Goal: Task Accomplishment & Management: Use online tool/utility

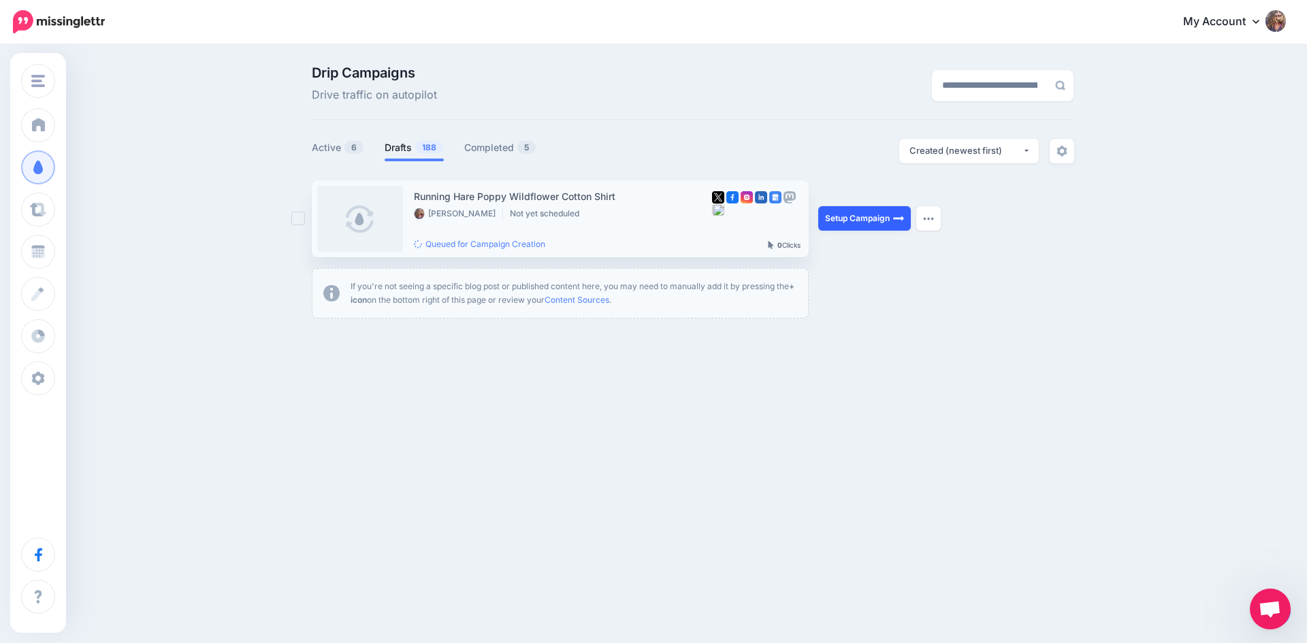
click at [875, 218] on link "Setup Campaign" at bounding box center [864, 218] width 93 height 24
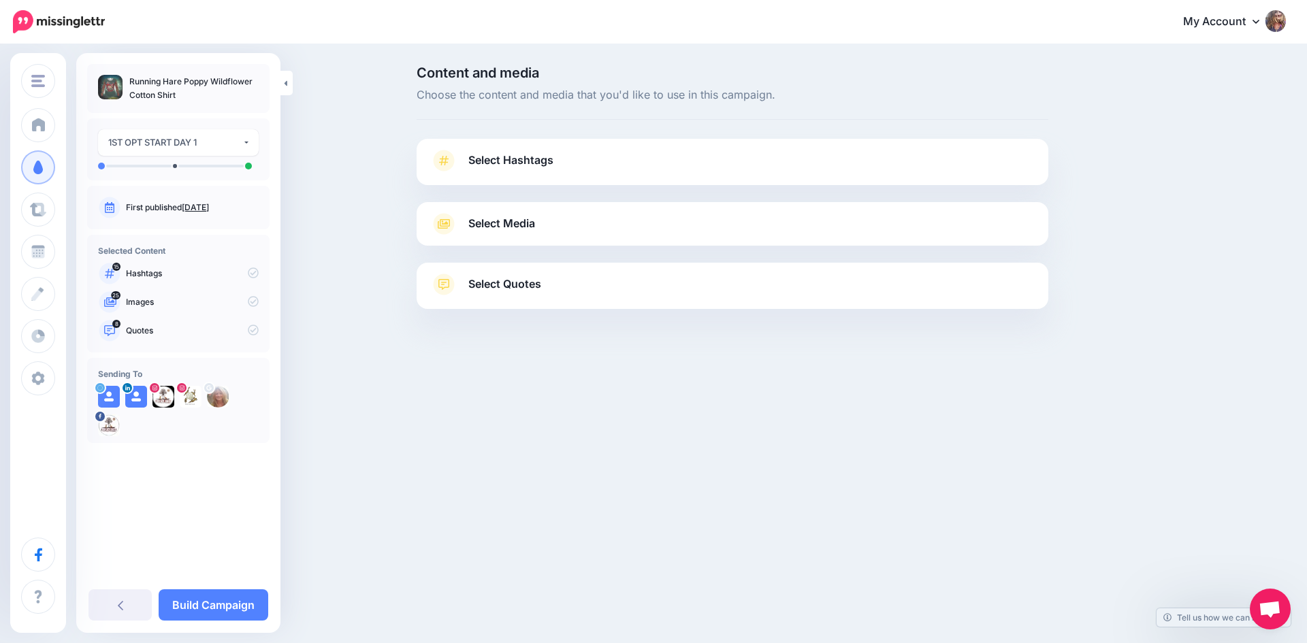
click at [318, 178] on div "Content and media Choose the content and media that you'd like to use in this c…" at bounding box center [653, 222] width 1307 height 352
click at [524, 173] on link "Select Hashtags" at bounding box center [732, 167] width 604 height 35
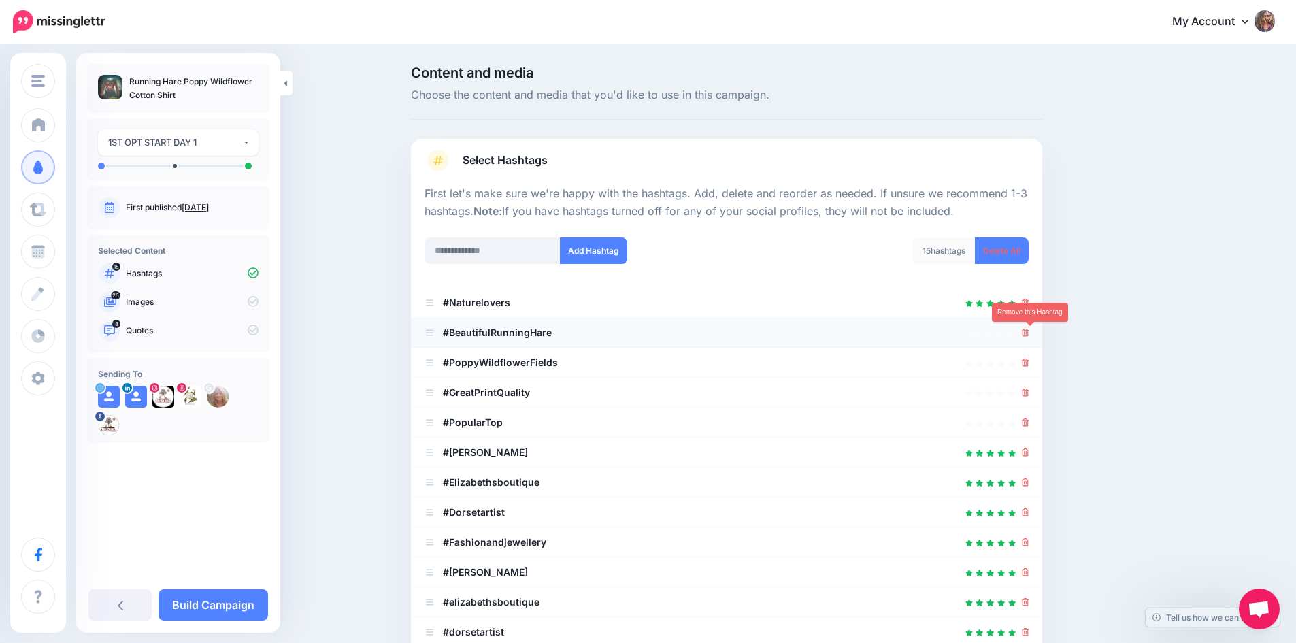
click at [1030, 334] on icon at bounding box center [1025, 333] width 7 height 8
click at [1026, 364] on div at bounding box center [727, 363] width 604 height 16
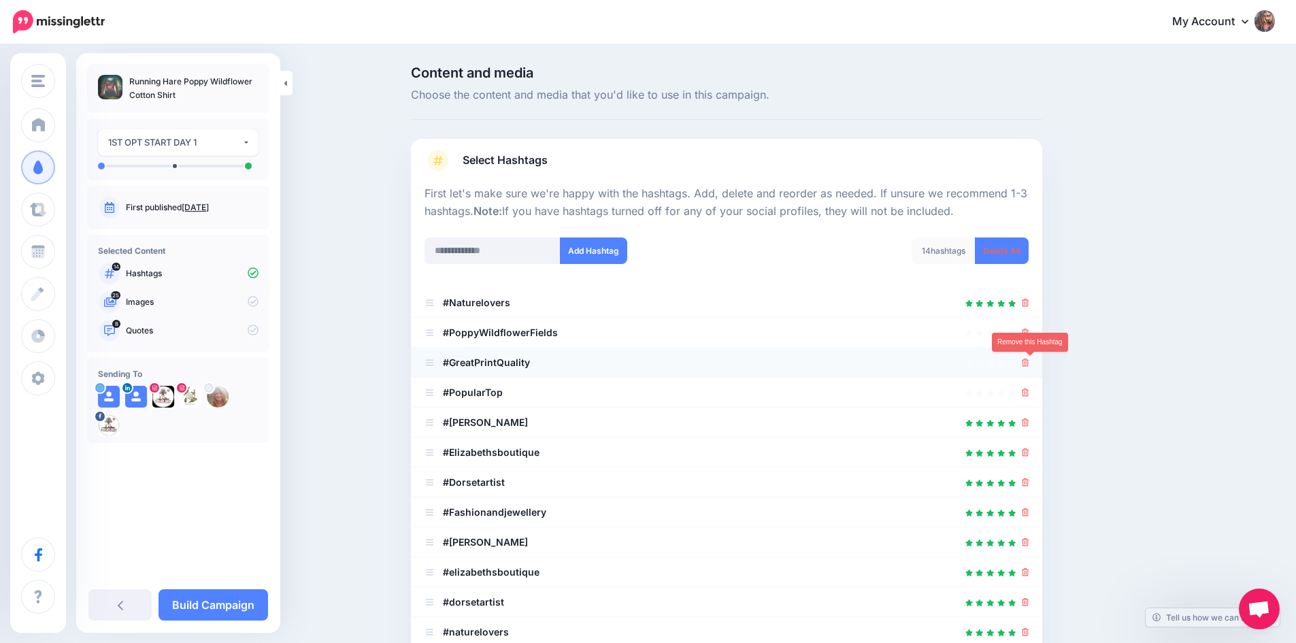
click at [1030, 361] on icon at bounding box center [1025, 363] width 7 height 8
click at [1028, 364] on icon at bounding box center [1025, 363] width 7 height 8
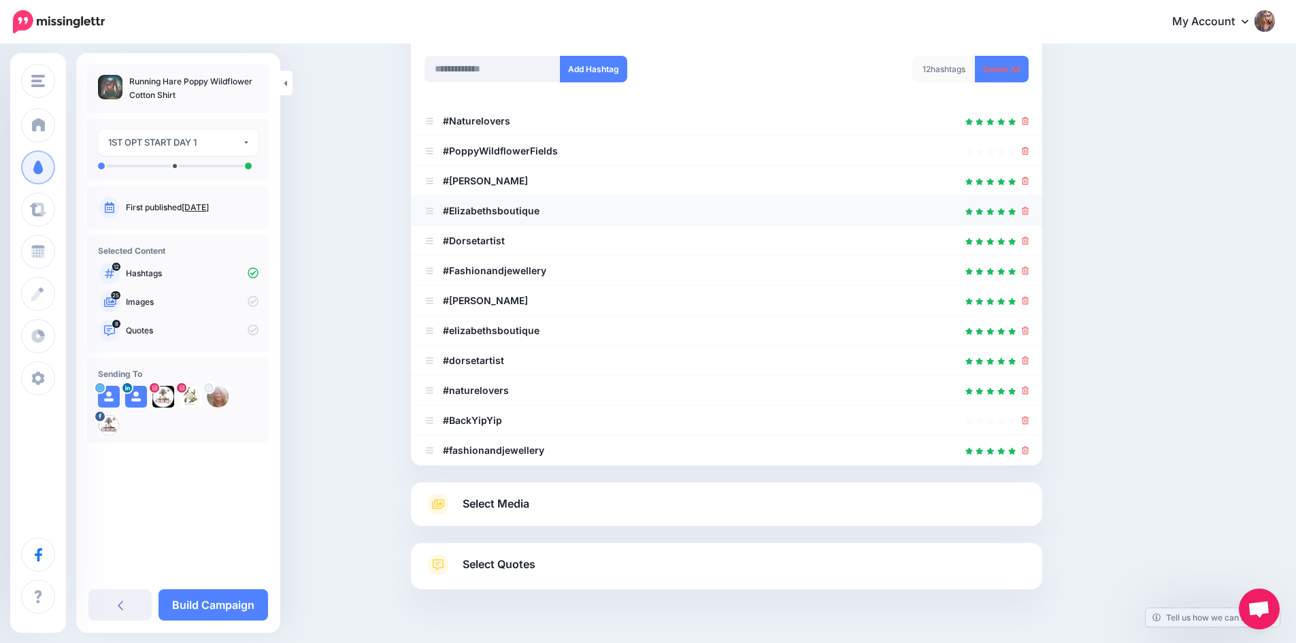
scroll to position [204, 0]
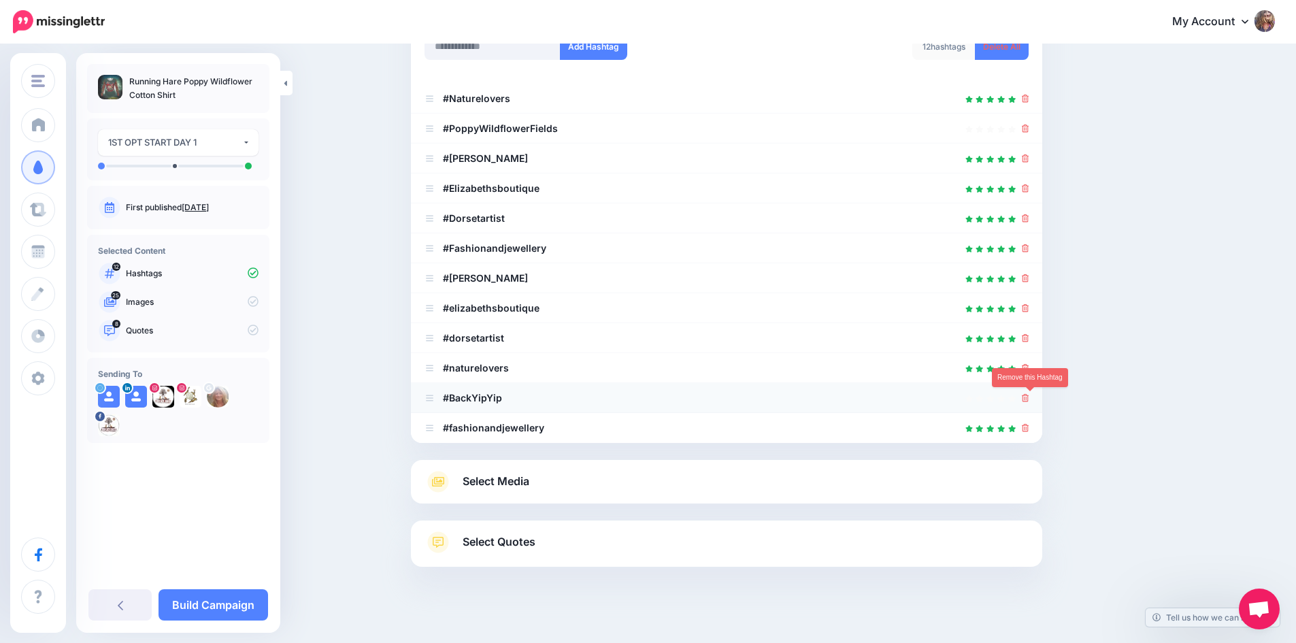
click at [1030, 394] on icon at bounding box center [1025, 398] width 7 height 8
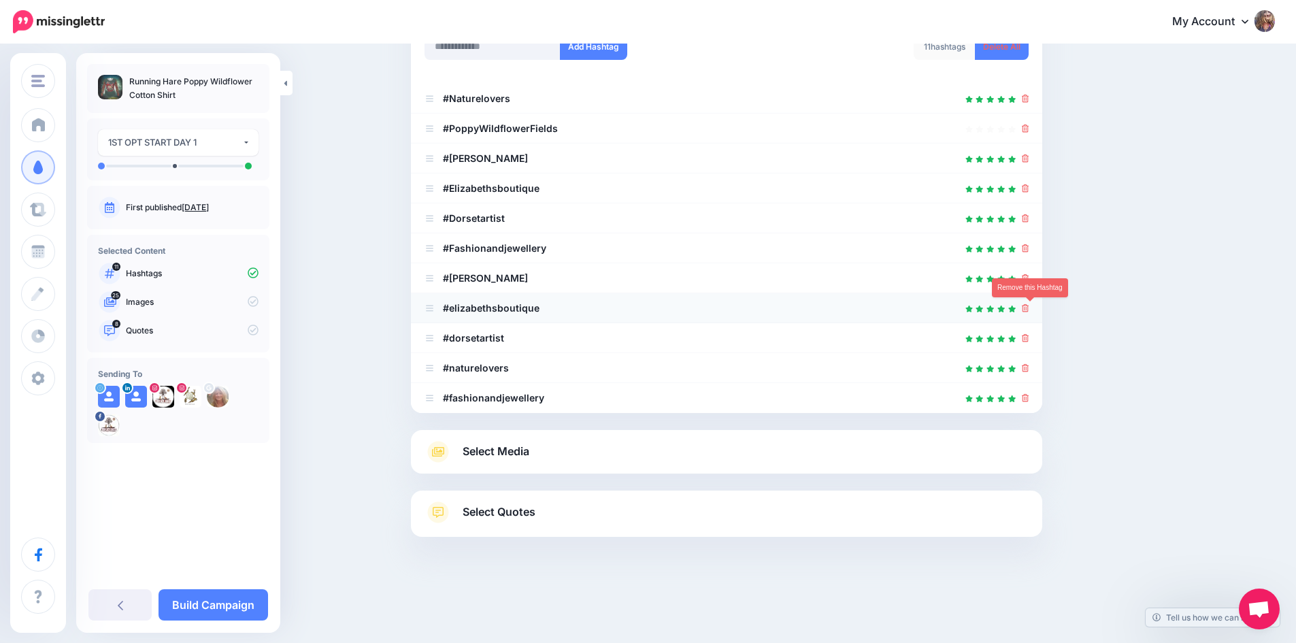
click at [1027, 310] on icon at bounding box center [1025, 308] width 7 height 8
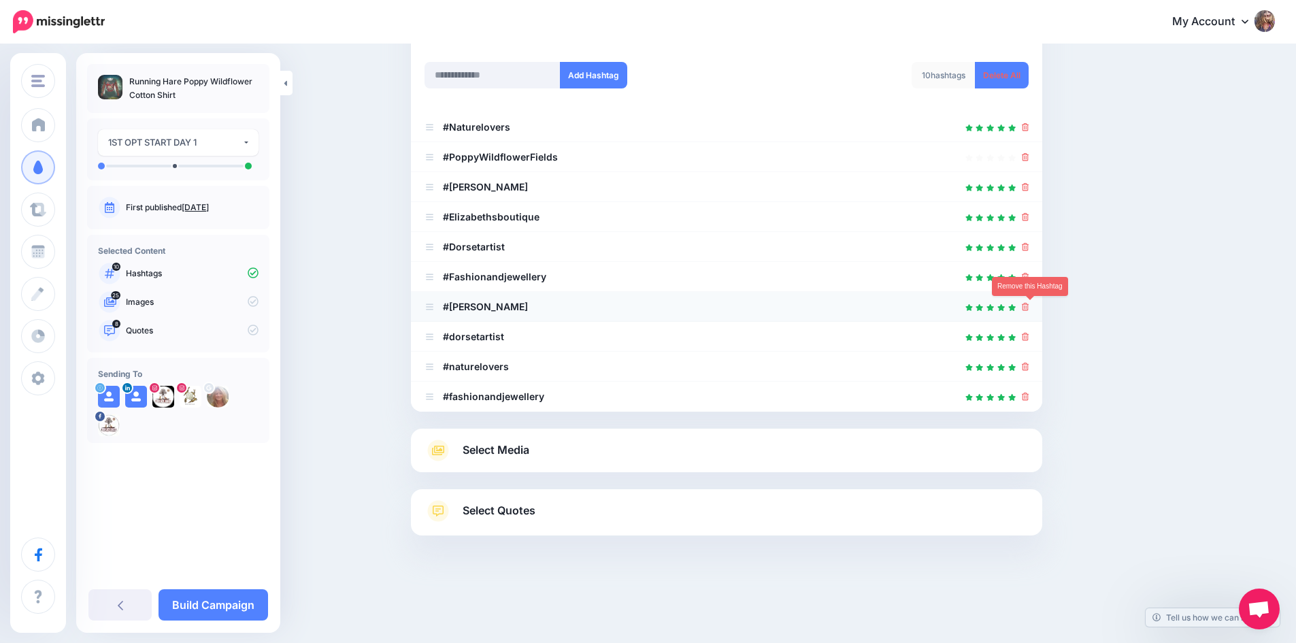
scroll to position [176, 0]
click at [1029, 280] on icon at bounding box center [1025, 277] width 7 height 8
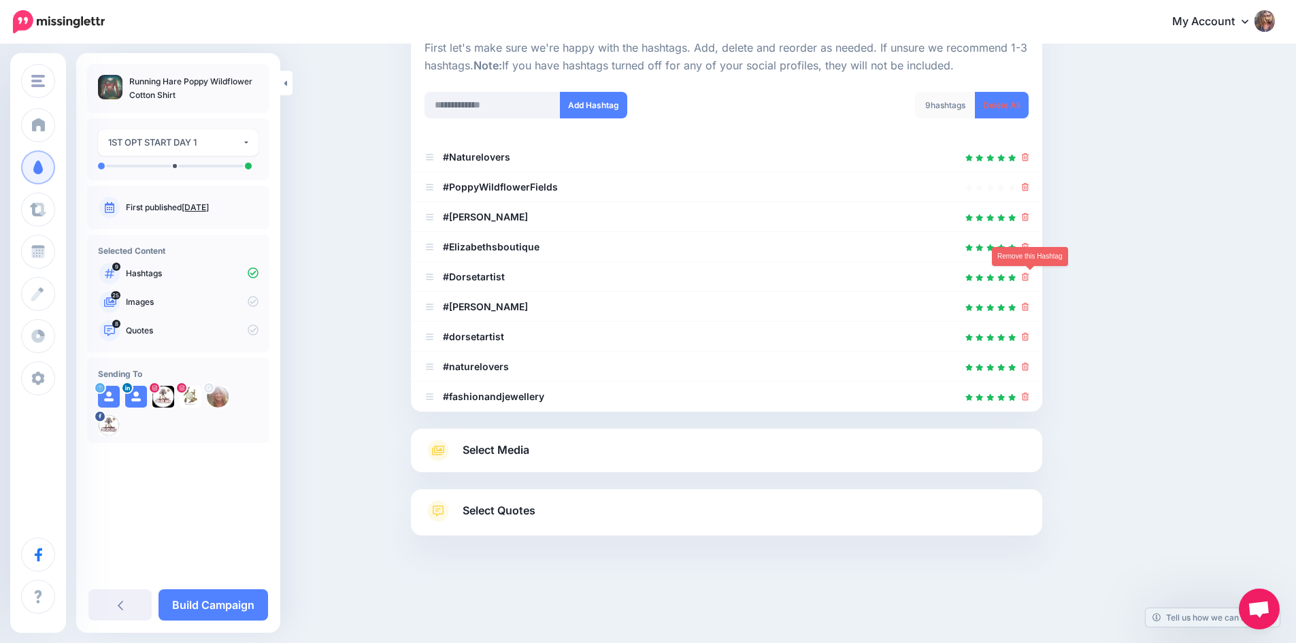
scroll to position [146, 0]
click at [451, 450] on icon at bounding box center [438, 451] width 24 height 22
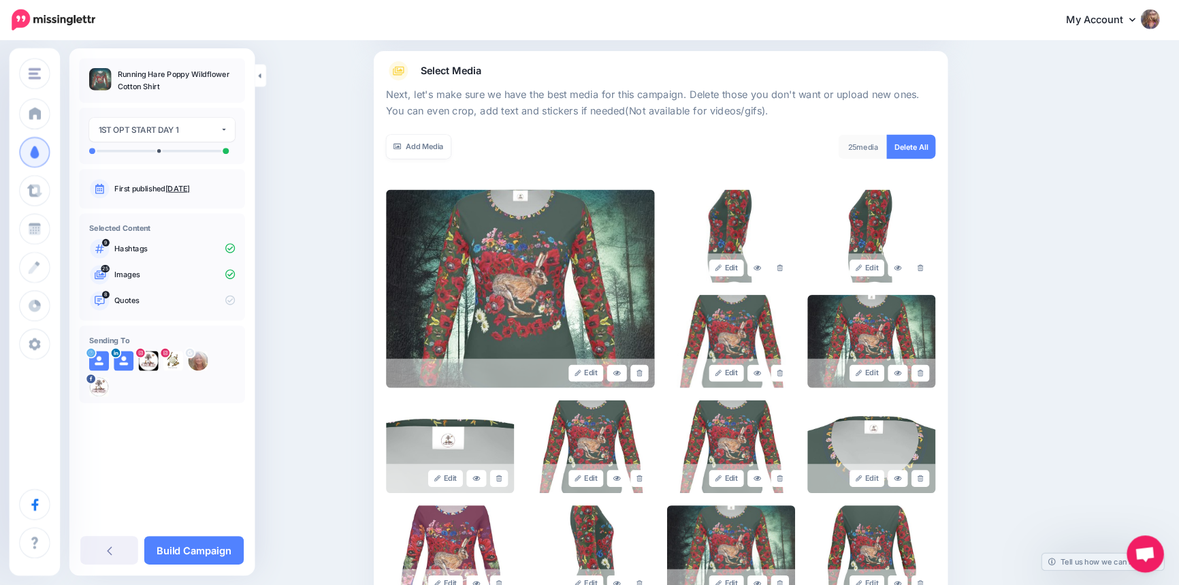
scroll to position [145, 0]
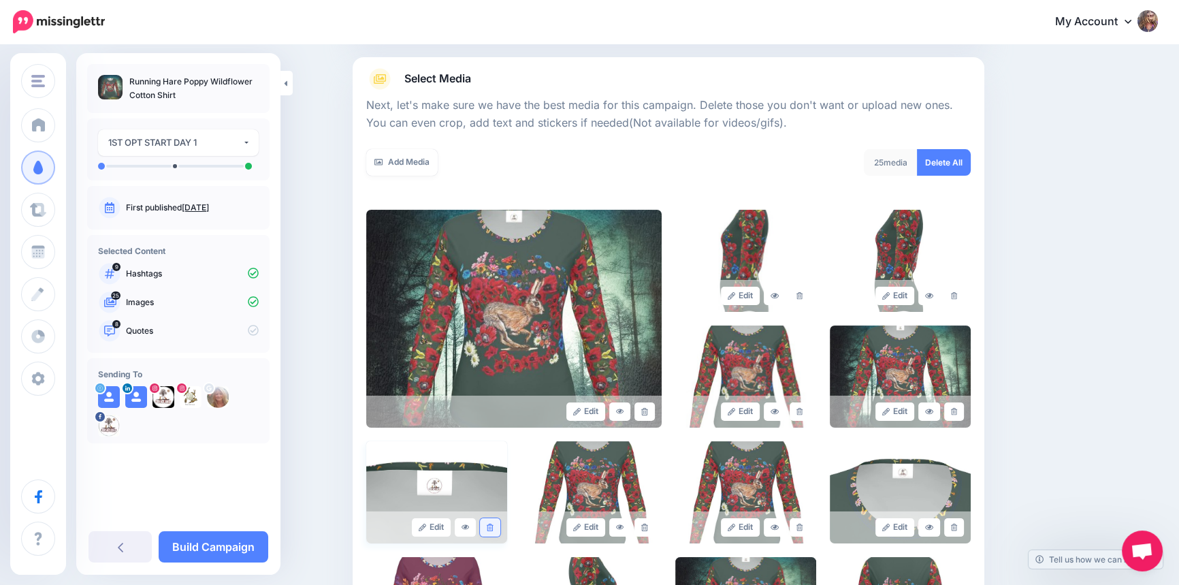
click at [492, 524] on icon at bounding box center [490, 526] width 6 height 7
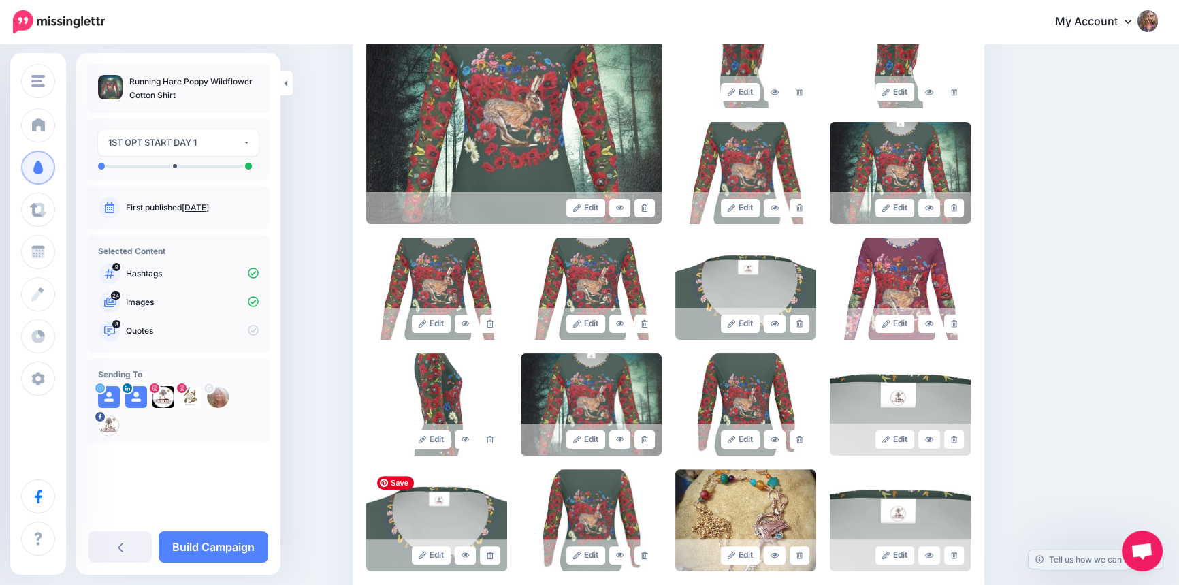
scroll to position [393, 0]
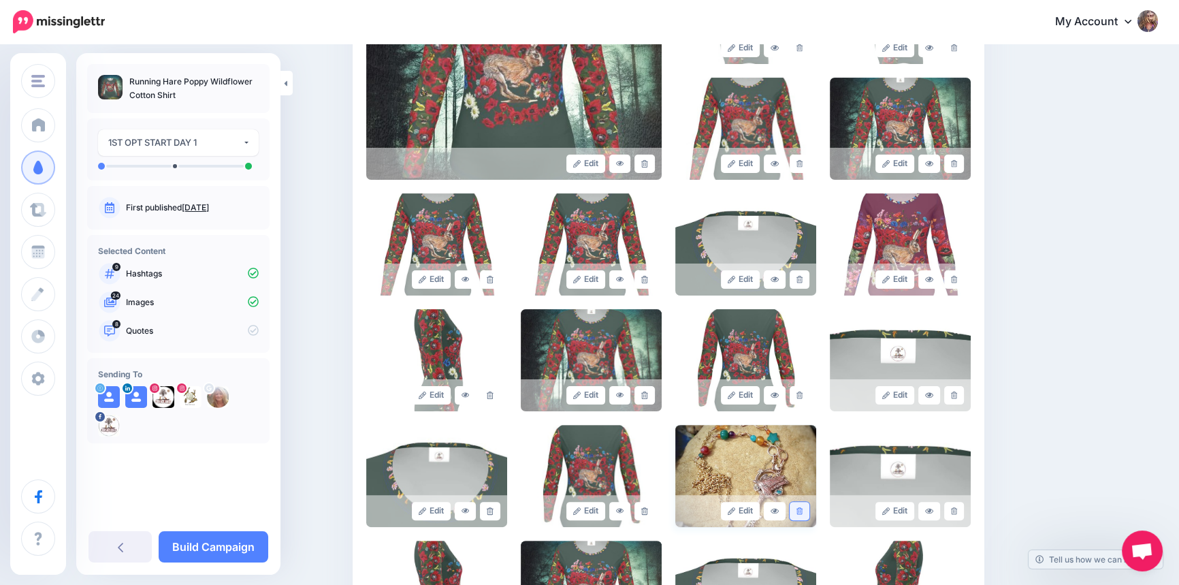
click at [802, 507] on icon at bounding box center [799, 510] width 6 height 7
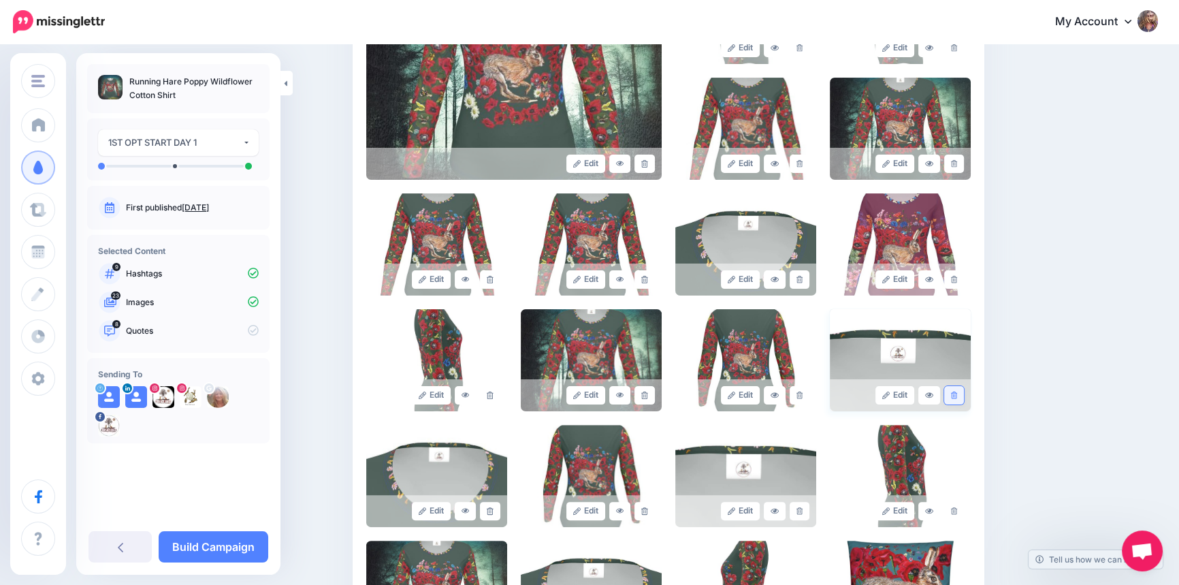
click at [954, 393] on icon at bounding box center [954, 394] width 6 height 7
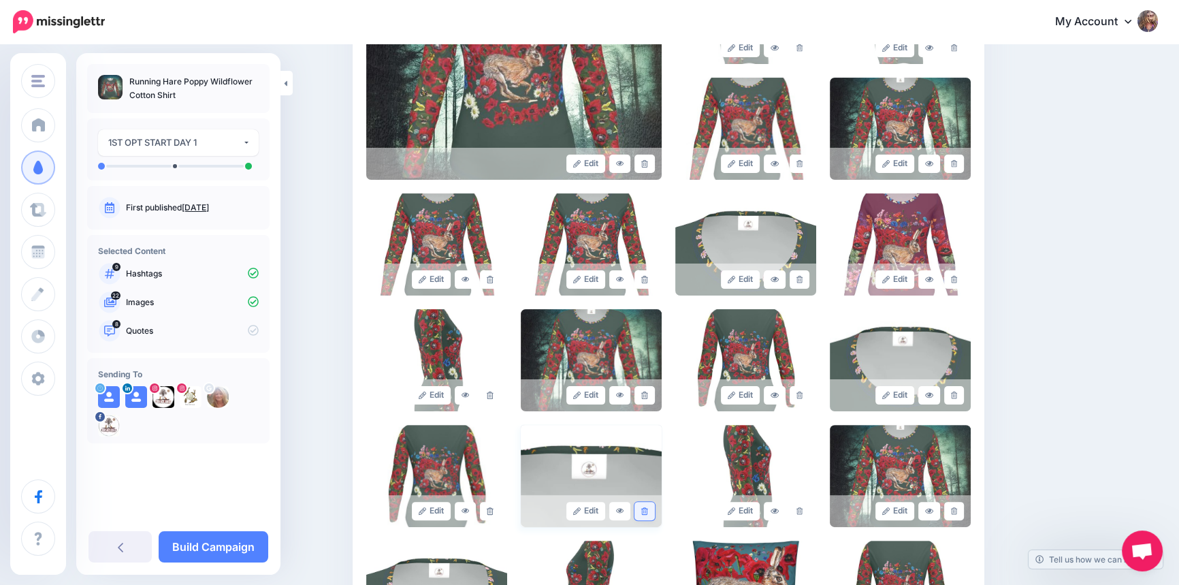
click at [647, 508] on icon at bounding box center [644, 510] width 6 height 7
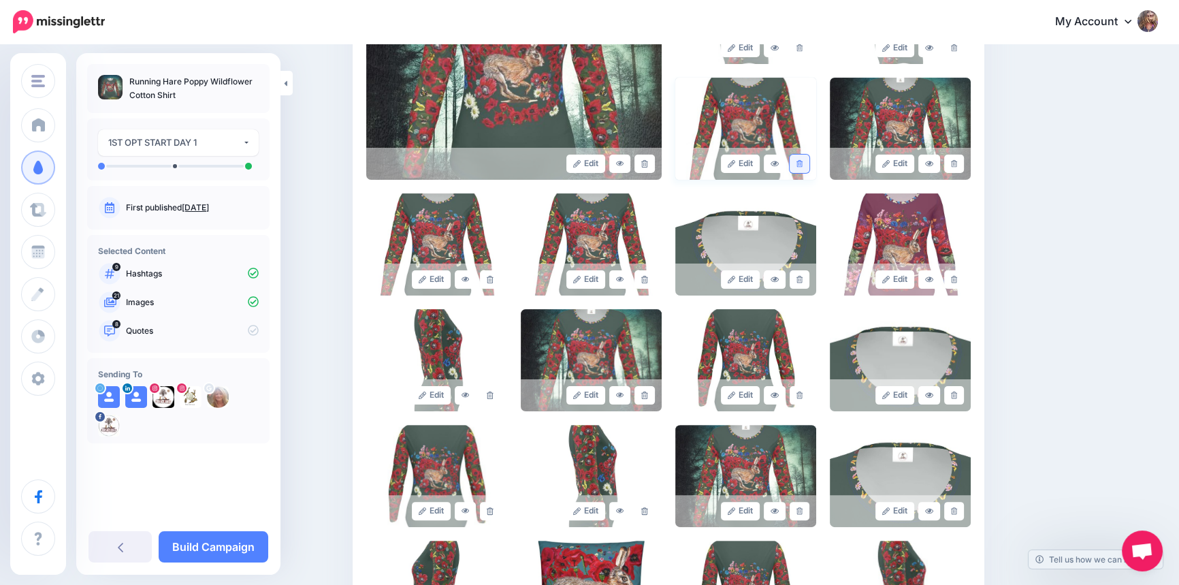
click at [802, 160] on icon at bounding box center [799, 163] width 6 height 7
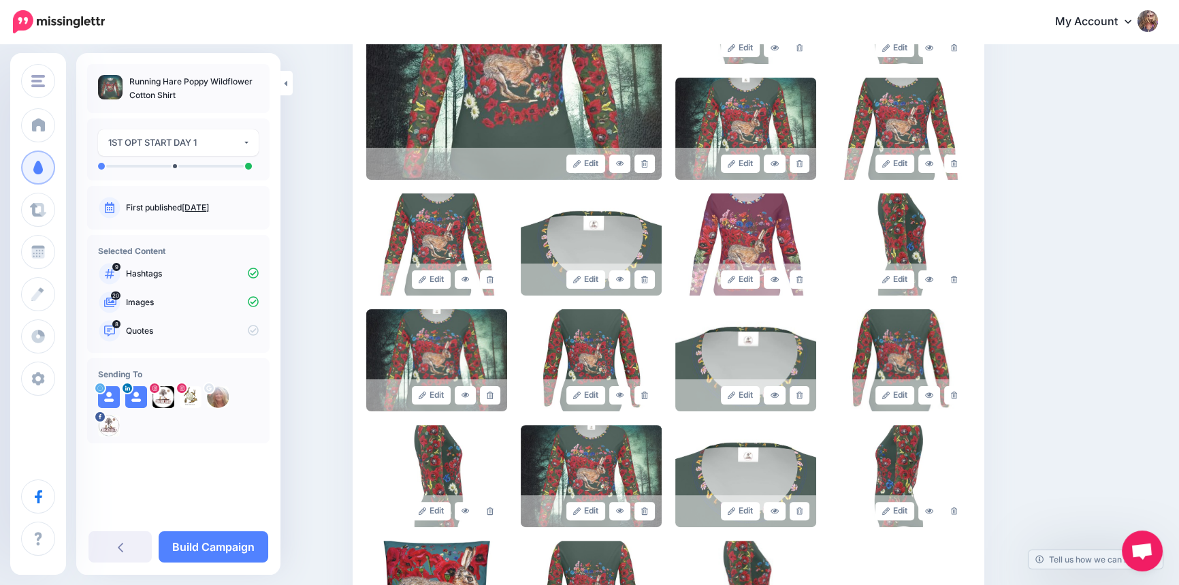
click at [802, 160] on icon at bounding box center [799, 163] width 6 height 7
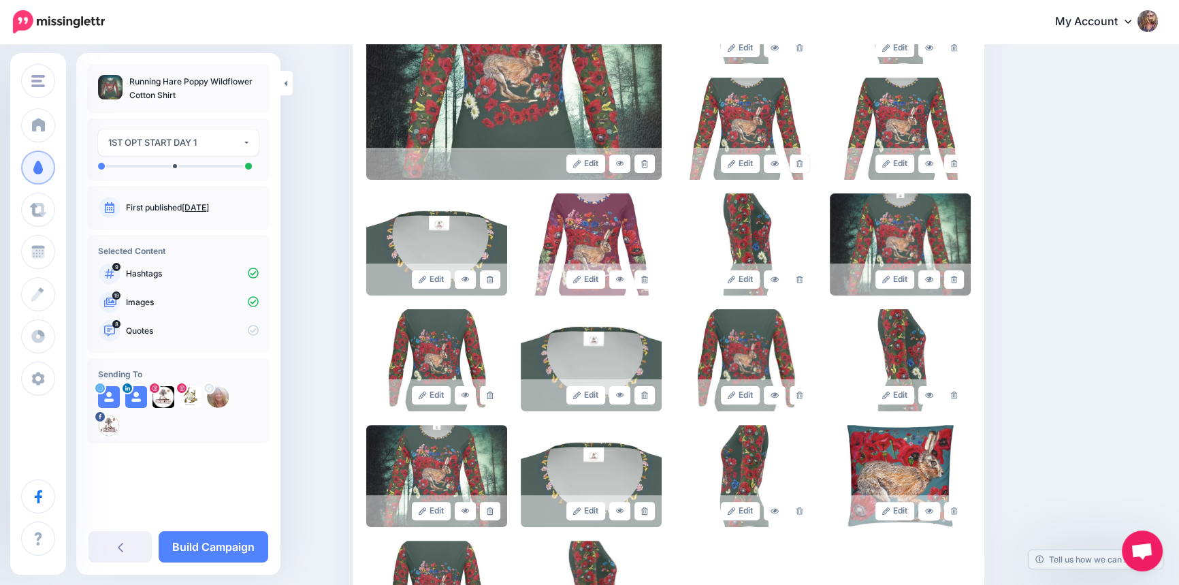
click at [802, 160] on icon at bounding box center [799, 163] width 6 height 7
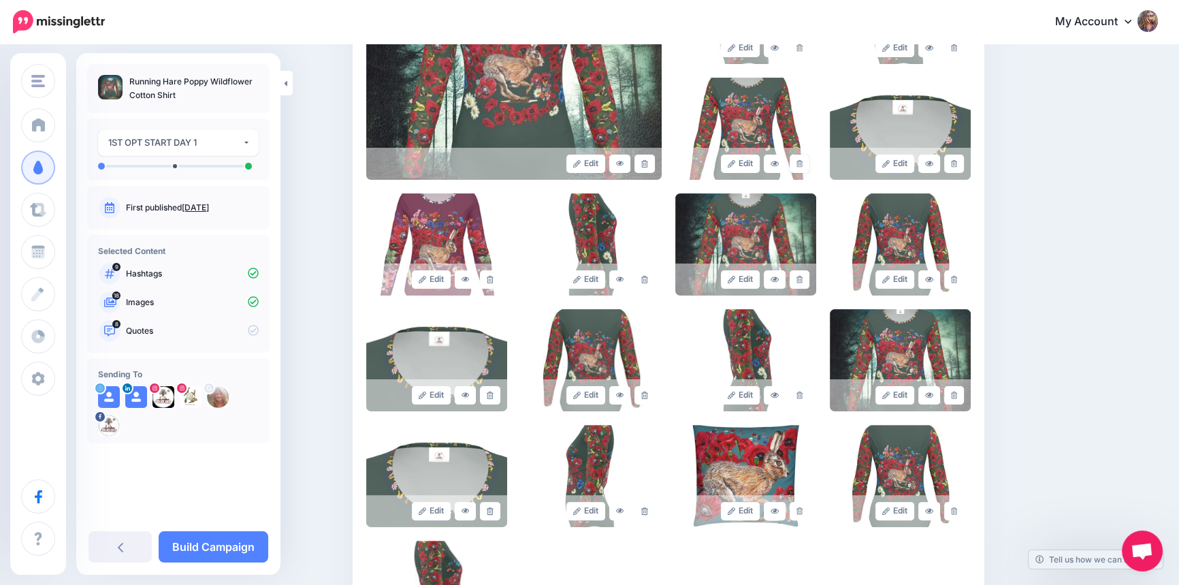
click at [802, 160] on icon at bounding box center [799, 163] width 6 height 7
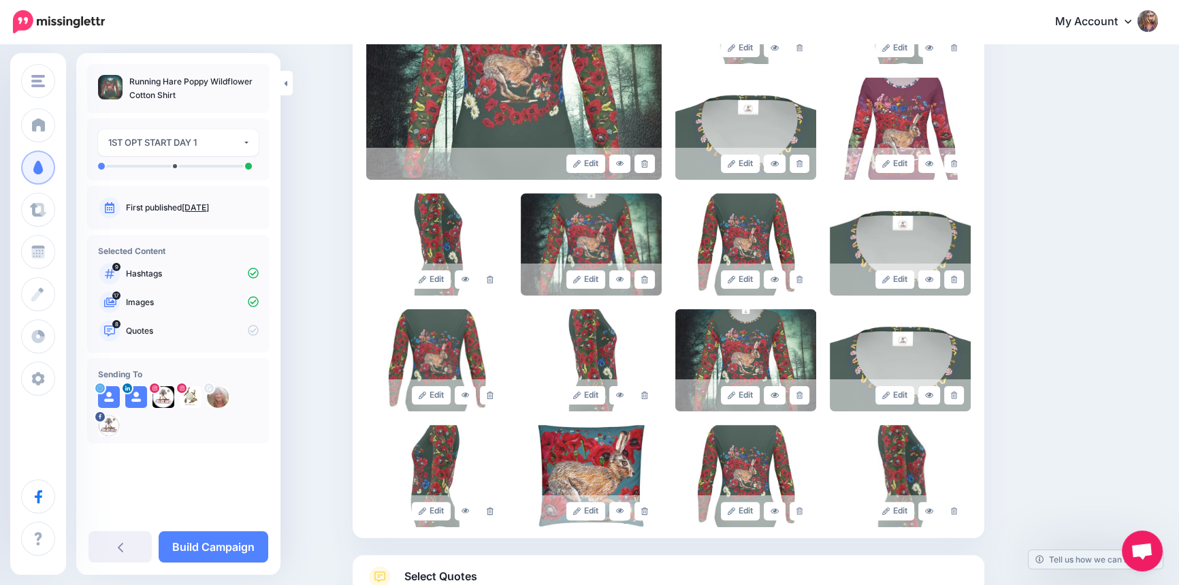
click at [802, 160] on icon at bounding box center [799, 163] width 6 height 7
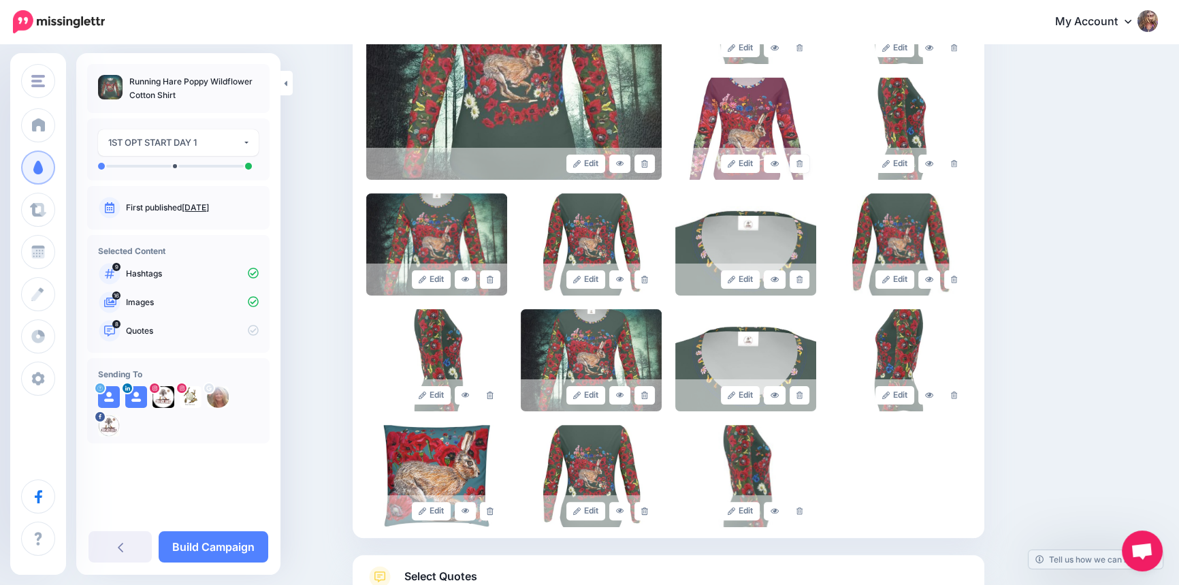
click at [802, 160] on icon at bounding box center [799, 163] width 6 height 7
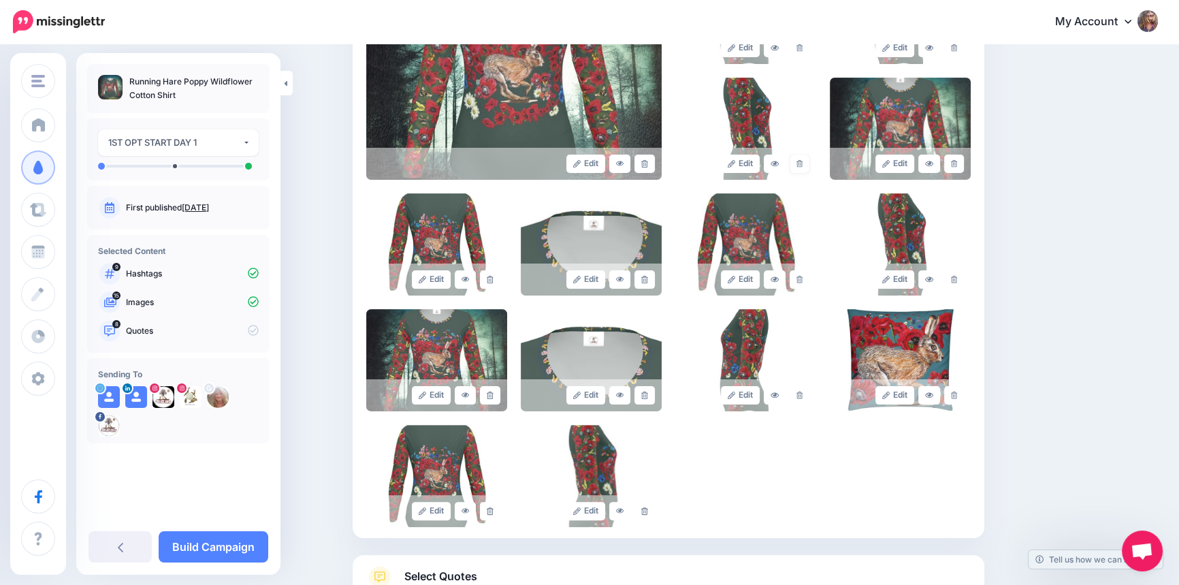
click at [802, 160] on icon at bounding box center [799, 163] width 6 height 7
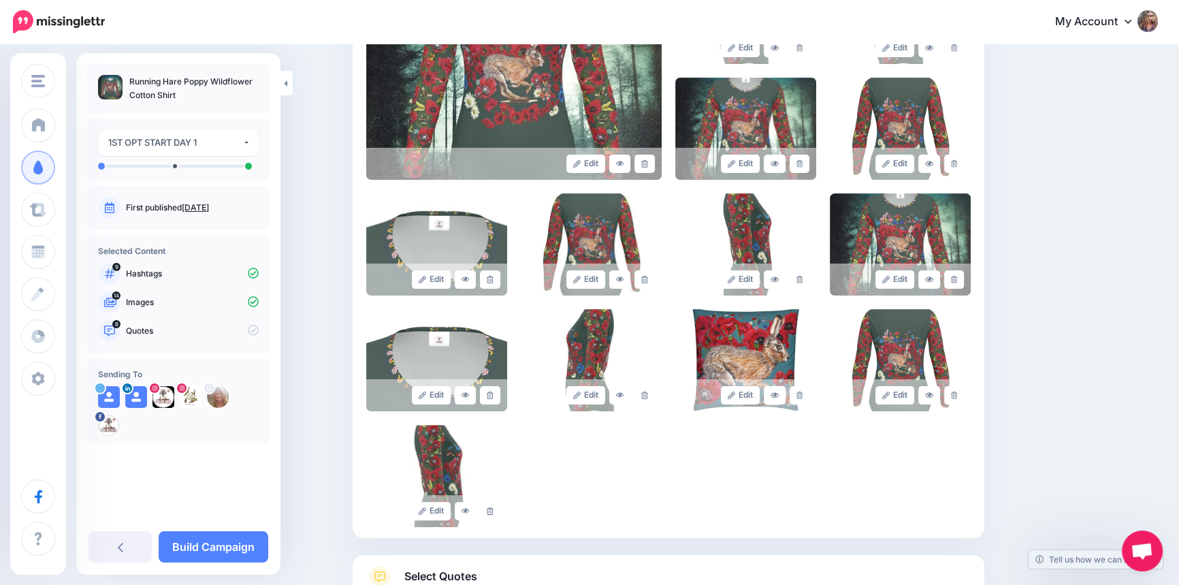
click at [802, 160] on icon at bounding box center [799, 163] width 6 height 7
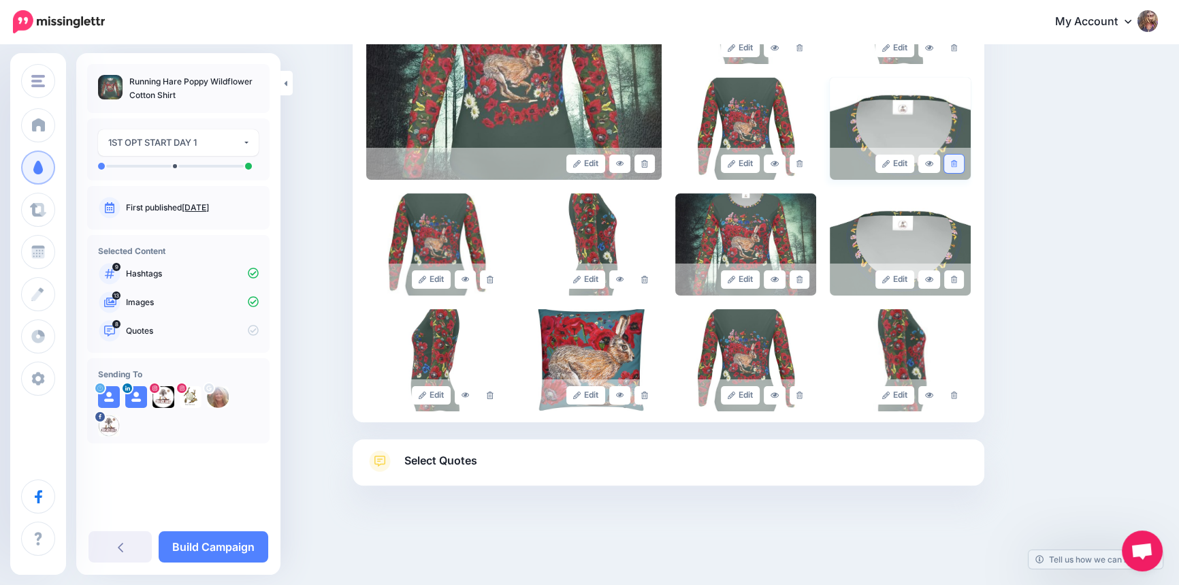
click at [955, 160] on icon at bounding box center [954, 163] width 6 height 7
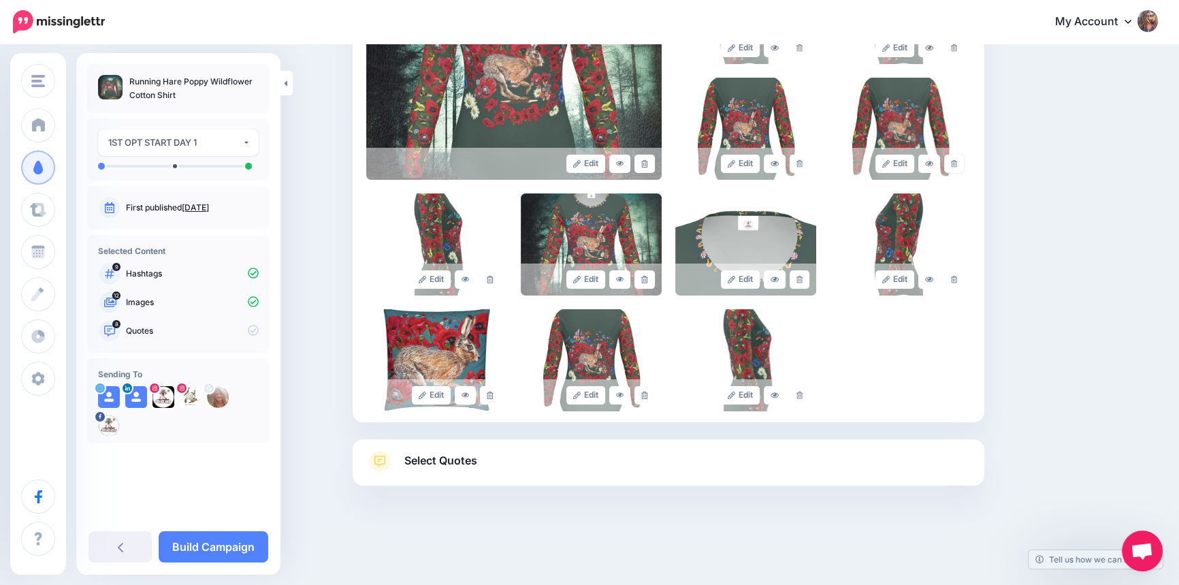
click at [955, 160] on icon at bounding box center [954, 163] width 6 height 7
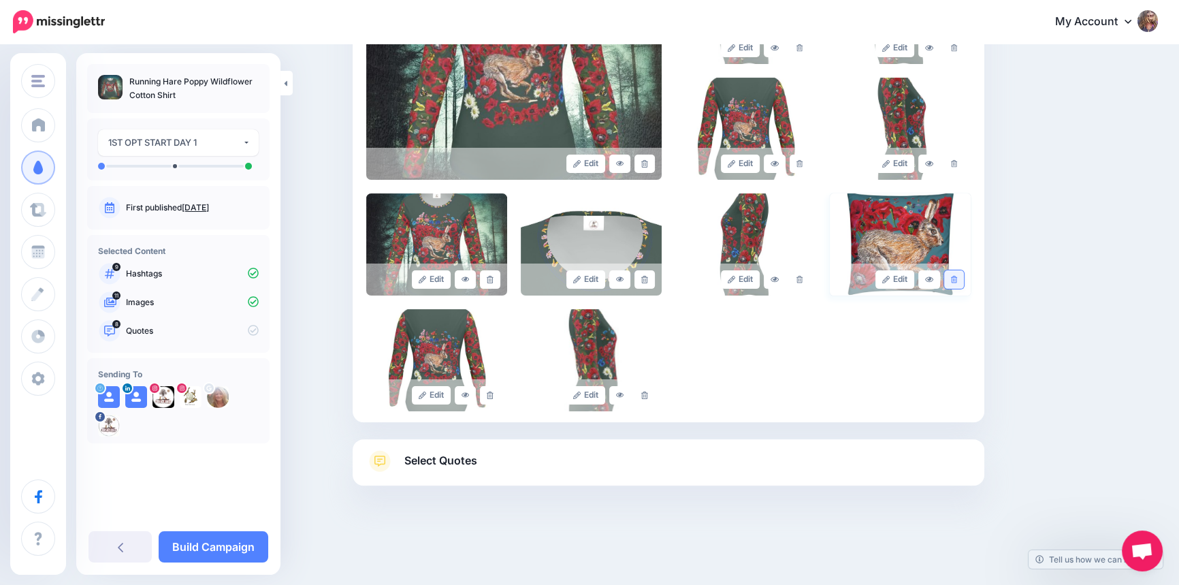
click at [957, 280] on icon at bounding box center [954, 279] width 6 height 7
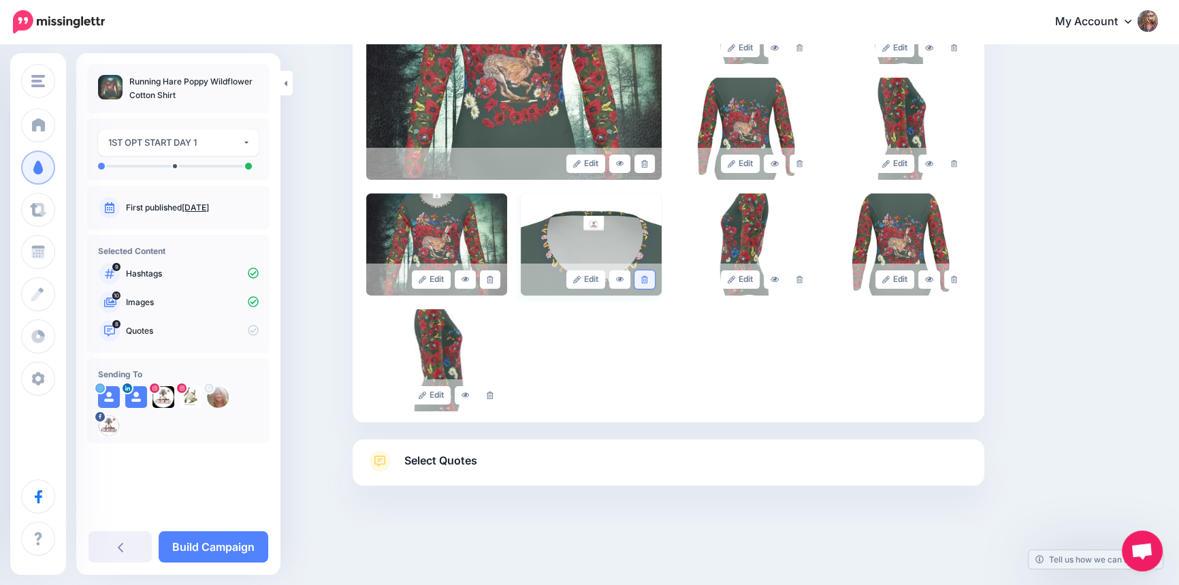
click at [647, 278] on icon at bounding box center [644, 279] width 6 height 7
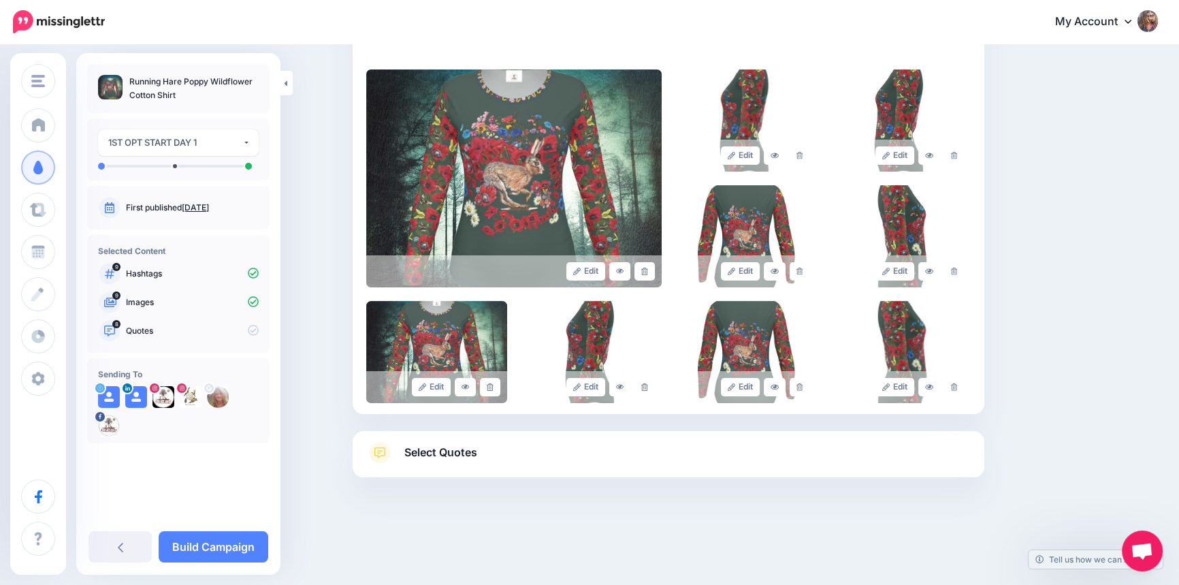
scroll to position [284, 0]
click at [957, 156] on icon at bounding box center [954, 155] width 6 height 7
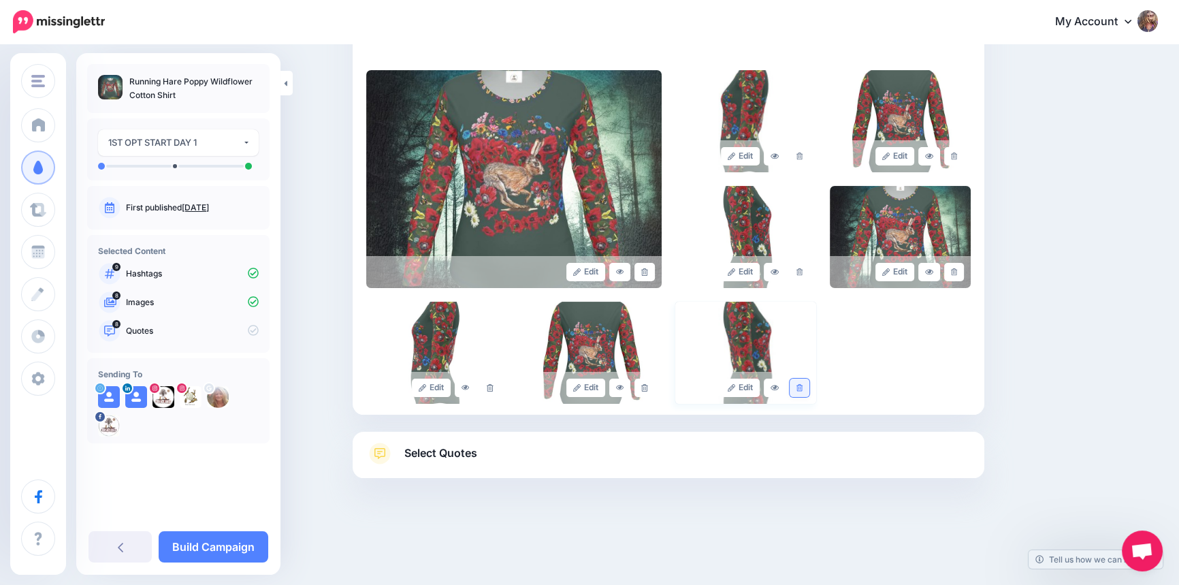
click at [801, 389] on icon at bounding box center [799, 387] width 6 height 7
click at [646, 389] on icon at bounding box center [644, 387] width 6 height 7
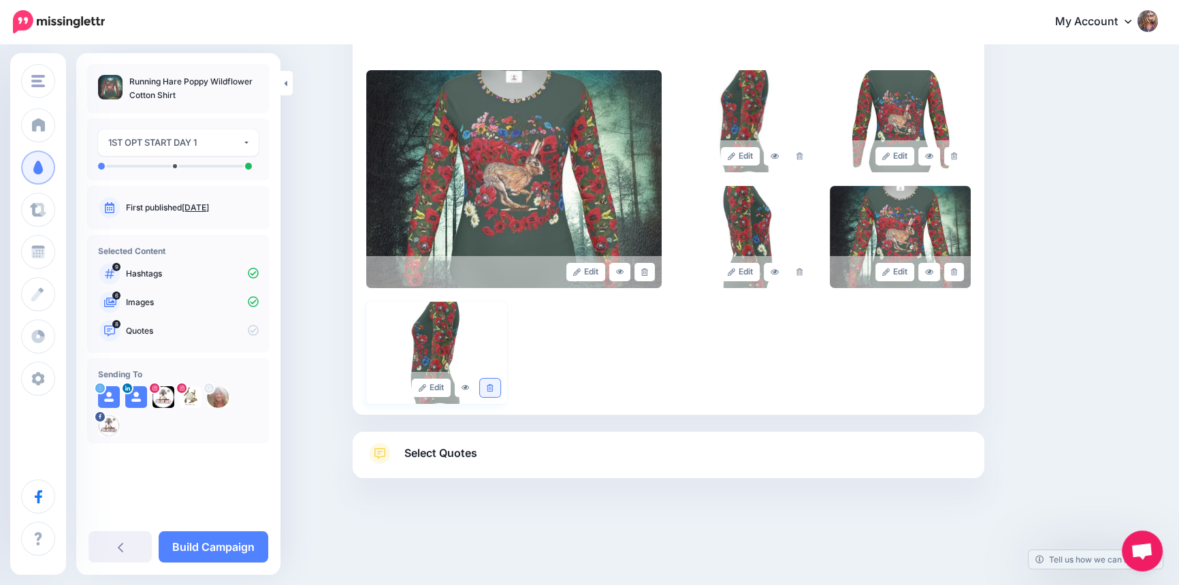
click at [493, 388] on icon at bounding box center [490, 387] width 6 height 7
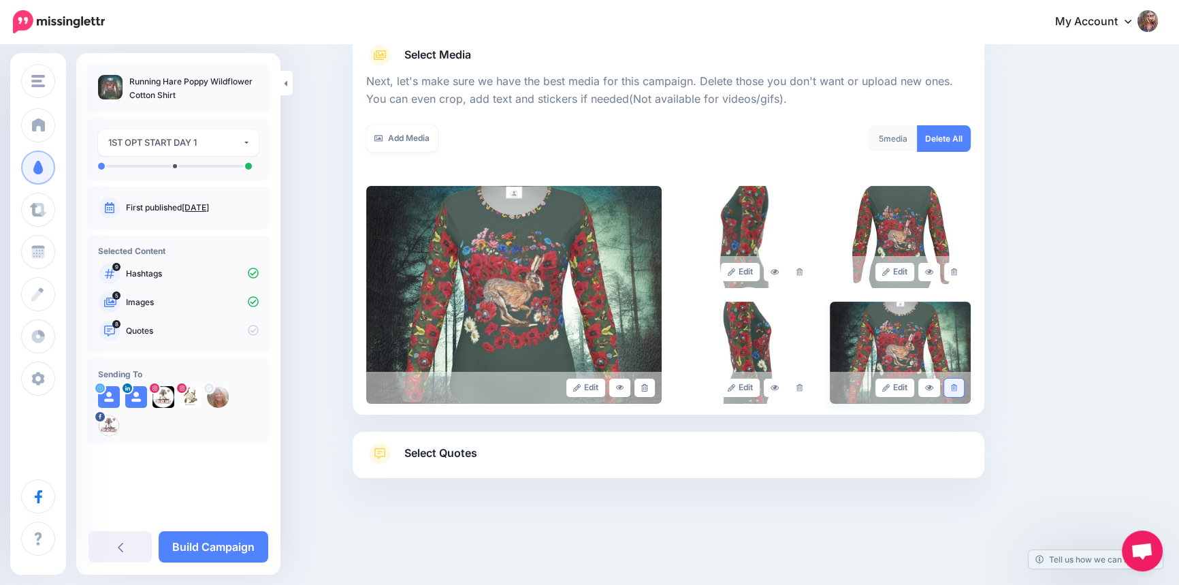
click at [957, 384] on icon at bounding box center [954, 387] width 6 height 7
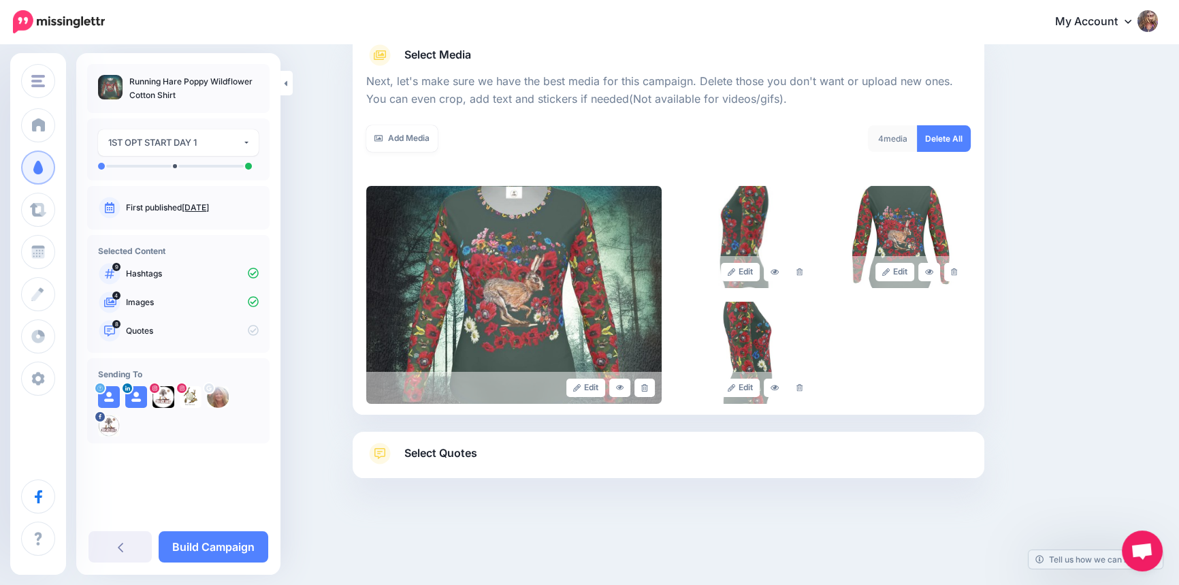
click at [425, 450] on span "Select Quotes" at bounding box center [440, 453] width 73 height 18
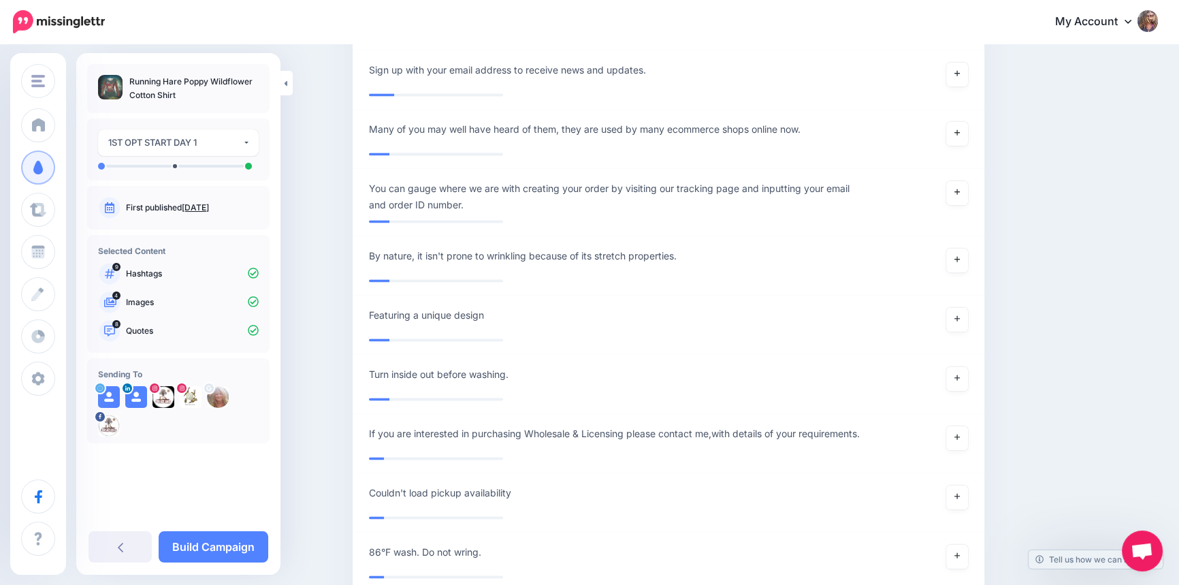
scroll to position [2859, 0]
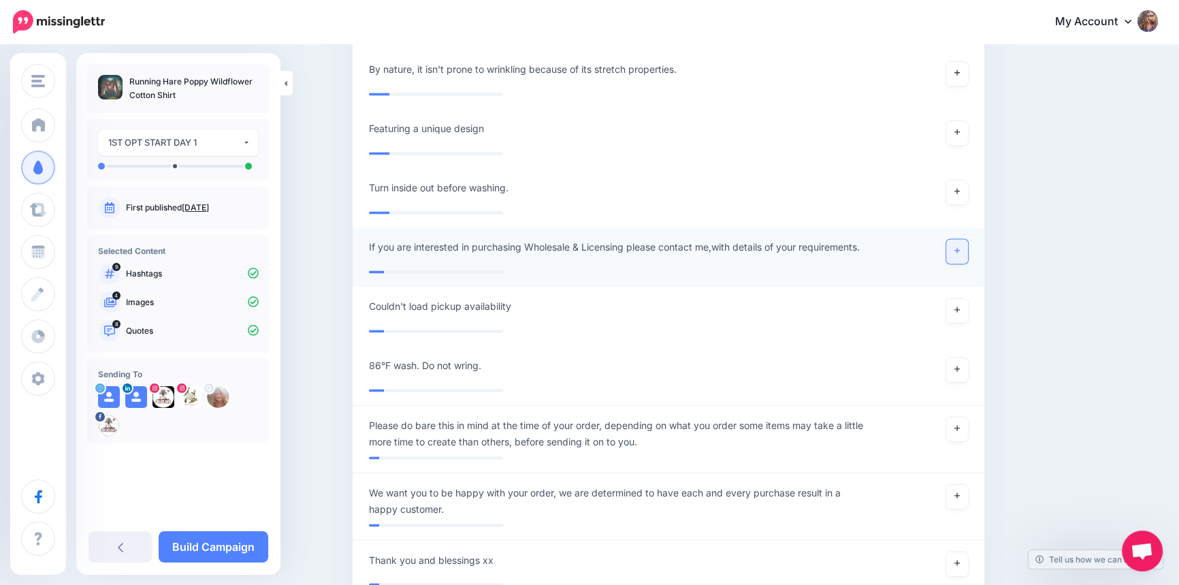
click at [960, 248] on icon at bounding box center [956, 250] width 5 height 5
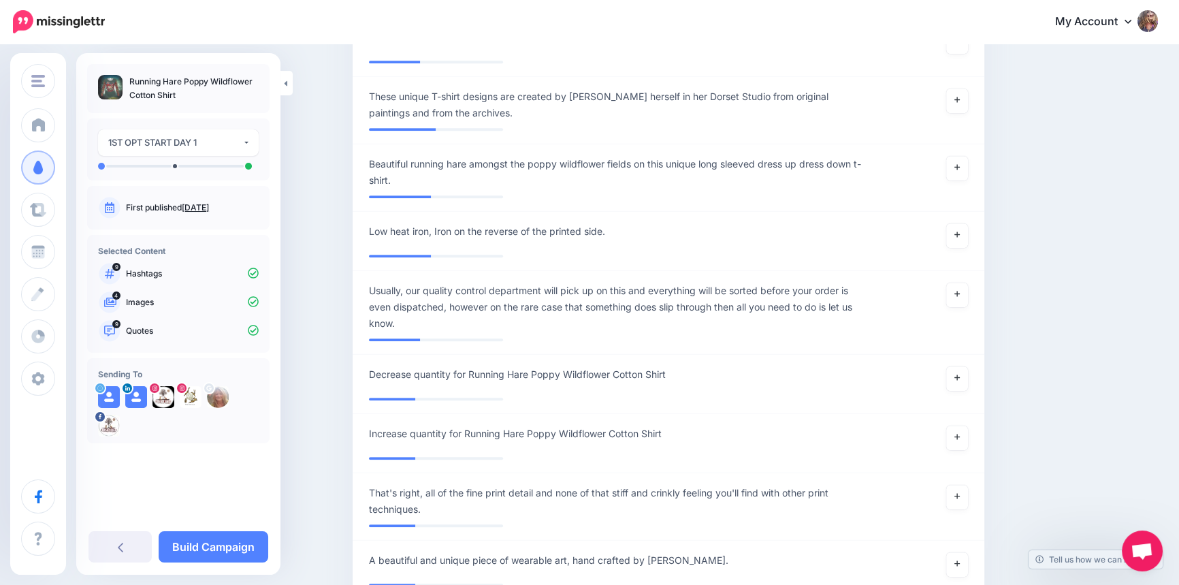
scroll to position [879, 0]
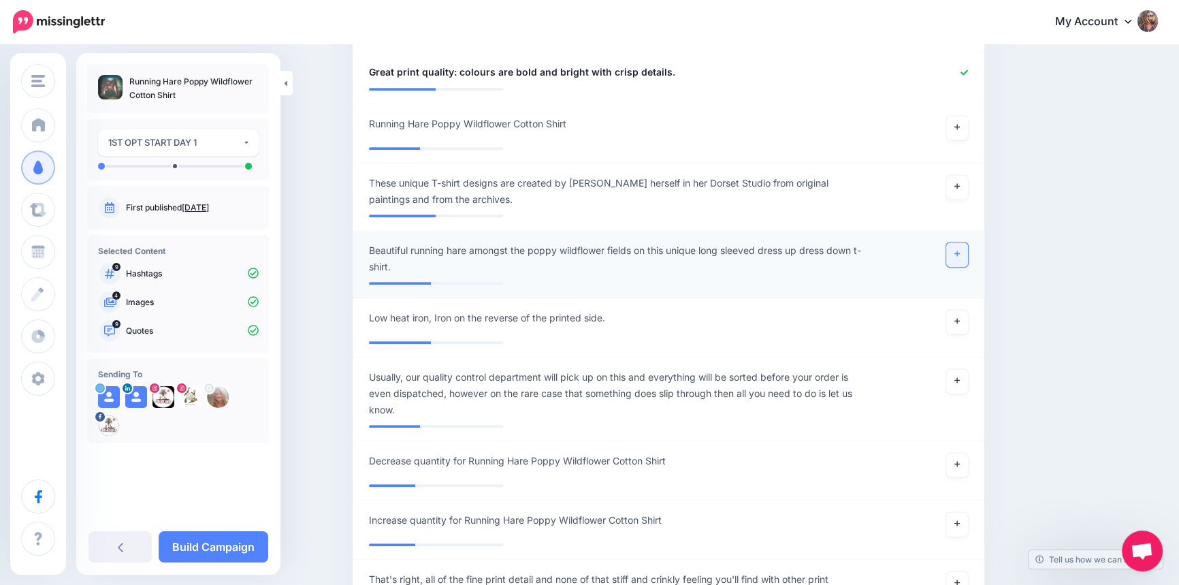
click at [964, 242] on link at bounding box center [957, 254] width 22 height 24
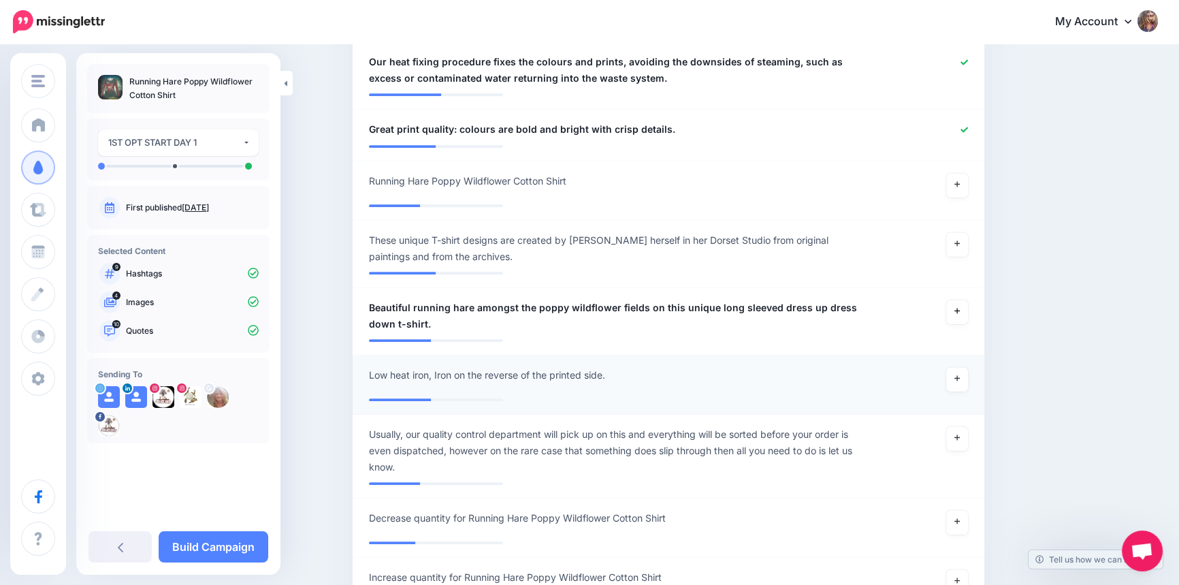
scroll to position [694, 0]
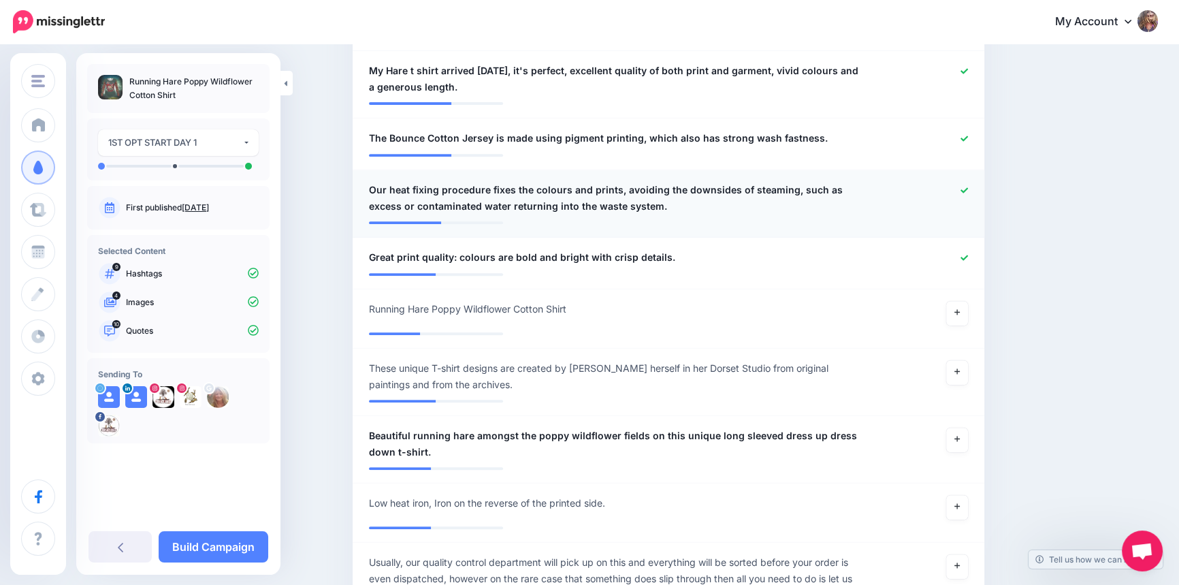
click at [968, 186] on icon at bounding box center [963, 189] width 7 height 7
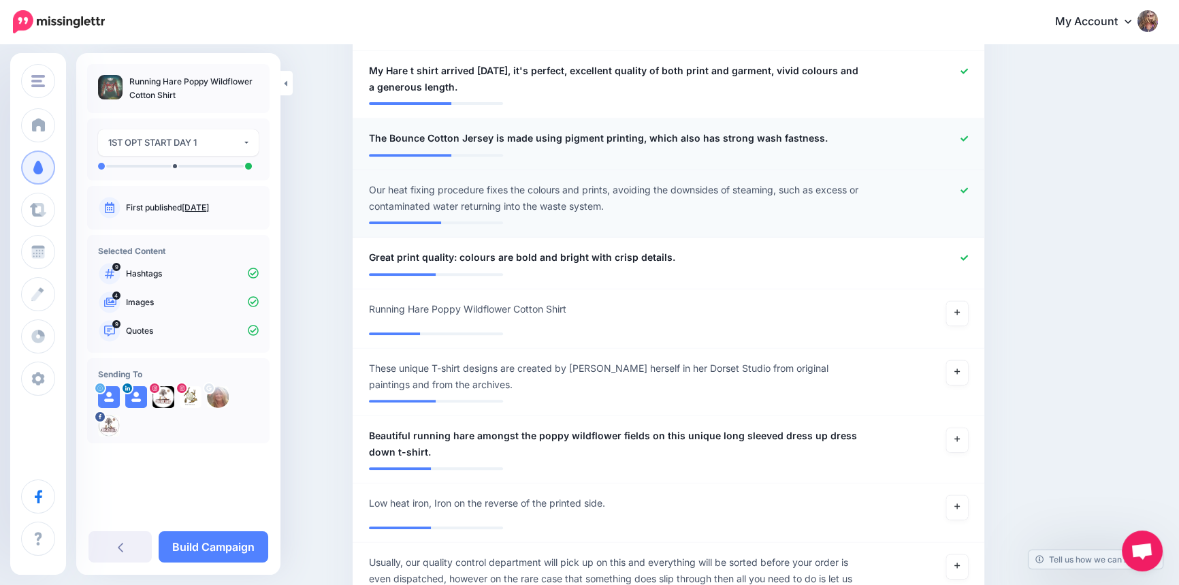
click at [968, 135] on icon at bounding box center [963, 138] width 7 height 7
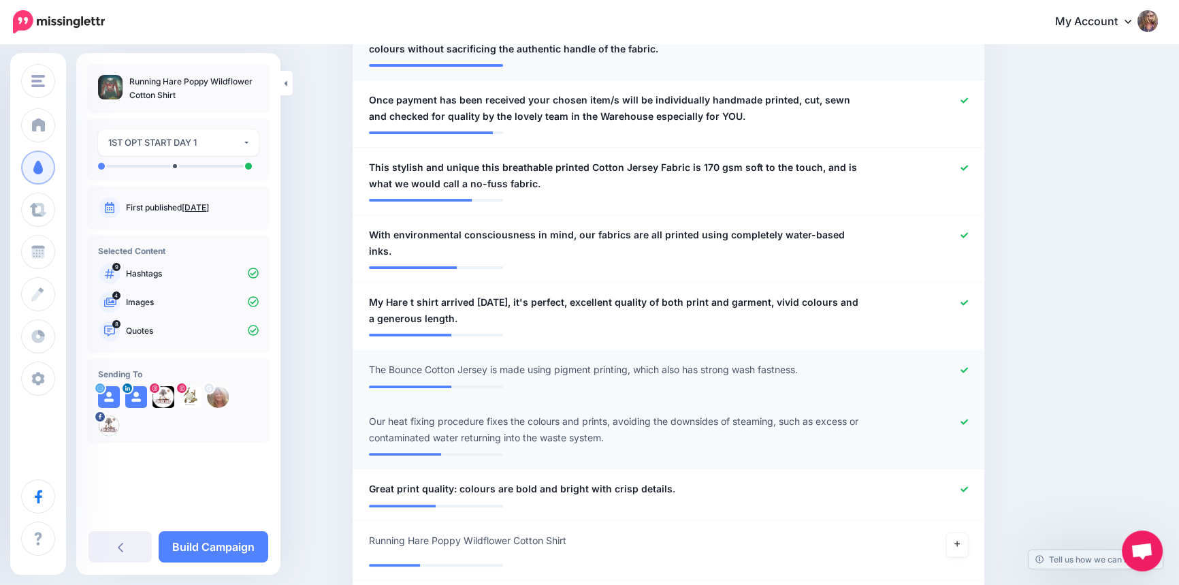
scroll to position [385, 0]
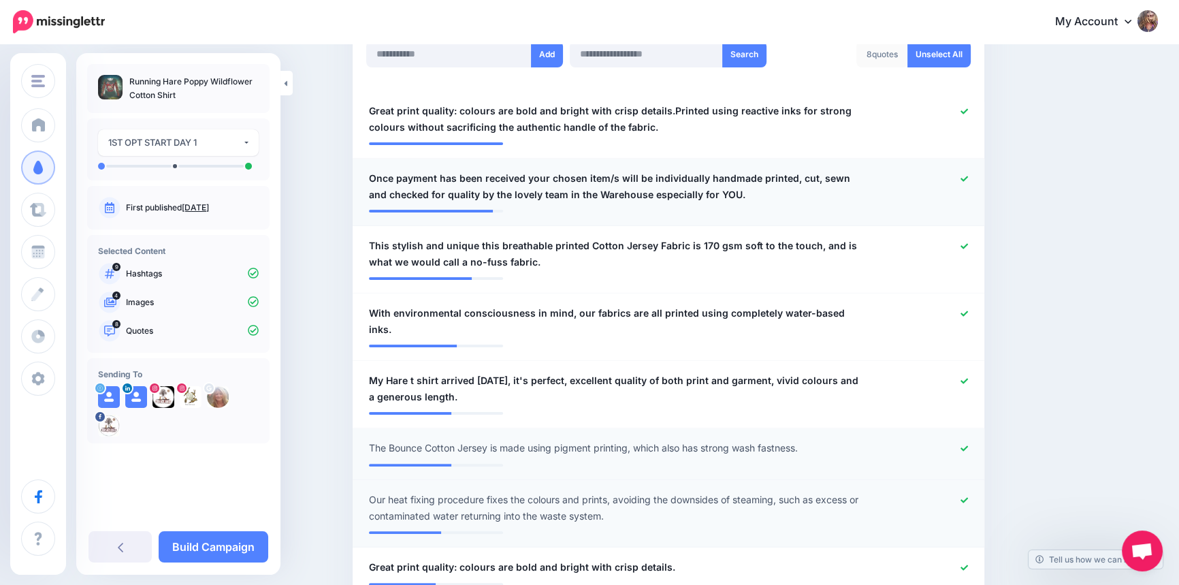
click at [968, 178] on icon at bounding box center [963, 178] width 7 height 5
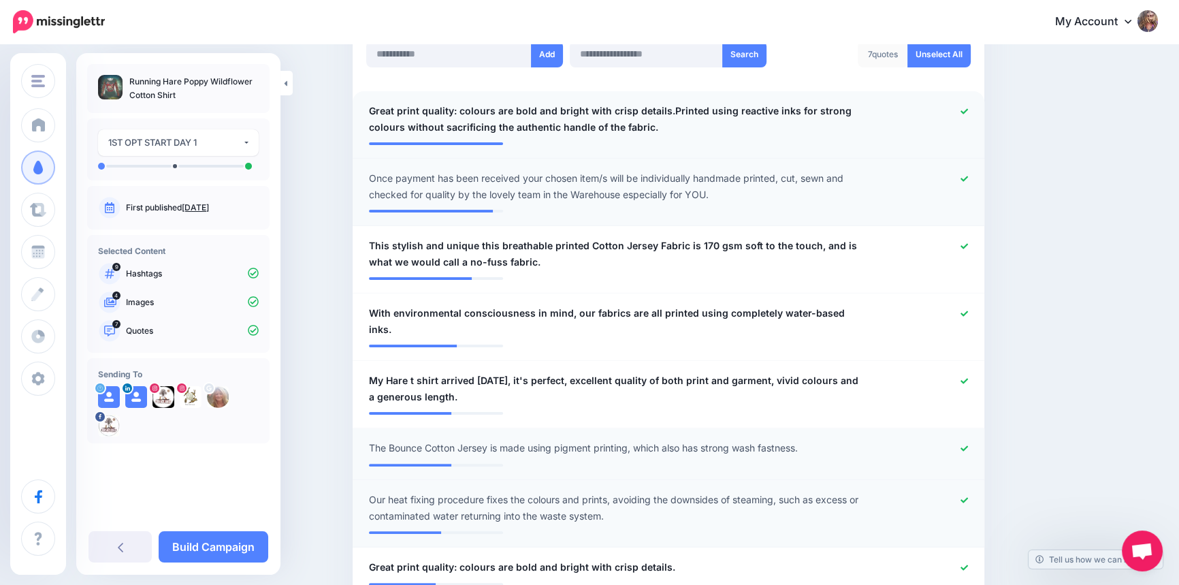
click at [968, 109] on icon at bounding box center [963, 110] width 7 height 5
click at [966, 113] on icon at bounding box center [963, 111] width 7 height 7
click at [968, 175] on icon at bounding box center [963, 178] width 7 height 7
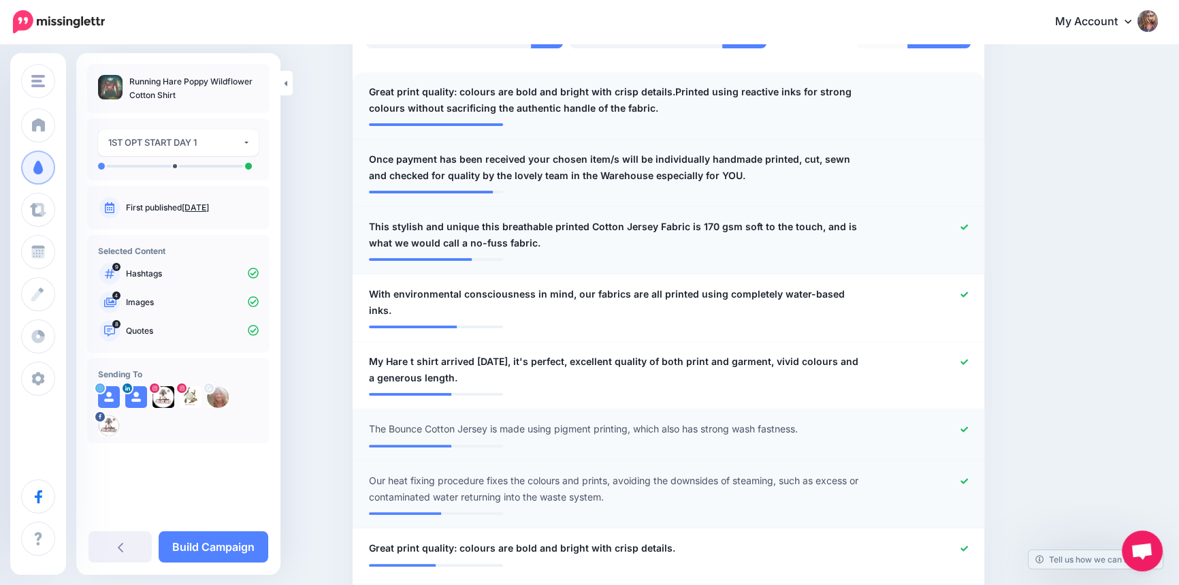
scroll to position [570, 0]
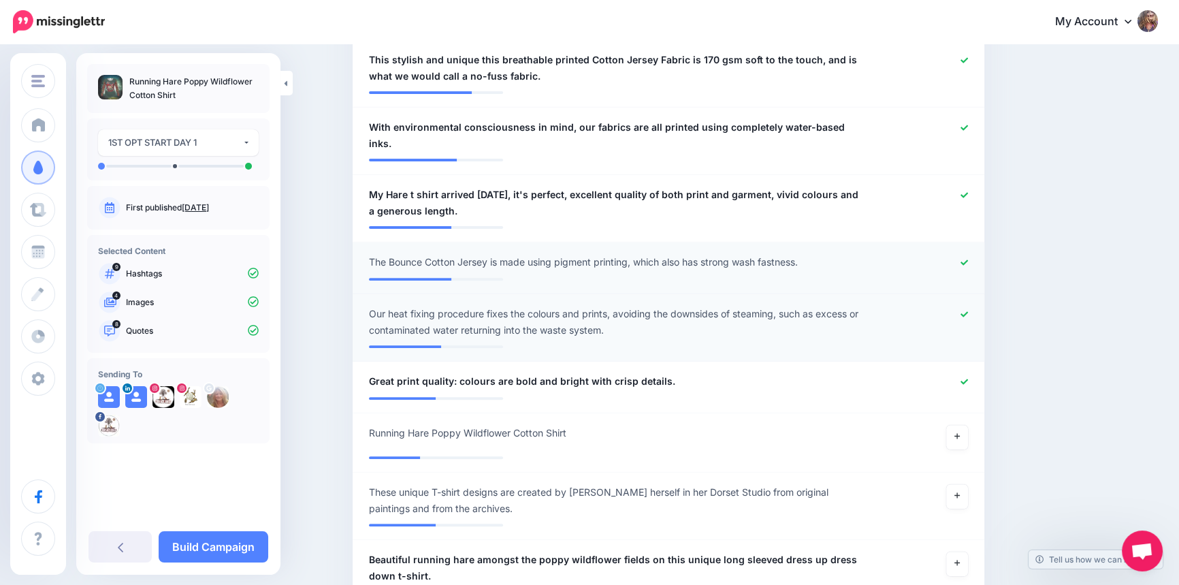
click at [961, 254] on div at bounding box center [926, 262] width 103 height 17
click at [966, 259] on icon at bounding box center [963, 262] width 7 height 7
click at [968, 310] on icon at bounding box center [963, 312] width 7 height 5
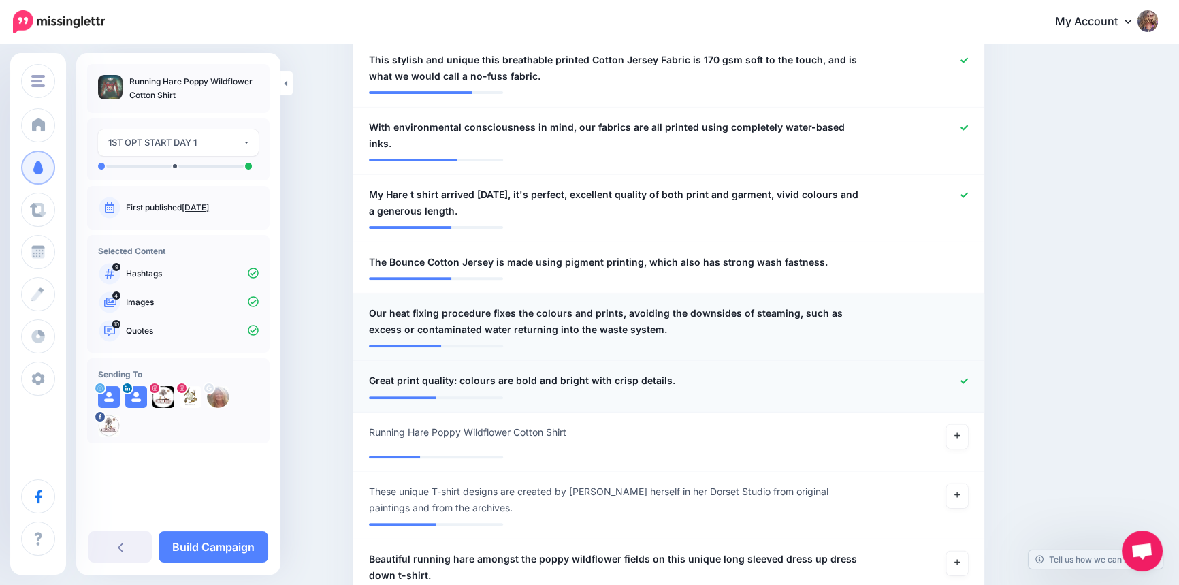
click at [968, 378] on icon at bounding box center [963, 380] width 7 height 5
click at [968, 377] on icon at bounding box center [963, 380] width 7 height 7
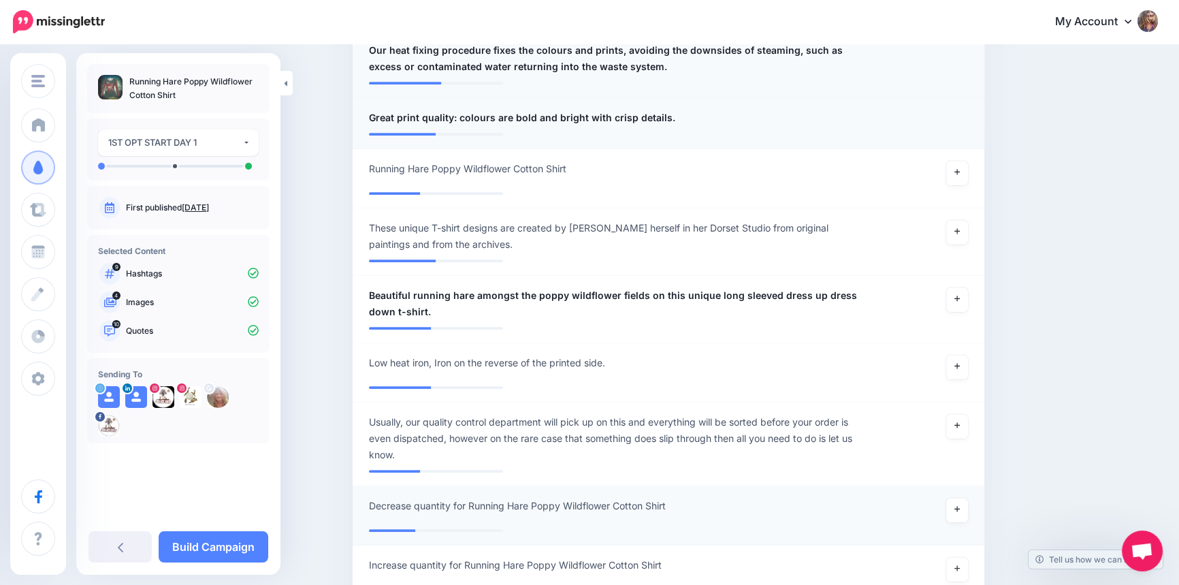
scroll to position [1003, 0]
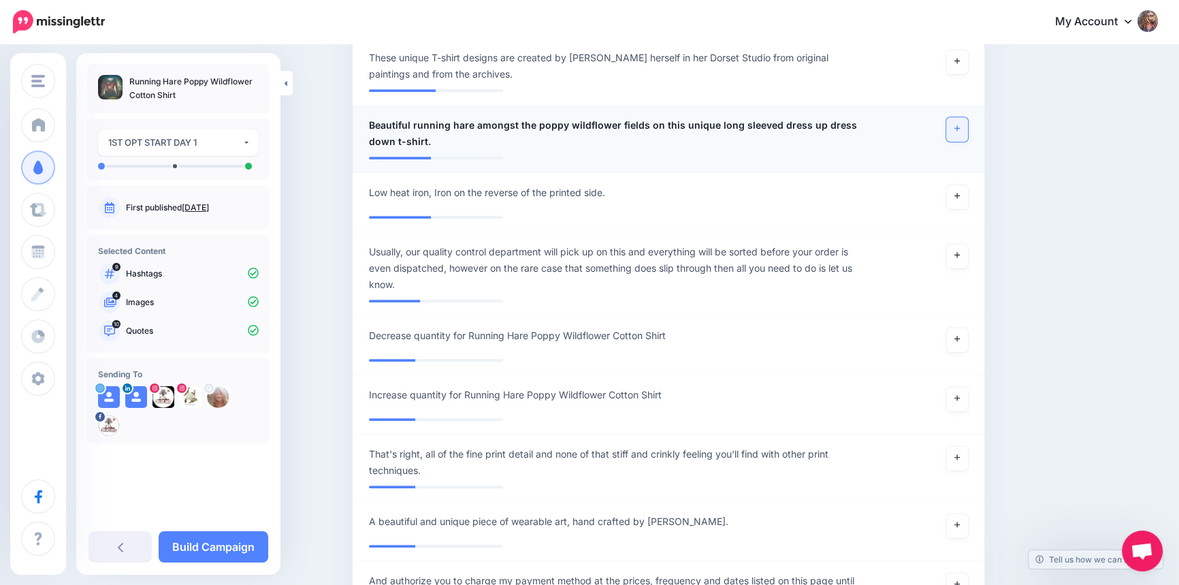
click at [955, 117] on link at bounding box center [957, 129] width 22 height 24
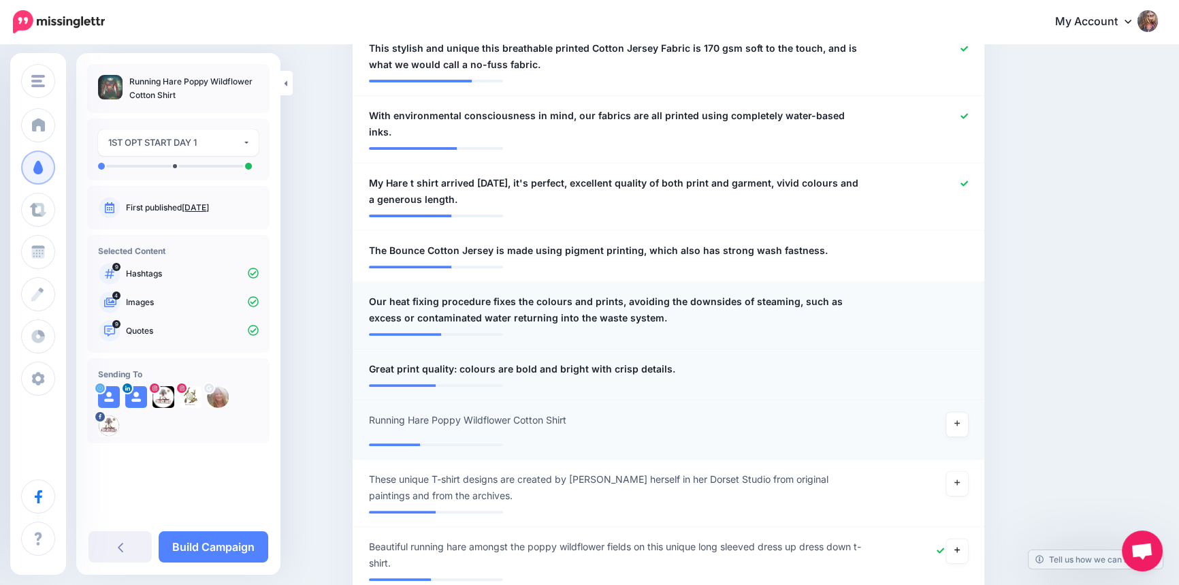
scroll to position [385, 0]
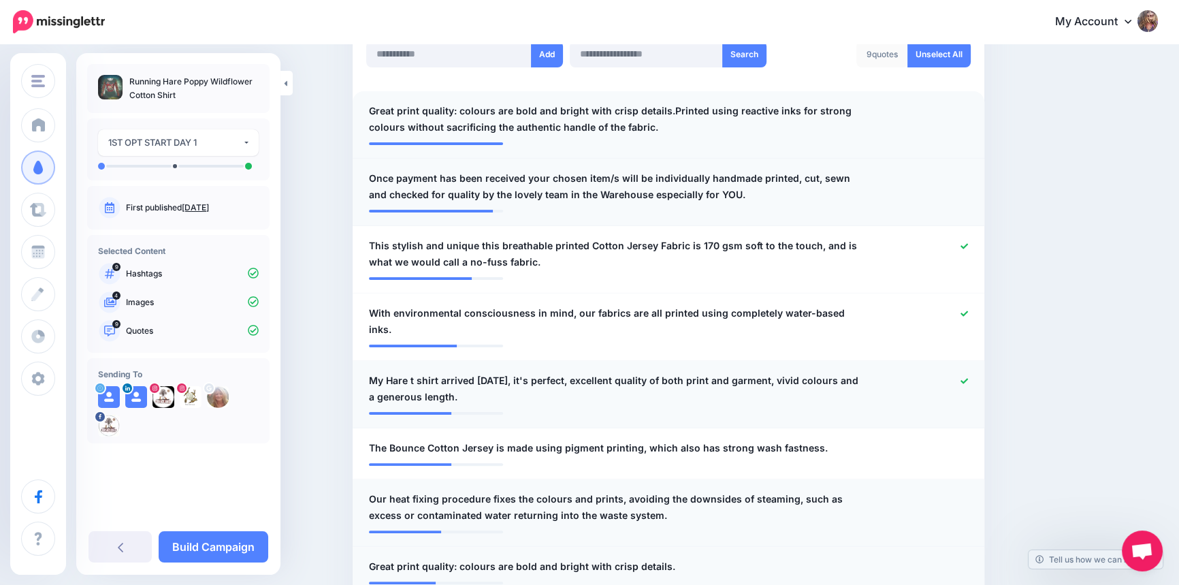
click at [966, 377] on icon at bounding box center [963, 380] width 7 height 7
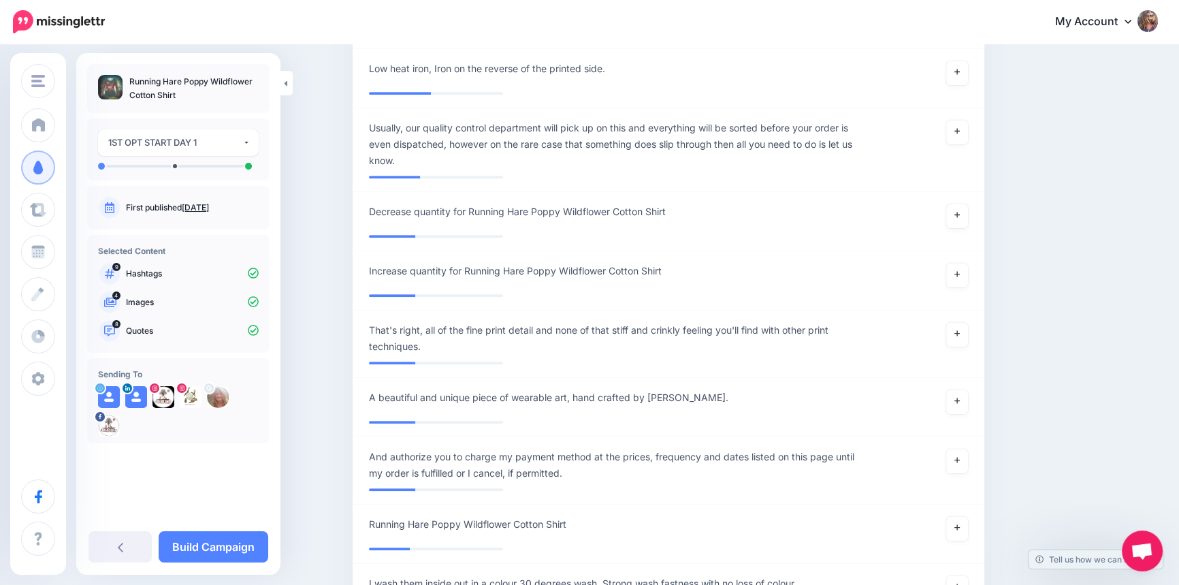
scroll to position [1498, 0]
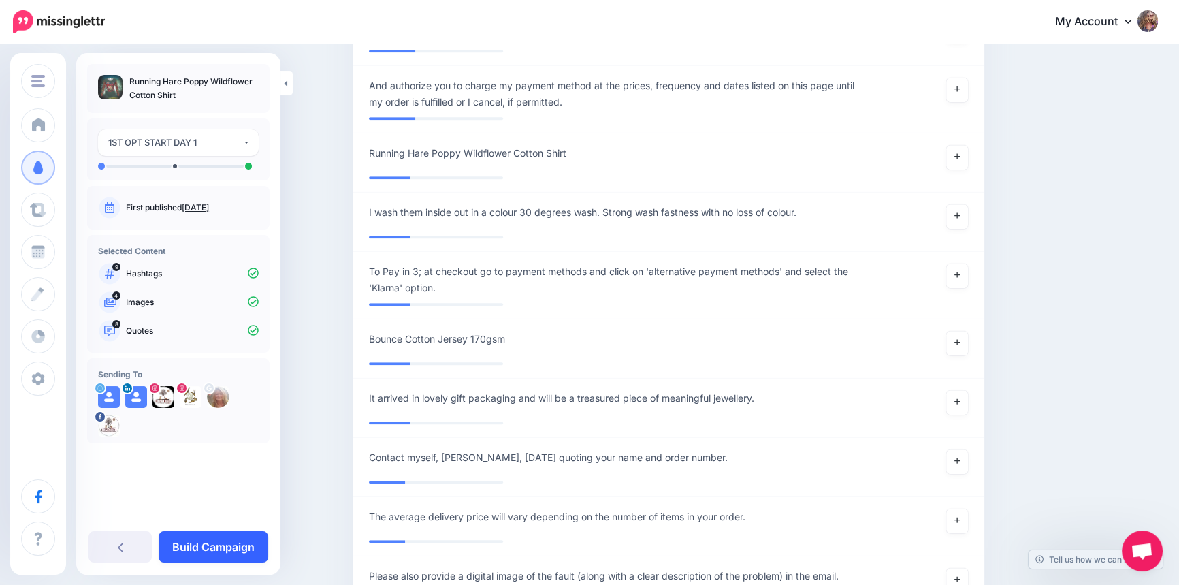
click at [223, 541] on link "Build Campaign" at bounding box center [214, 546] width 110 height 31
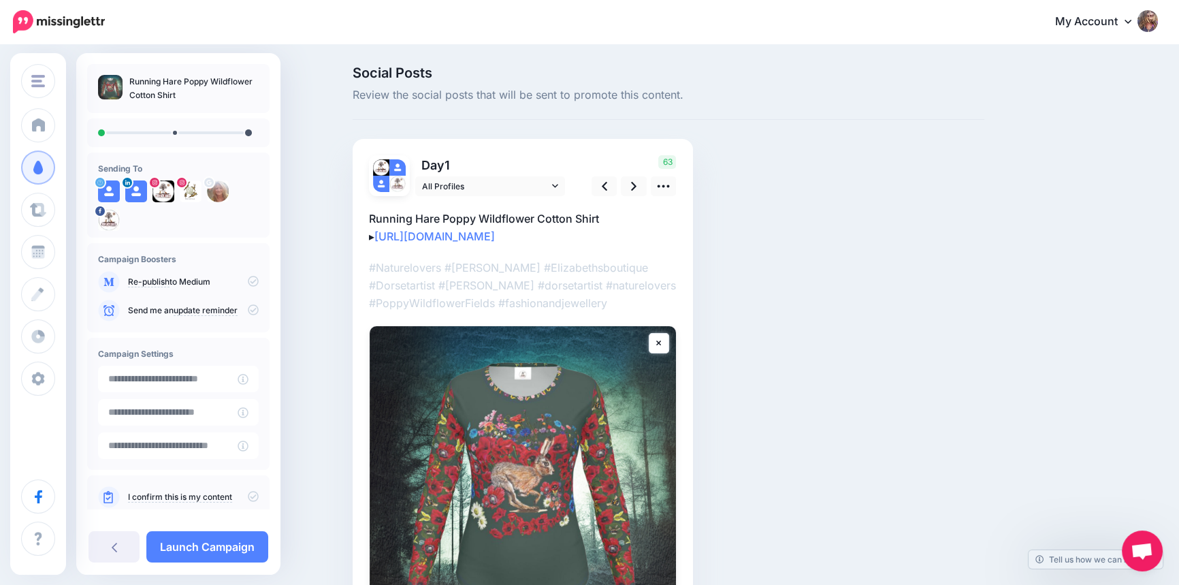
click at [983, 184] on div "Social Posts Review the social posts that will be sent to promote this content.…" at bounding box center [668, 397] width 652 height 663
click at [558, 186] on icon at bounding box center [555, 185] width 6 height 3
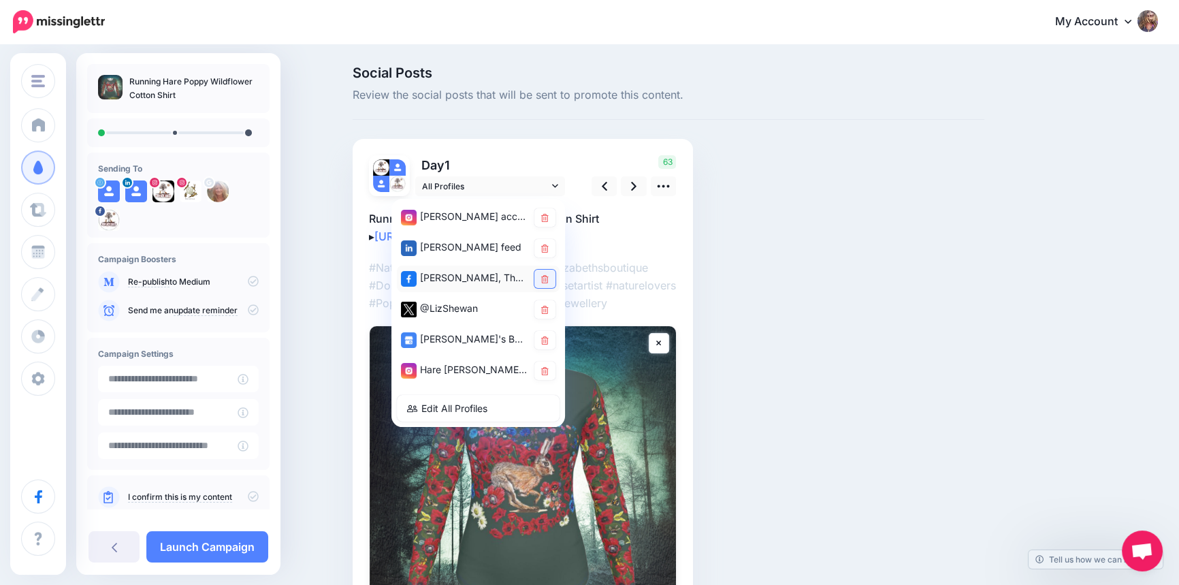
click at [548, 275] on icon at bounding box center [544, 279] width 7 height 8
click at [549, 312] on icon at bounding box center [544, 310] width 7 height 8
click at [549, 340] on icon at bounding box center [544, 340] width 7 height 8
click at [545, 370] on icon at bounding box center [544, 371] width 7 height 8
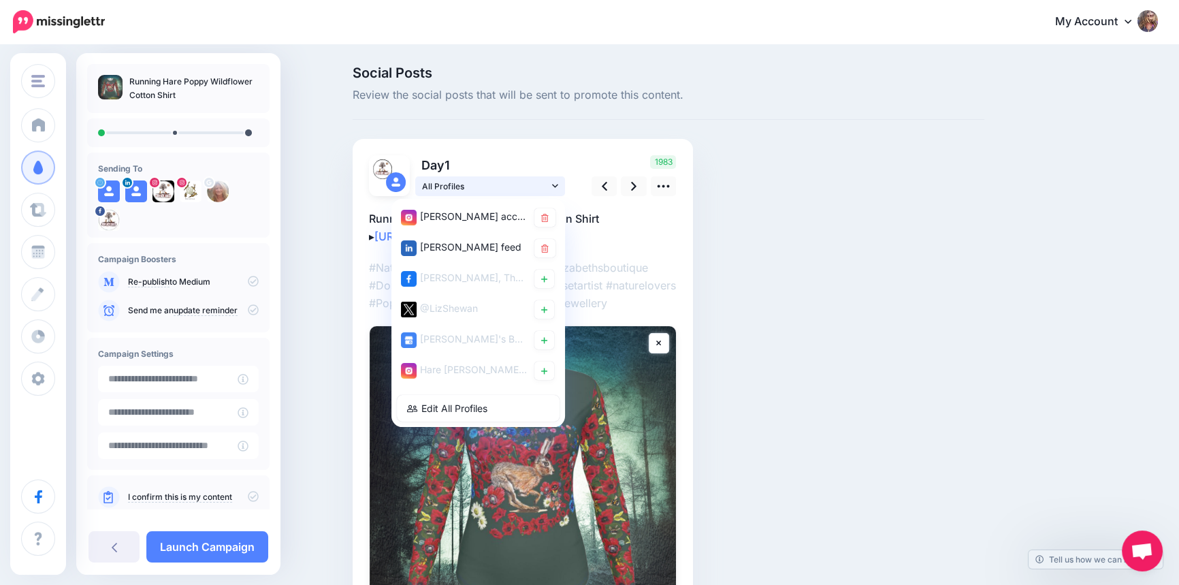
click at [556, 182] on icon at bounding box center [555, 186] width 6 height 10
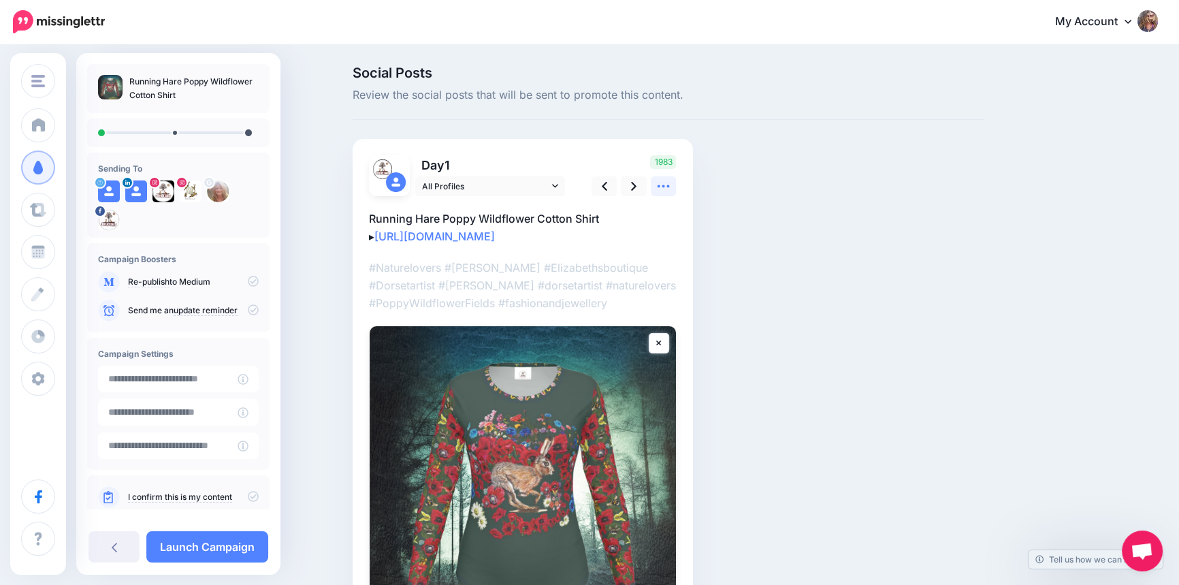
click at [670, 181] on icon at bounding box center [663, 186] width 14 height 14
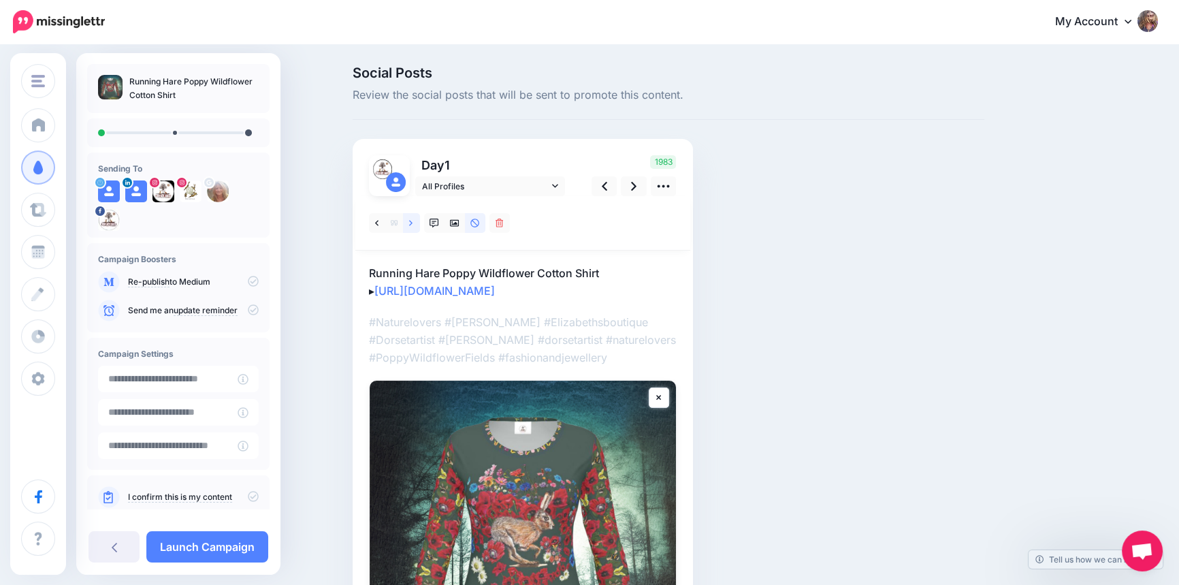
click at [412, 220] on icon at bounding box center [410, 223] width 3 height 10
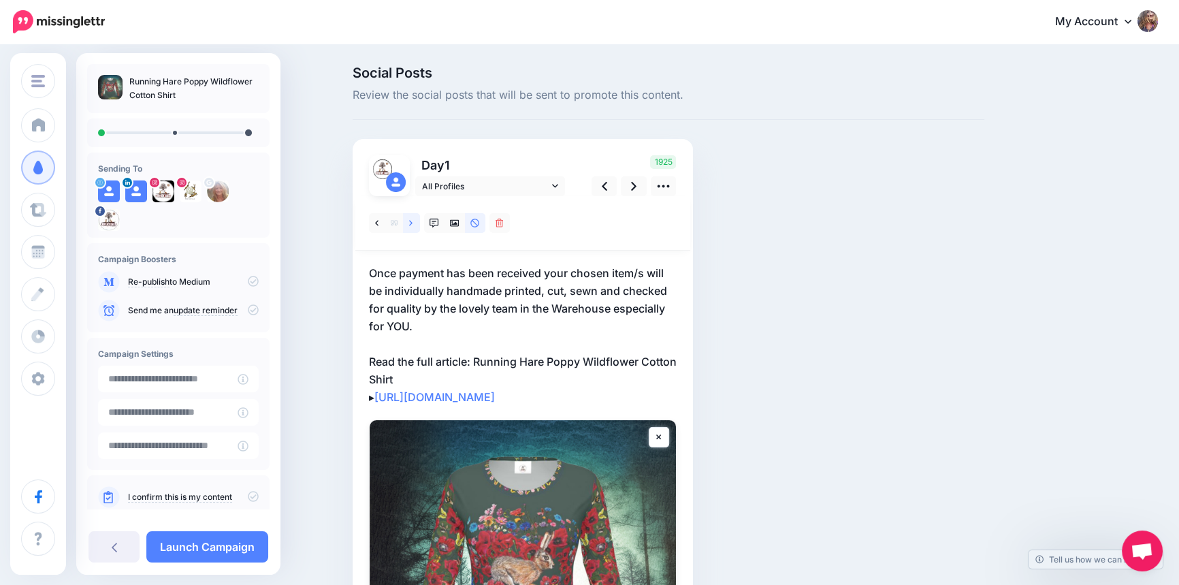
click at [412, 220] on icon at bounding box center [410, 223] width 3 height 10
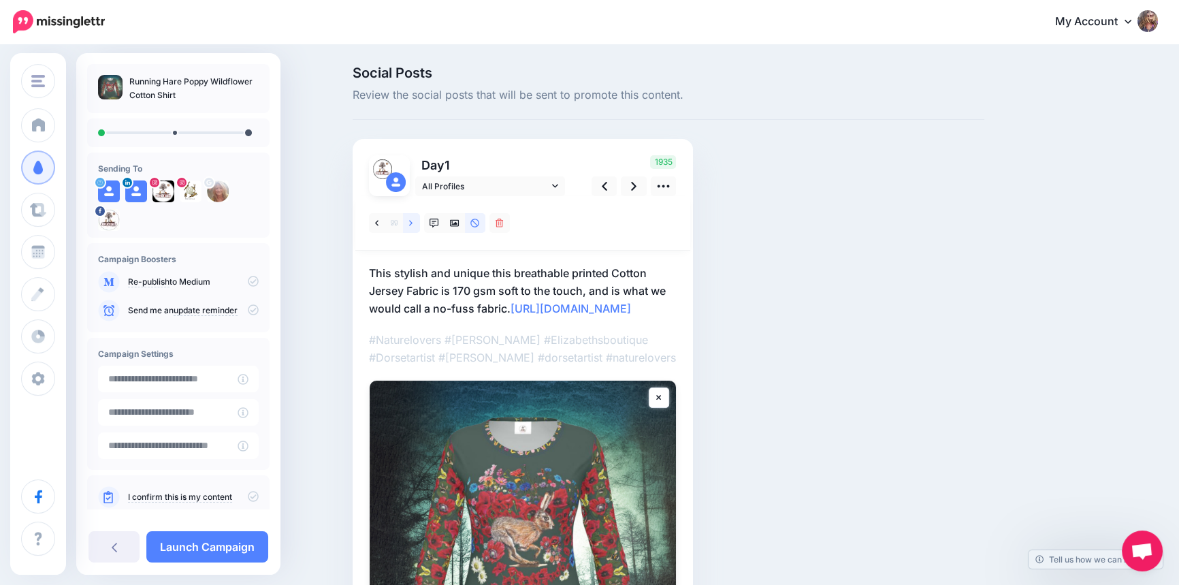
click at [412, 220] on icon at bounding box center [410, 223] width 3 height 10
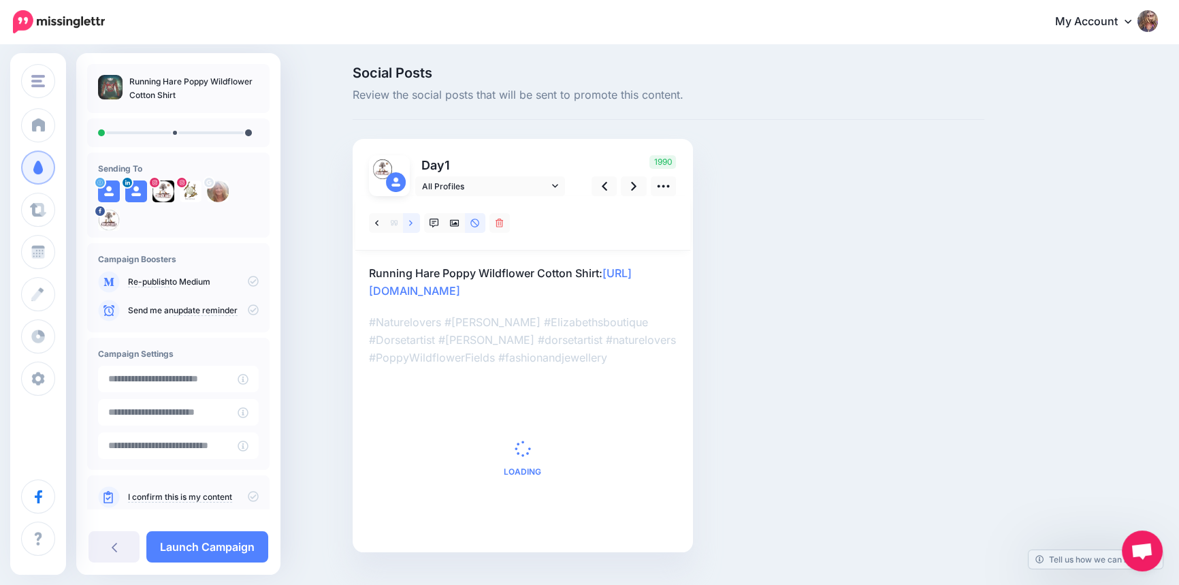
click at [412, 220] on icon at bounding box center [410, 223] width 3 height 10
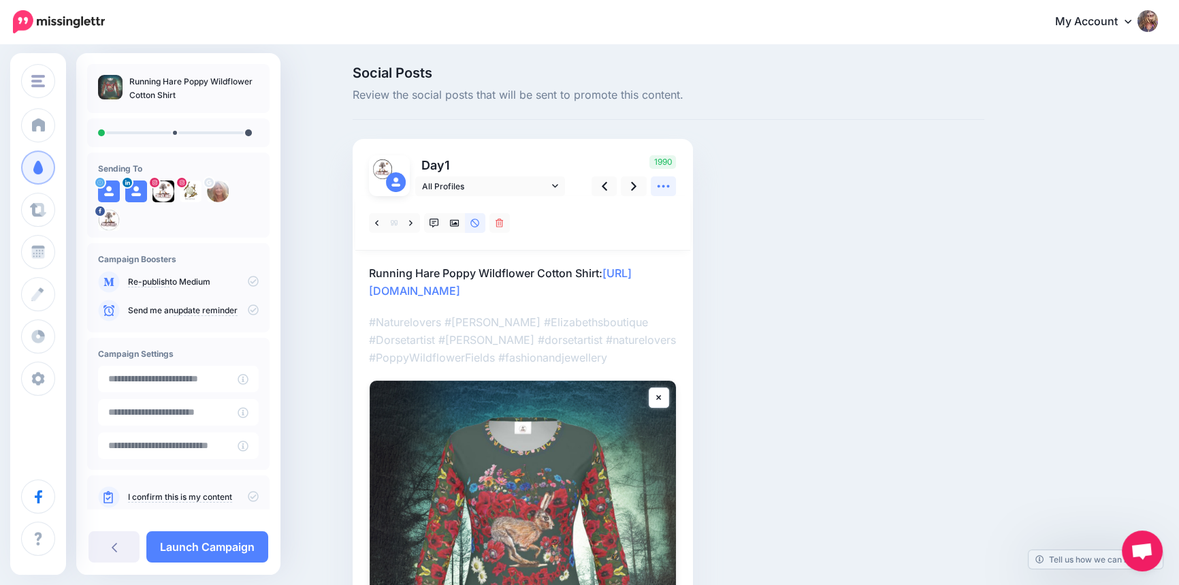
click at [669, 182] on icon at bounding box center [663, 186] width 14 height 14
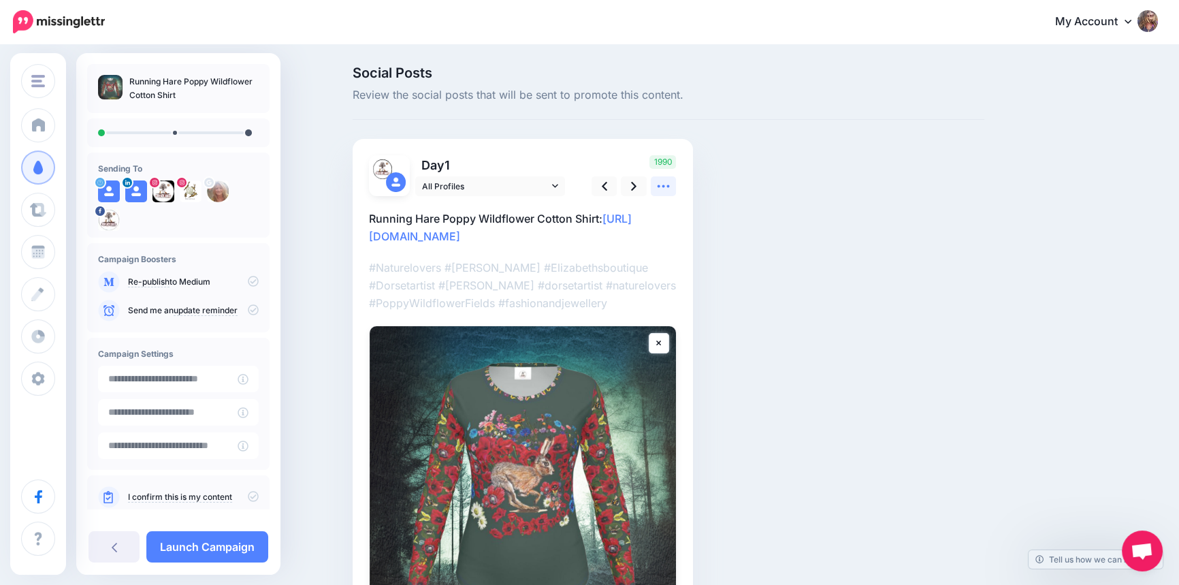
click at [669, 182] on icon at bounding box center [663, 186] width 14 height 14
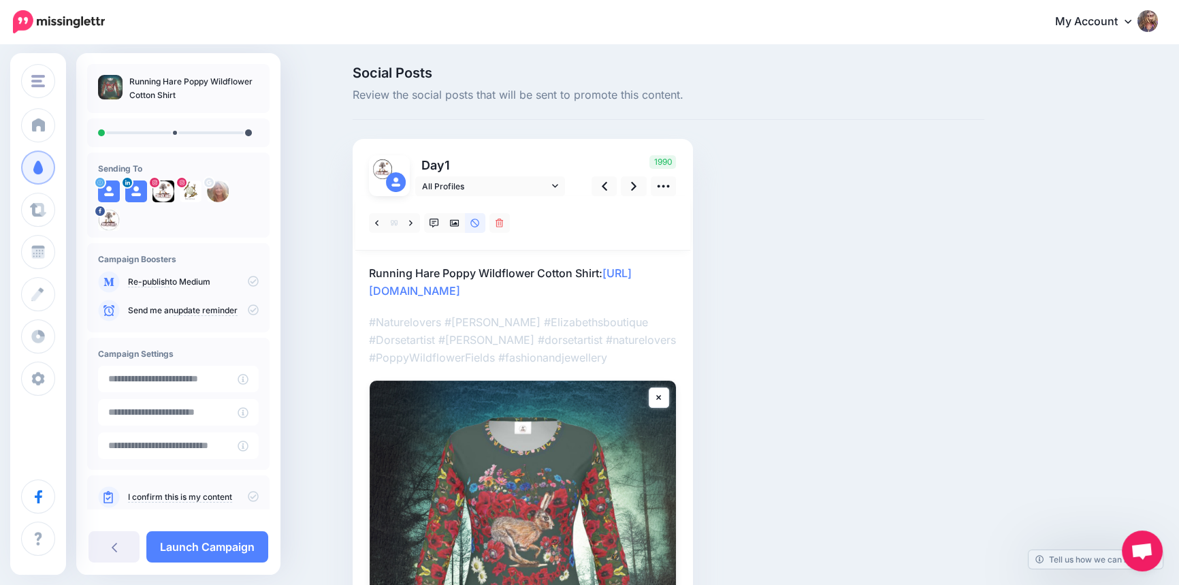
click at [606, 359] on div at bounding box center [523, 461] width 308 height 530
drag, startPoint x: 678, startPoint y: 341, endPoint x: 364, endPoint y: 285, distance: 318.7
click at [364, 285] on div "Day 1 All Profiles" at bounding box center [523, 441] width 340 height 604
click at [632, 259] on div at bounding box center [523, 461] width 308 height 530
click at [619, 273] on p "Running Hare Poppy Wildflower Cotton Shirt: https://elizabethsboutique.co.uk/pr…" at bounding box center [523, 281] width 308 height 35
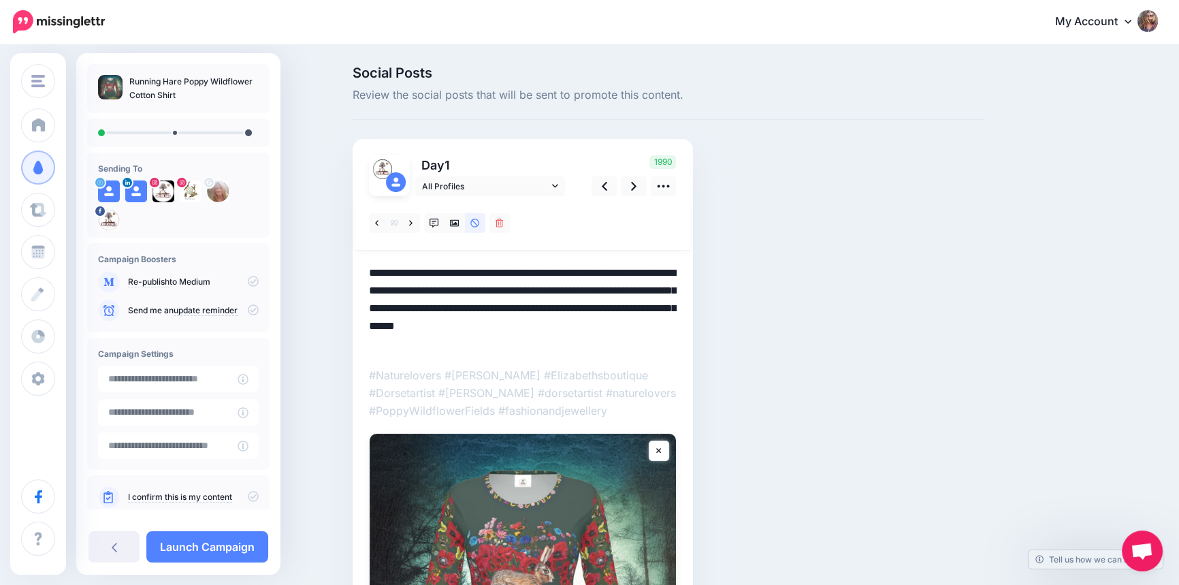
drag, startPoint x: 673, startPoint y: 346, endPoint x: 373, endPoint y: 293, distance: 304.8
click at [373, 293] on textarea "**********" at bounding box center [523, 308] width 308 height 88
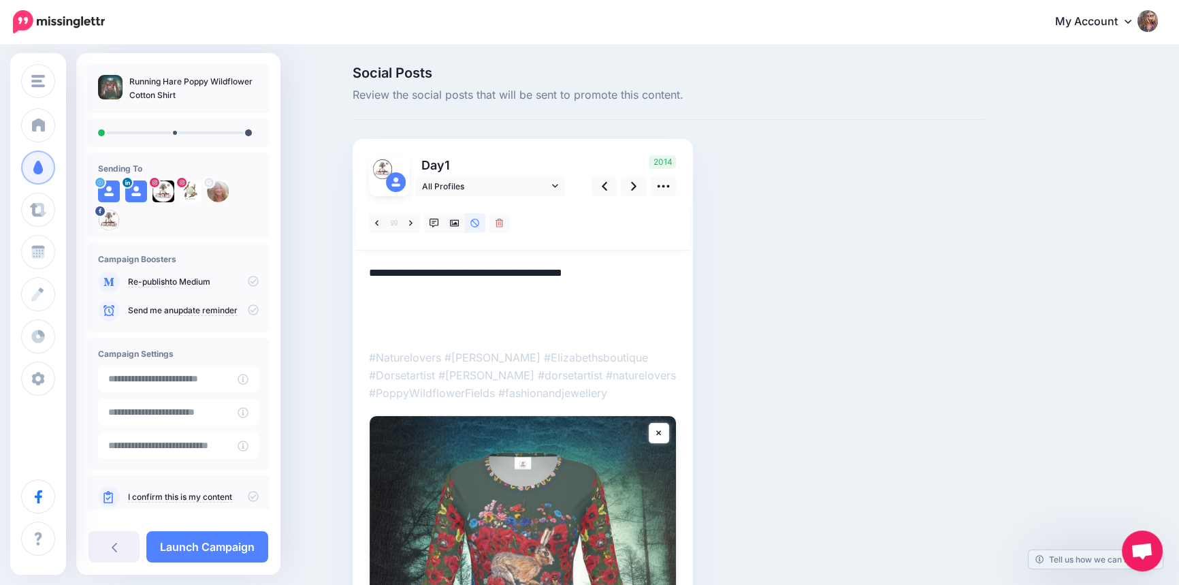
paste textarea "**********"
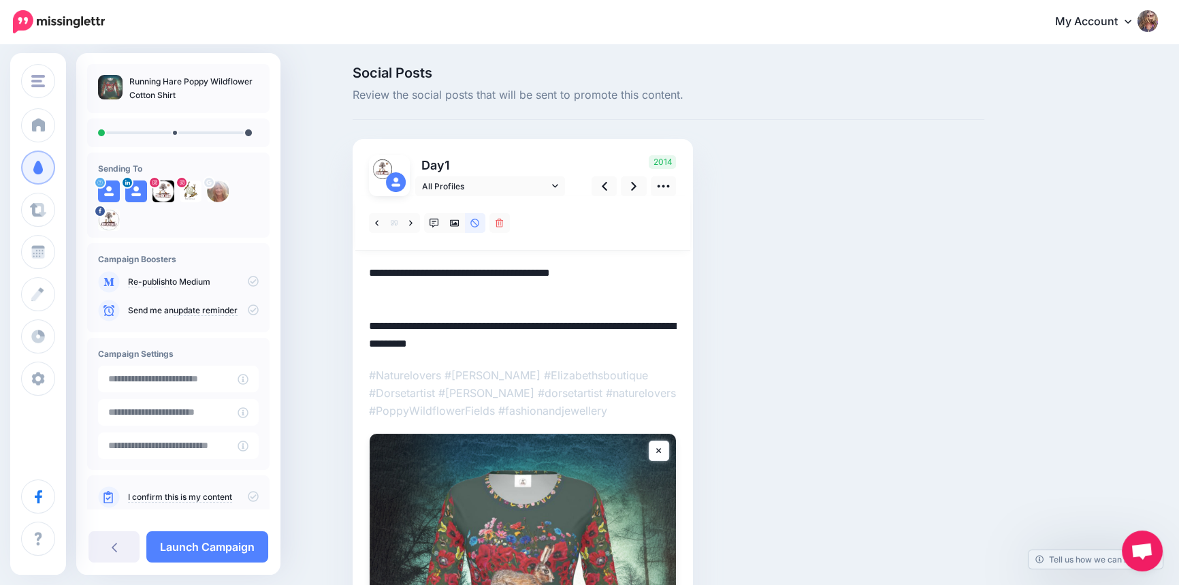
click at [389, 298] on textarea "**********" at bounding box center [523, 308] width 308 height 88
click at [627, 275] on textarea "**********" at bounding box center [523, 308] width 308 height 88
drag, startPoint x: 632, startPoint y: 273, endPoint x: 619, endPoint y: 267, distance: 13.4
click at [619, 267] on textarea "**********" at bounding box center [523, 308] width 308 height 88
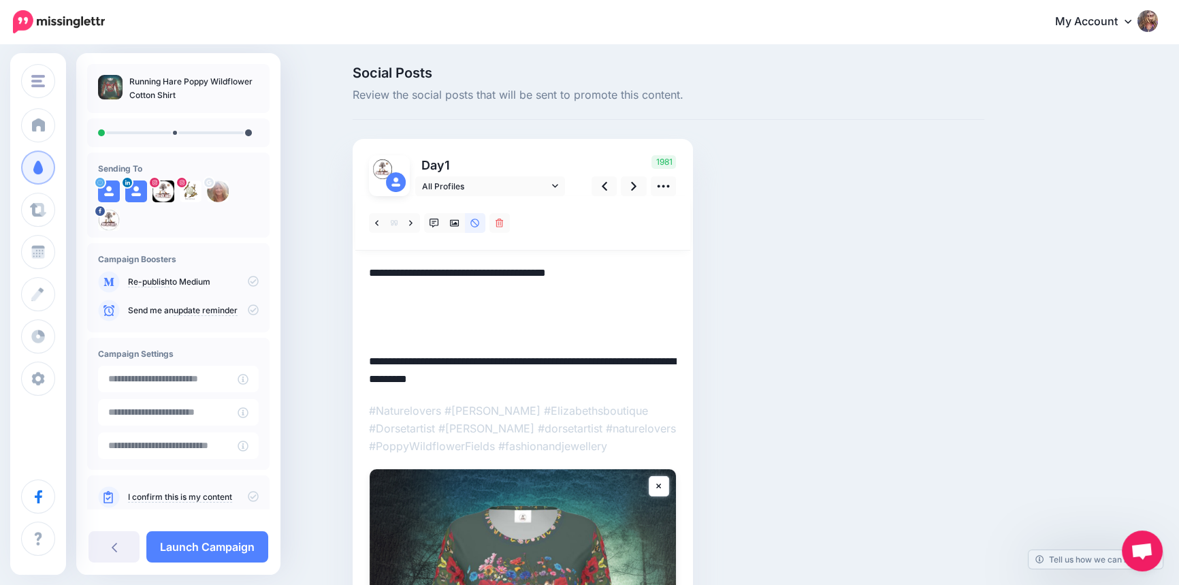
paste textarea "**********"
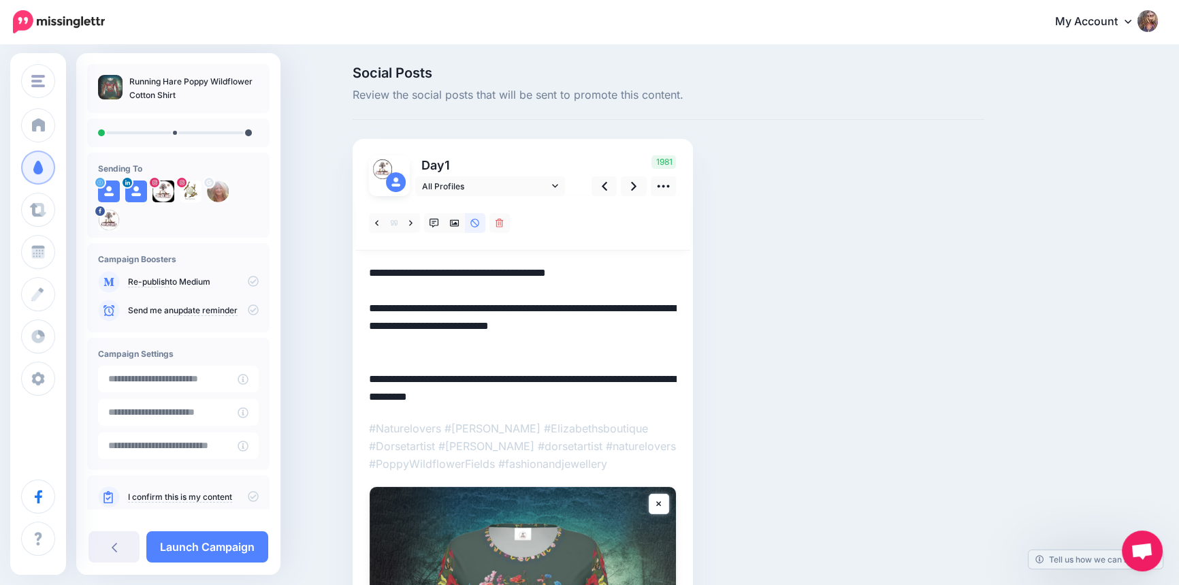
click at [374, 375] on textarea "**********" at bounding box center [523, 335] width 308 height 142
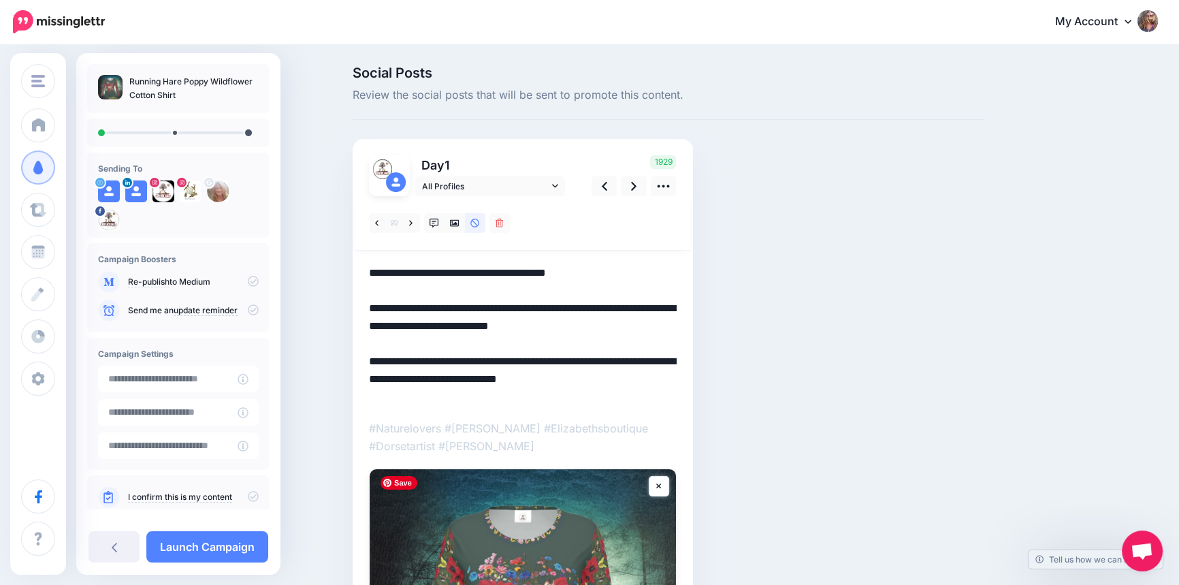
click at [669, 187] on icon at bounding box center [663, 186] width 14 height 14
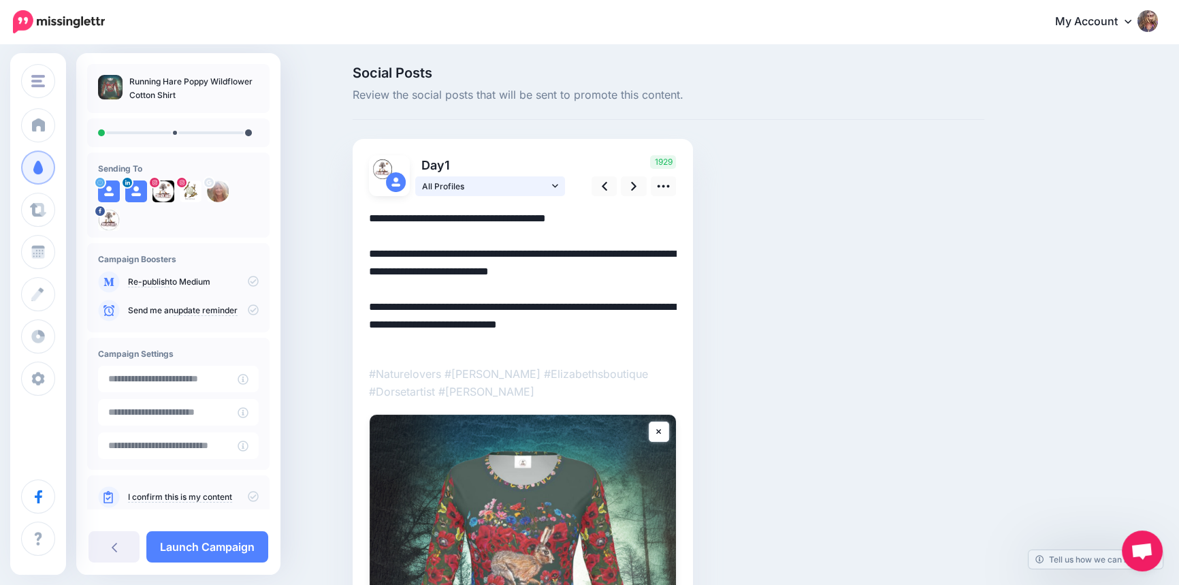
click at [549, 182] on span "All Profiles" at bounding box center [485, 186] width 127 height 14
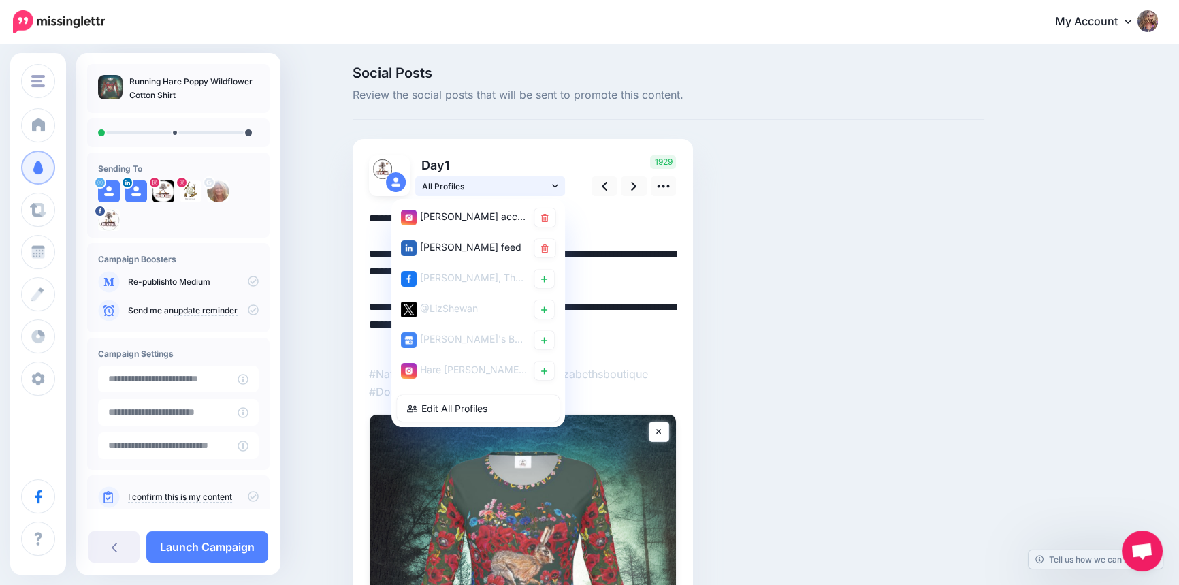
click at [558, 186] on icon at bounding box center [555, 186] width 6 height 10
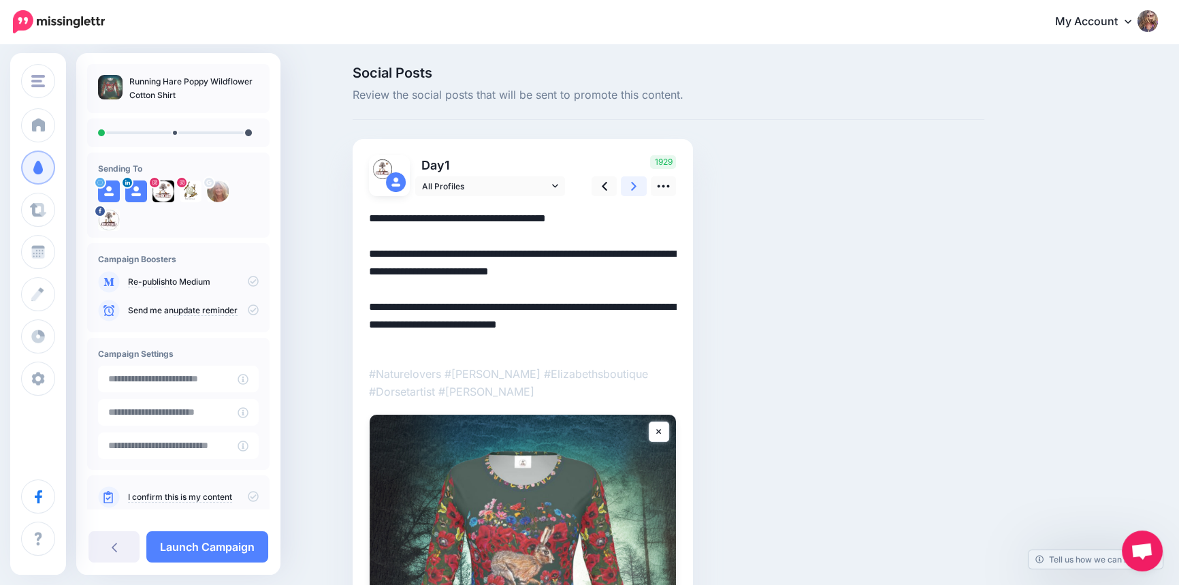
click at [636, 185] on icon at bounding box center [633, 186] width 5 height 14
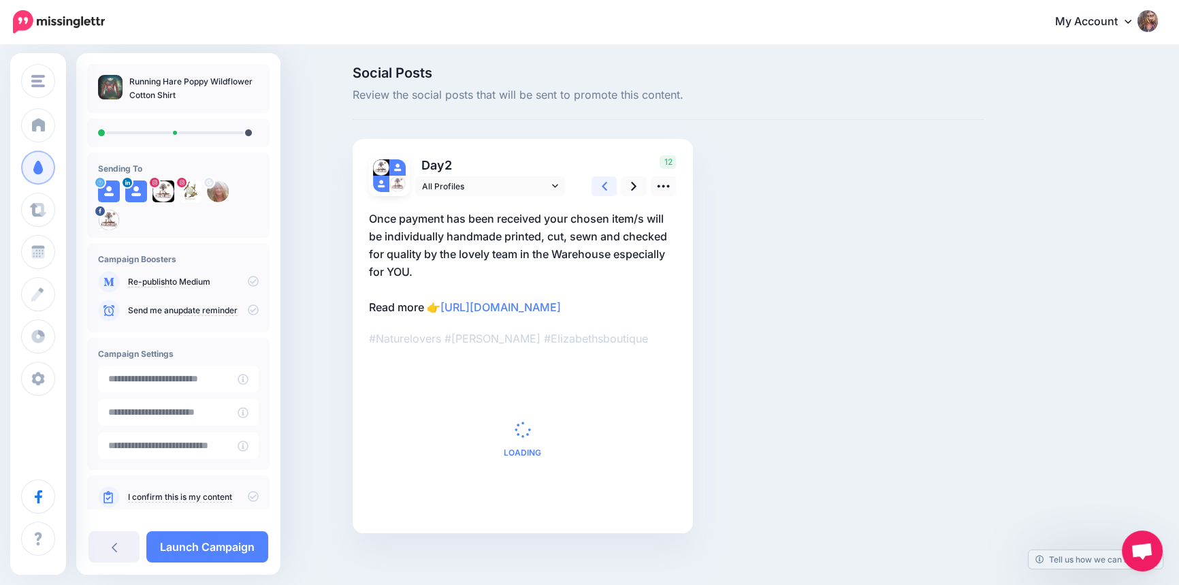
click at [603, 184] on link at bounding box center [604, 186] width 26 height 20
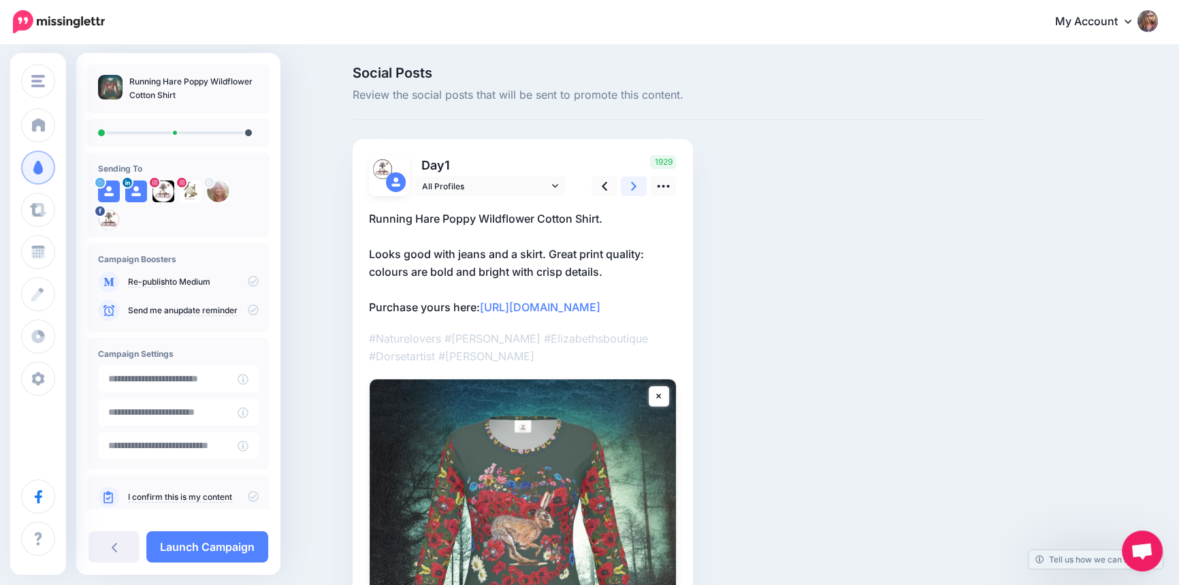
click at [636, 184] on icon at bounding box center [633, 186] width 5 height 9
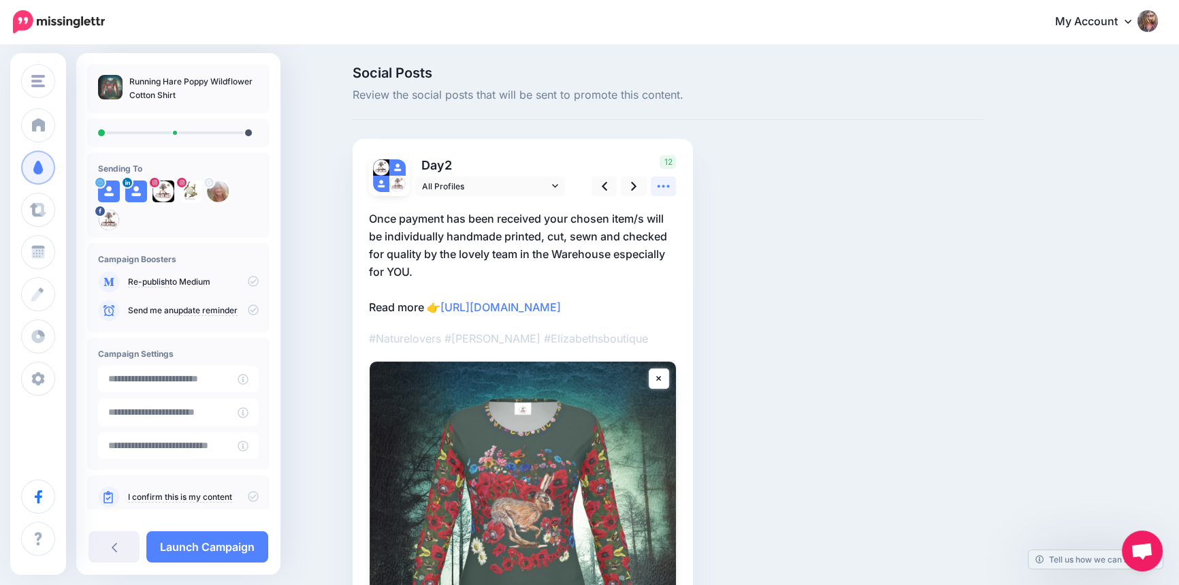
click at [668, 182] on icon at bounding box center [663, 186] width 14 height 14
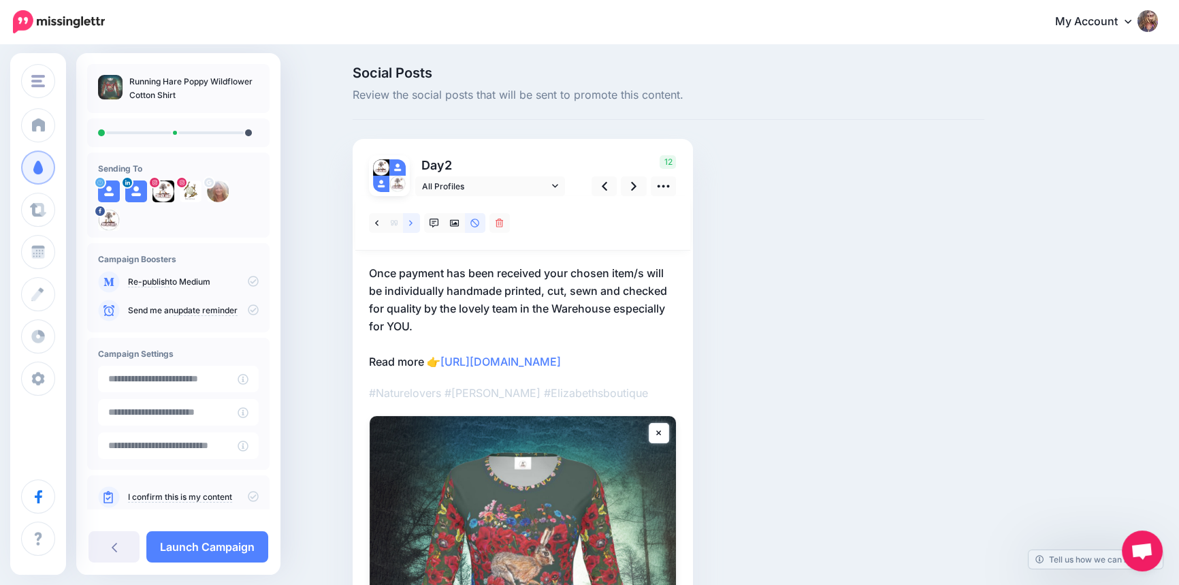
click at [412, 220] on icon at bounding box center [410, 223] width 3 height 10
click at [489, 314] on p "Our heat fixing procedure fixes the colours and prints, avoiding the downsides …" at bounding box center [523, 308] width 308 height 88
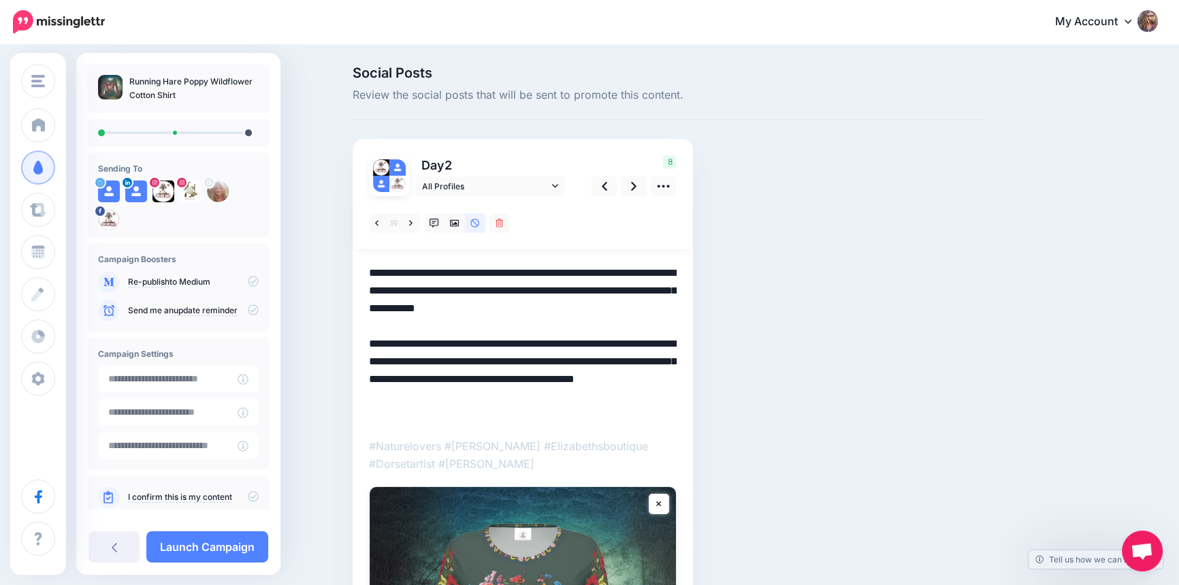
drag, startPoint x: 374, startPoint y: 360, endPoint x: 676, endPoint y: 406, distance: 305.6
click at [684, 412] on div "Day 2 All Profiles" at bounding box center [523, 494] width 340 height 710
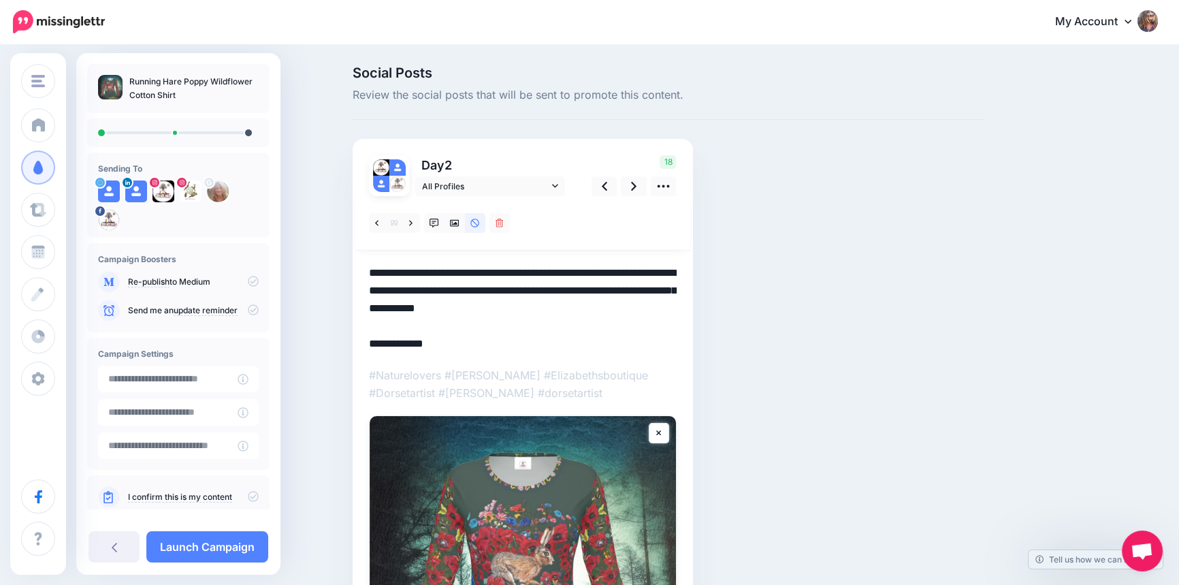
drag, startPoint x: 430, startPoint y: 341, endPoint x: 359, endPoint y: 342, distance: 70.8
click at [359, 342] on div "Day 2 All Profiles" at bounding box center [523, 458] width 340 height 639
click at [483, 344] on textarea "**********" at bounding box center [523, 308] width 308 height 88
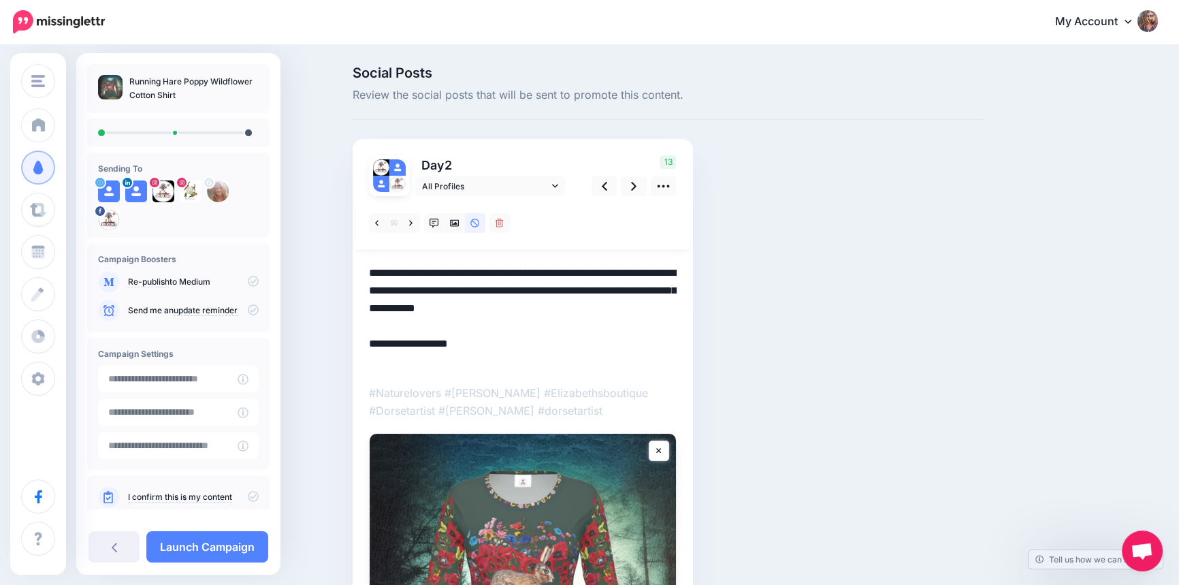
paste textarea "**********"
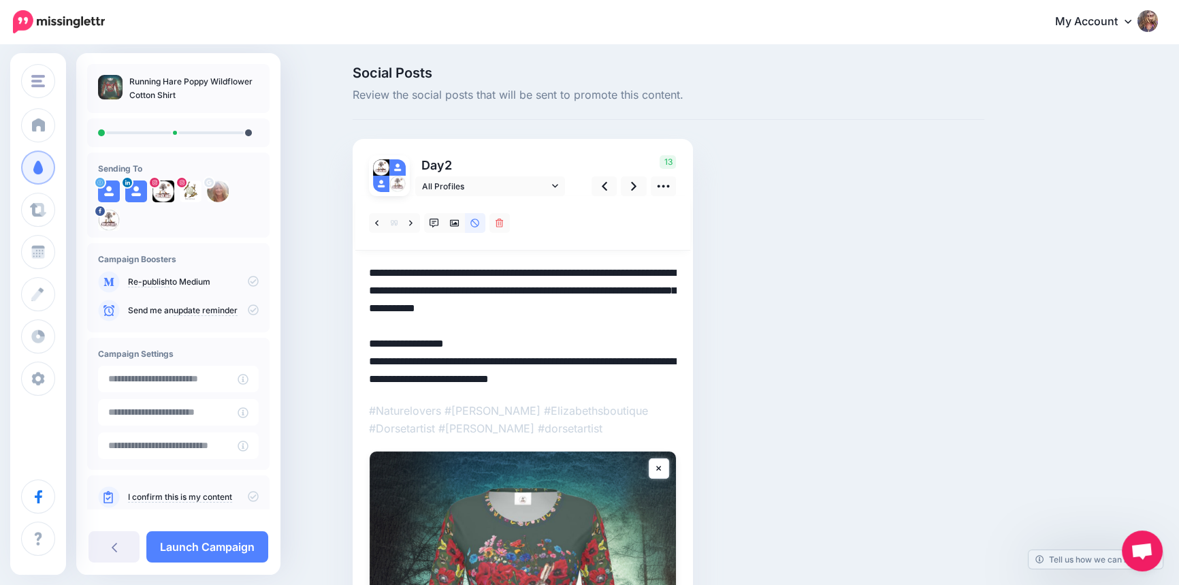
drag, startPoint x: 374, startPoint y: 359, endPoint x: 646, endPoint y: 385, distance: 272.7
click at [646, 385] on textarea "**********" at bounding box center [523, 326] width 308 height 124
paste textarea "**********"
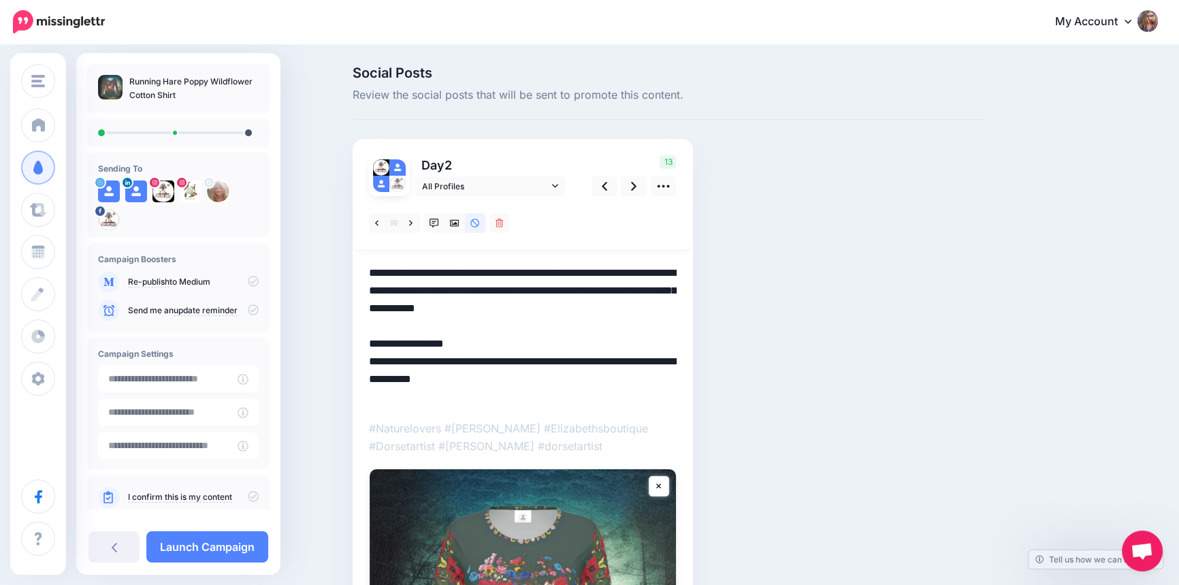
click at [414, 398] on textarea "**********" at bounding box center [523, 335] width 308 height 142
click at [373, 274] on textarea "**********" at bounding box center [523, 335] width 308 height 142
drag, startPoint x: 374, startPoint y: 274, endPoint x: 666, endPoint y: 313, distance: 294.6
click at [666, 313] on textarea "**********" at bounding box center [523, 335] width 308 height 142
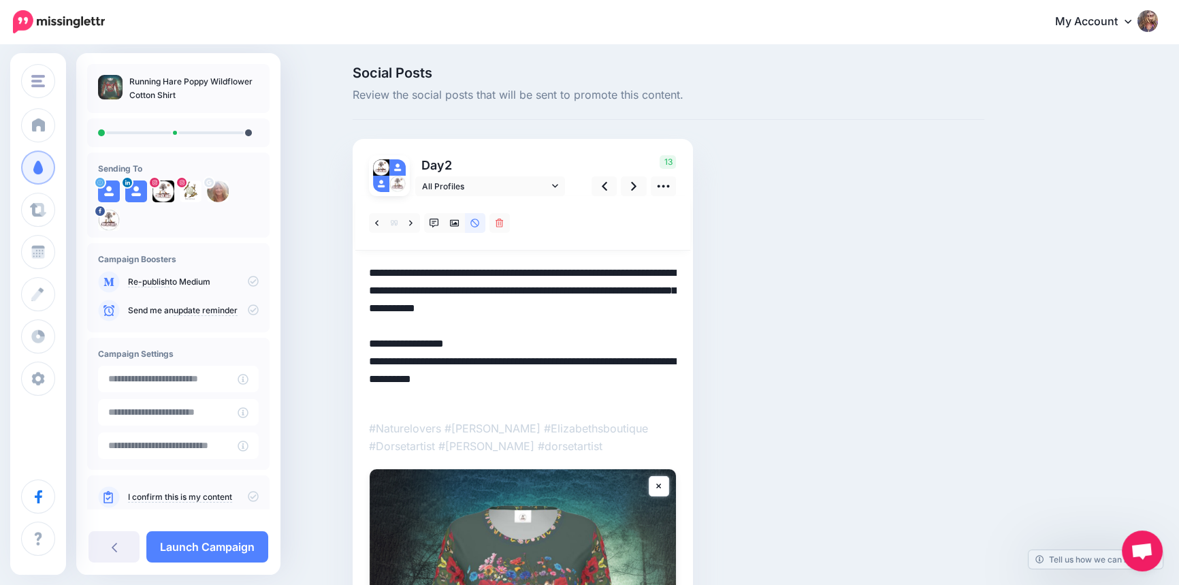
paste textarea "**********"
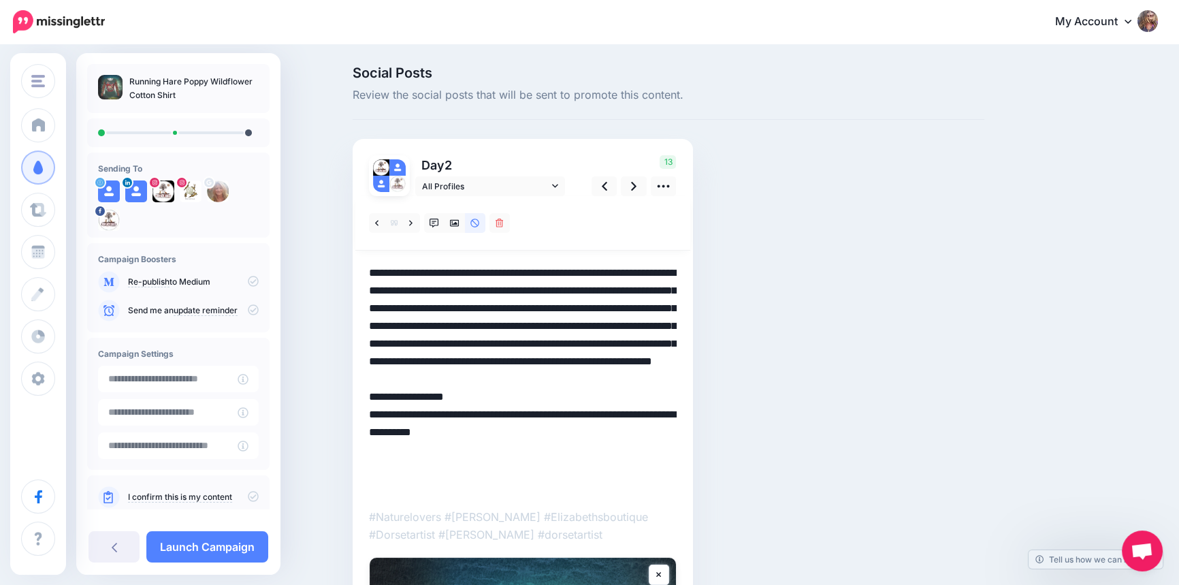
click at [496, 289] on textarea "**********" at bounding box center [523, 379] width 308 height 230
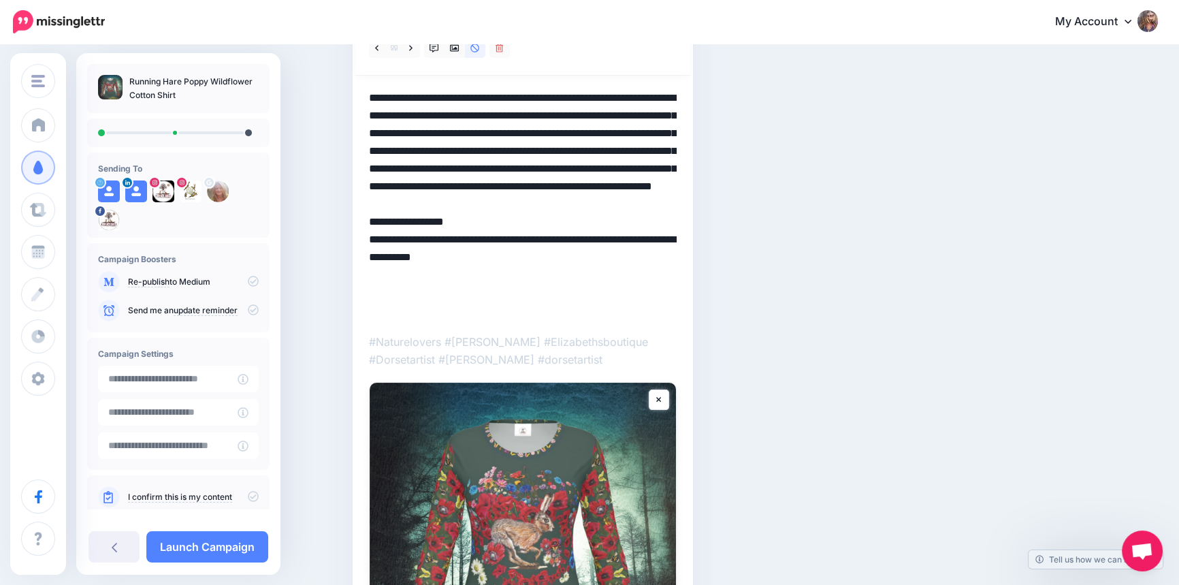
scroll to position [123, 0]
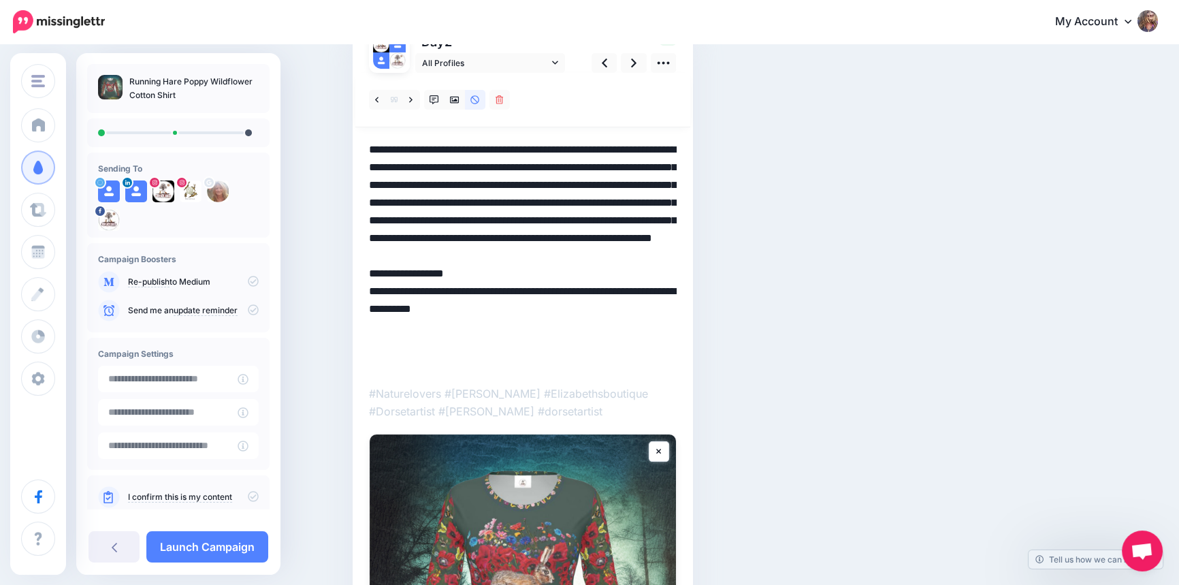
click at [511, 174] on textarea "**********" at bounding box center [523, 256] width 308 height 230
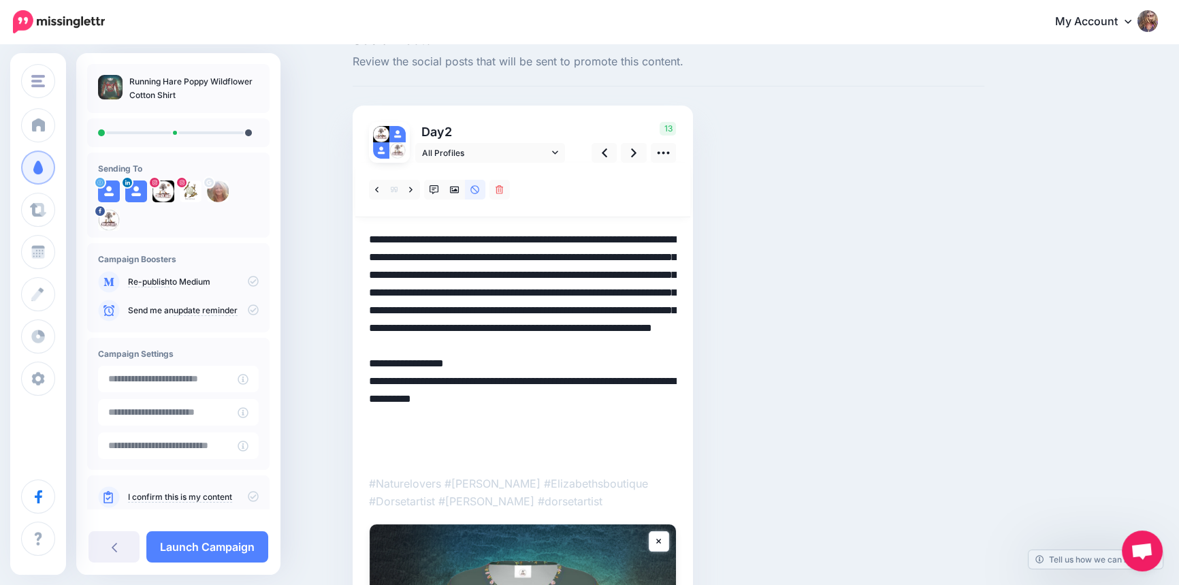
scroll to position [0, 0]
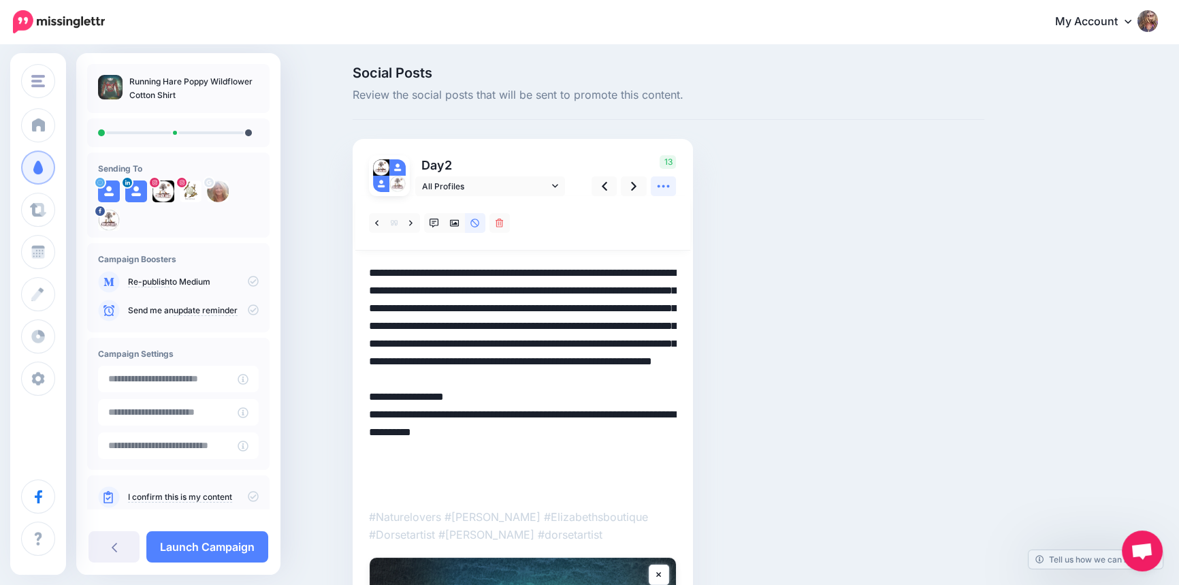
click at [670, 185] on icon at bounding box center [663, 186] width 12 height 3
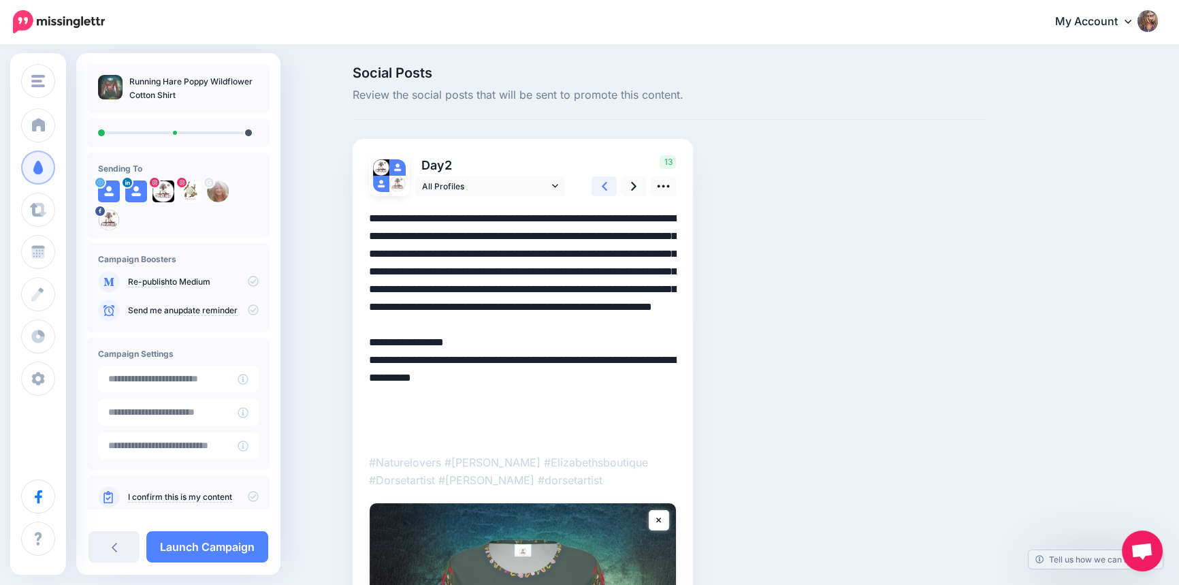
click at [605, 187] on link at bounding box center [604, 186] width 26 height 20
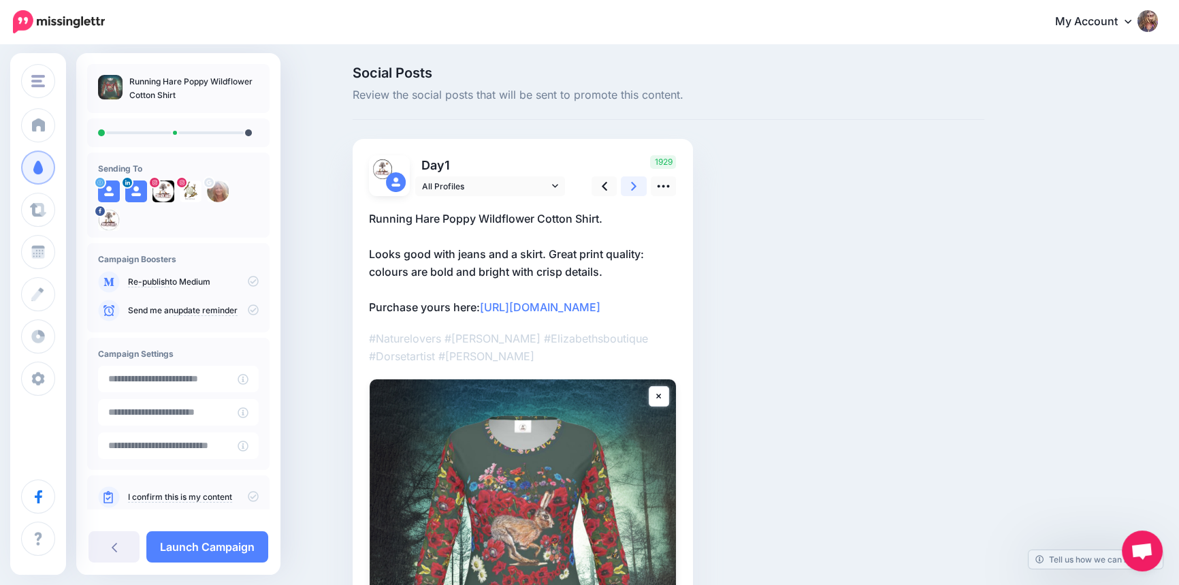
click at [636, 182] on icon at bounding box center [633, 186] width 5 height 9
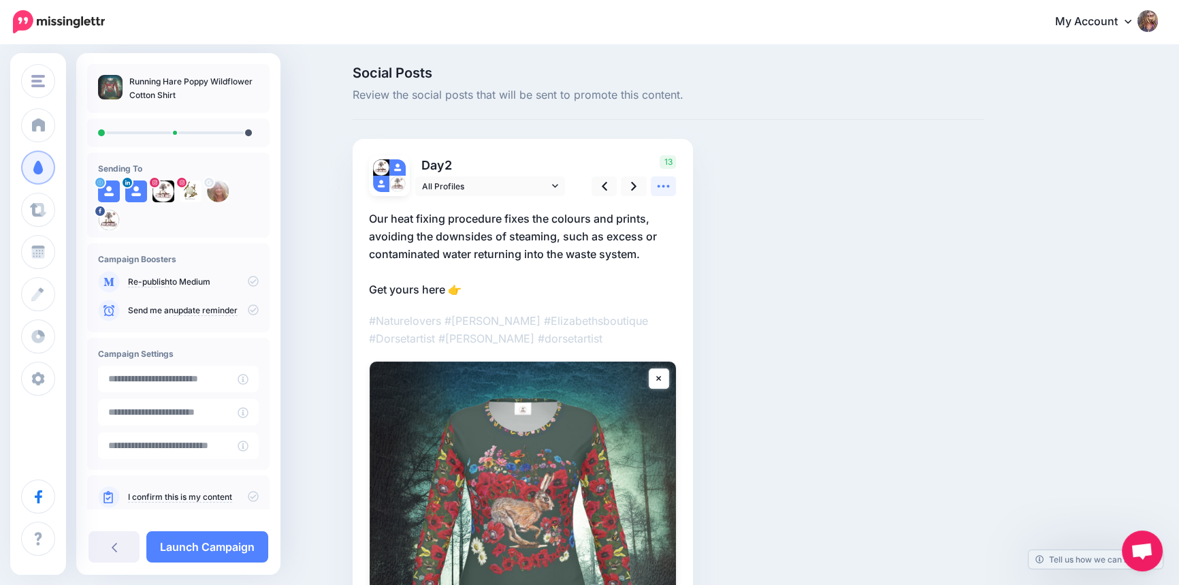
click at [668, 188] on icon at bounding box center [663, 186] width 14 height 14
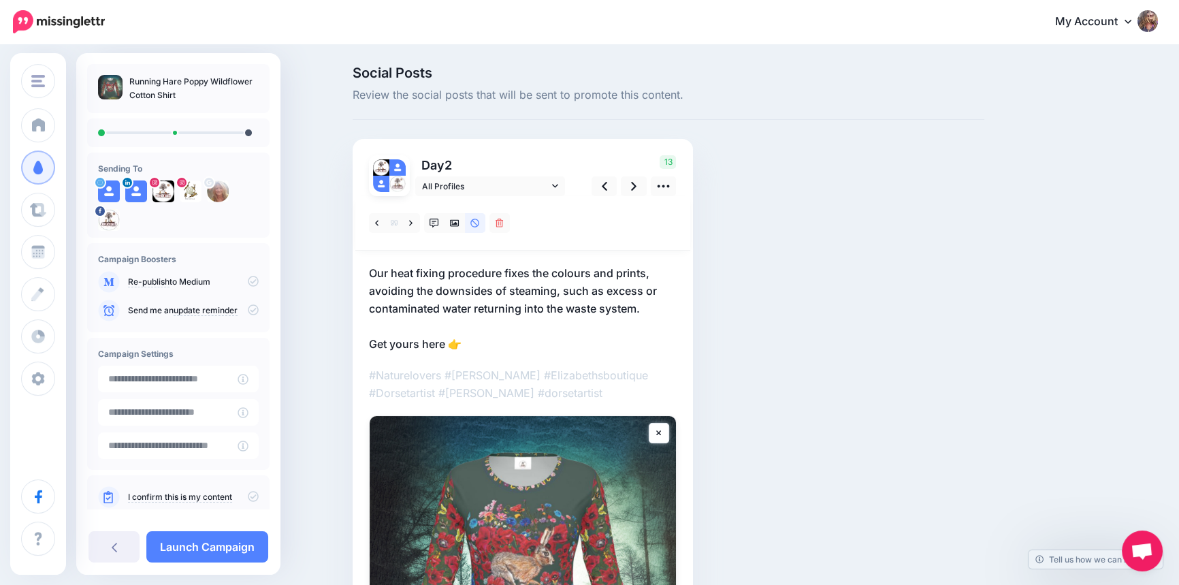
click at [404, 286] on p "Our heat fixing procedure fixes the colours and prints, avoiding the downsides …" at bounding box center [523, 308] width 308 height 88
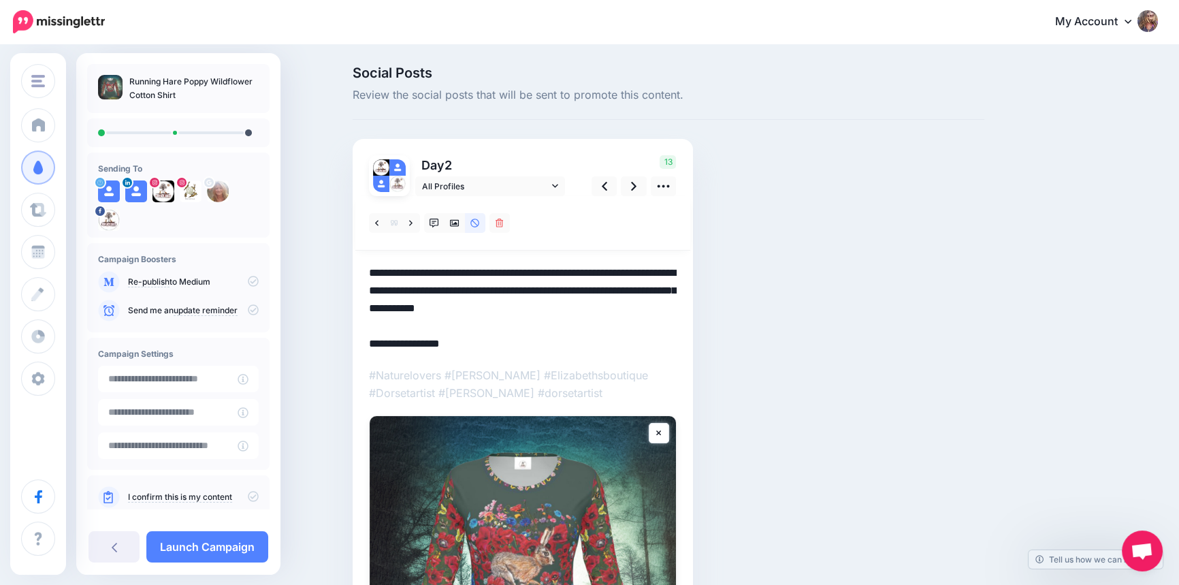
drag, startPoint x: 374, startPoint y: 271, endPoint x: 653, endPoint y: 303, distance: 280.2
click at [653, 303] on textarea "**********" at bounding box center [523, 308] width 308 height 88
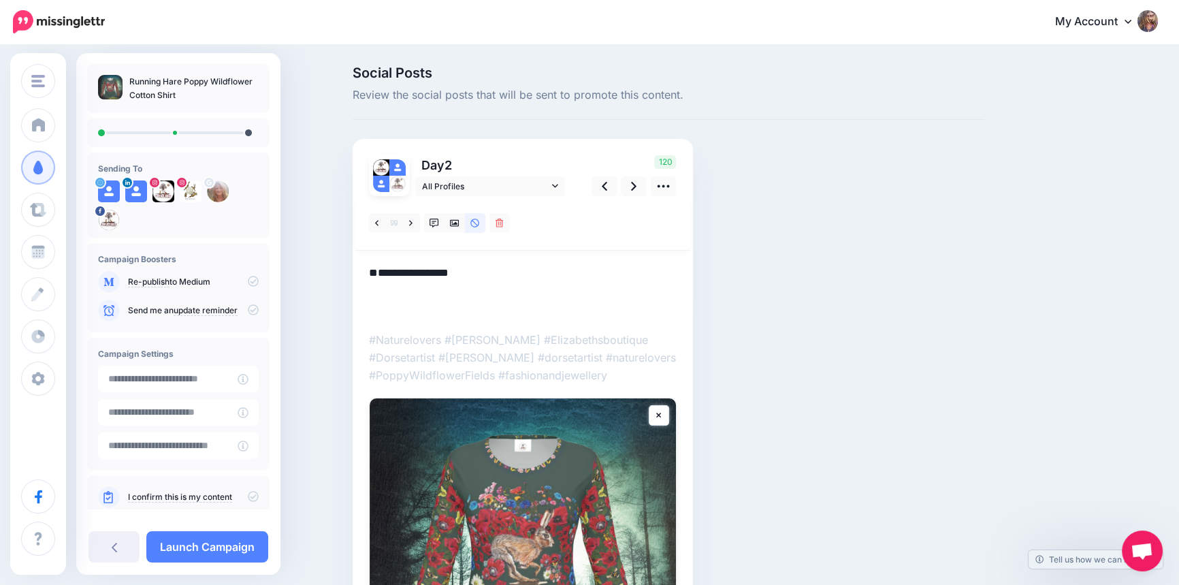
paste textarea "**********"
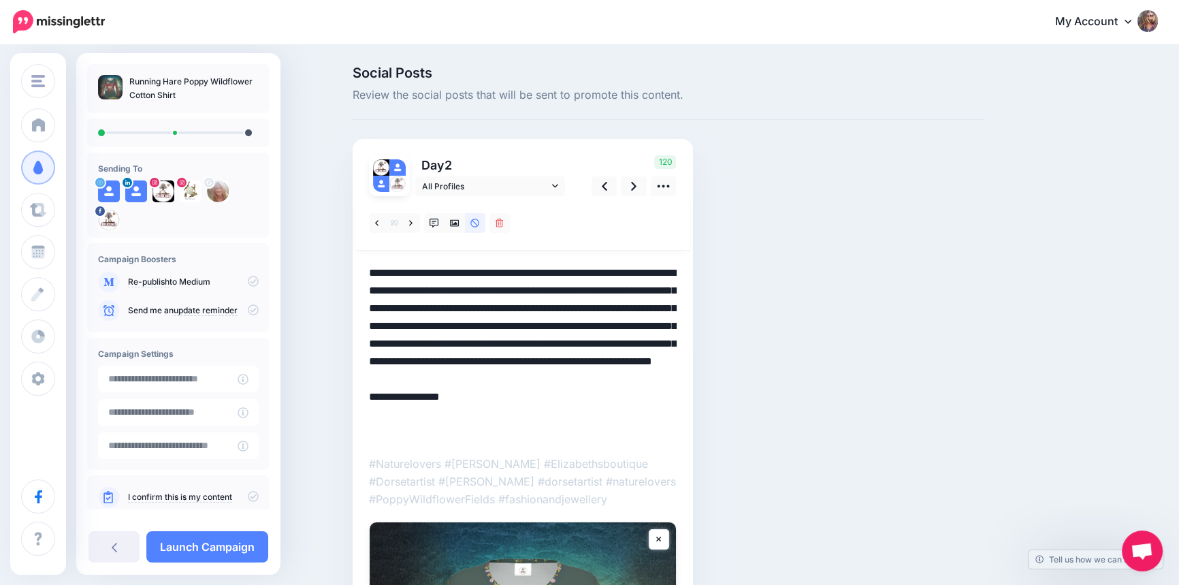
click at [492, 431] on textarea "**********" at bounding box center [523, 352] width 308 height 177
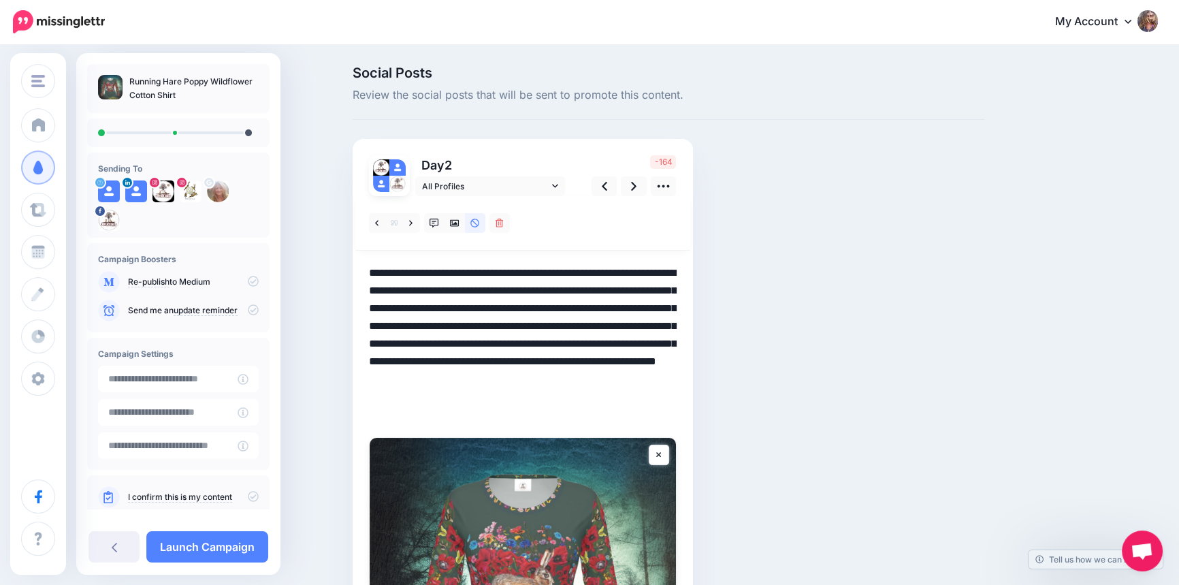
click at [374, 272] on textarea "**********" at bounding box center [523, 343] width 308 height 159
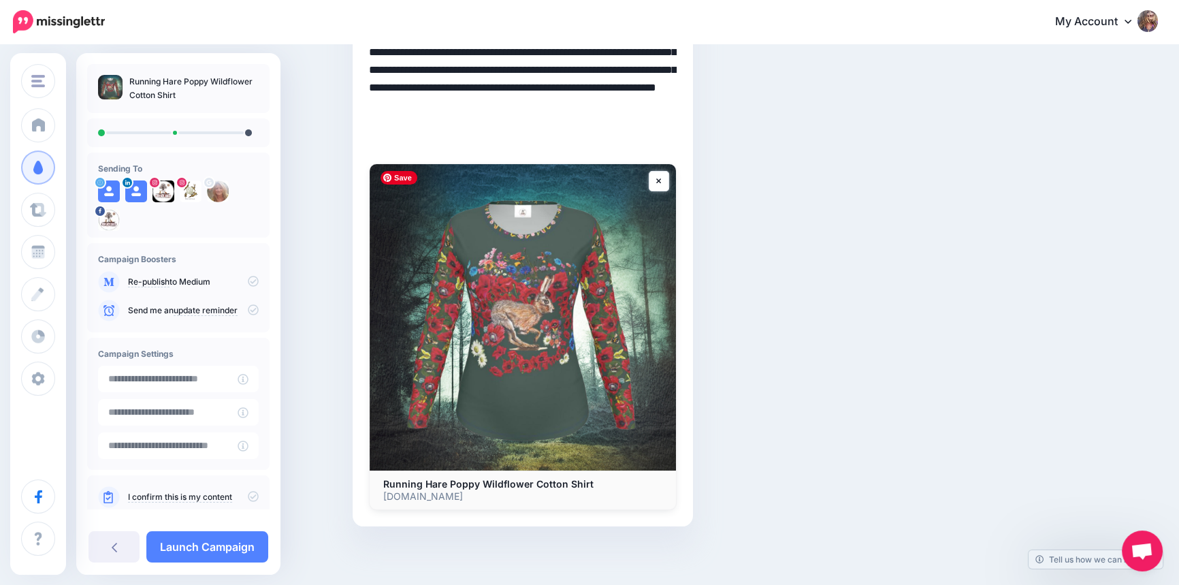
scroll to position [276, 0]
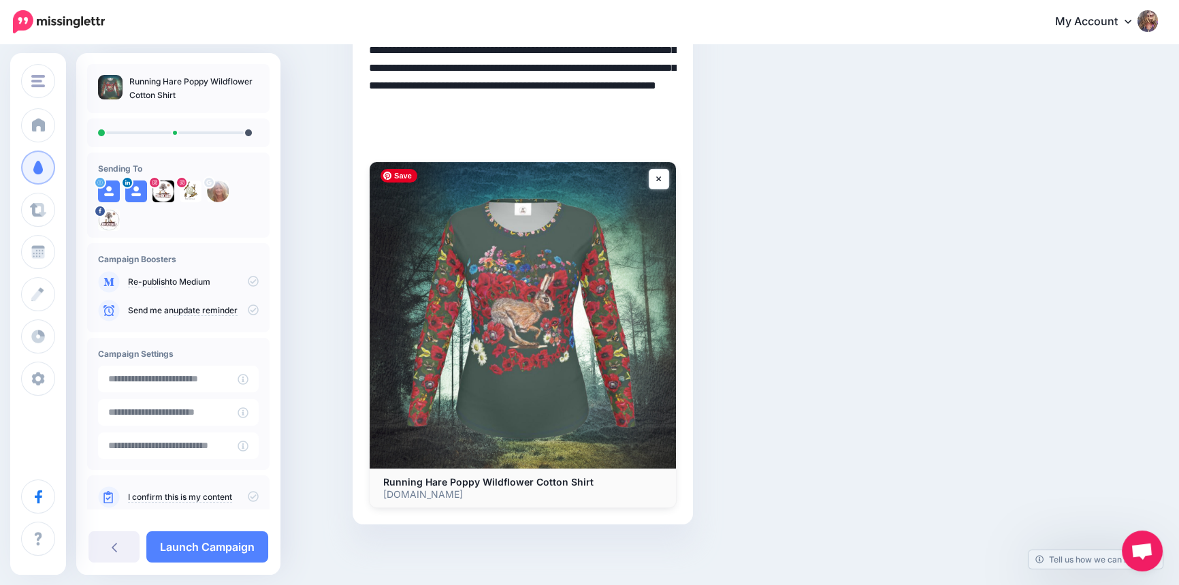
click at [546, 320] on img at bounding box center [523, 315] width 306 height 306
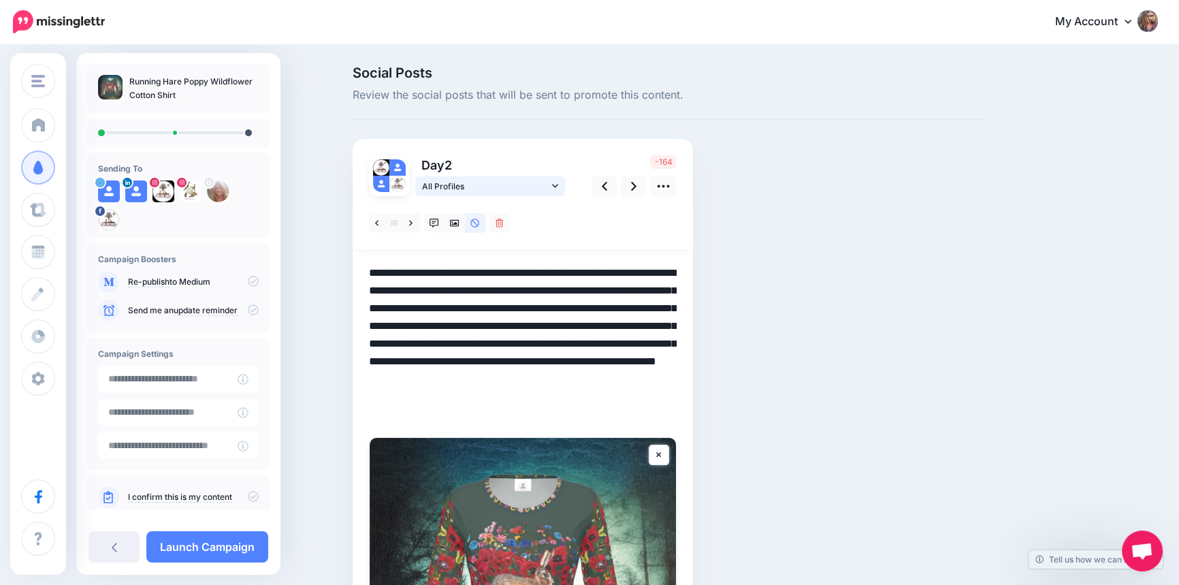
click at [542, 184] on span "All Profiles" at bounding box center [485, 186] width 127 height 14
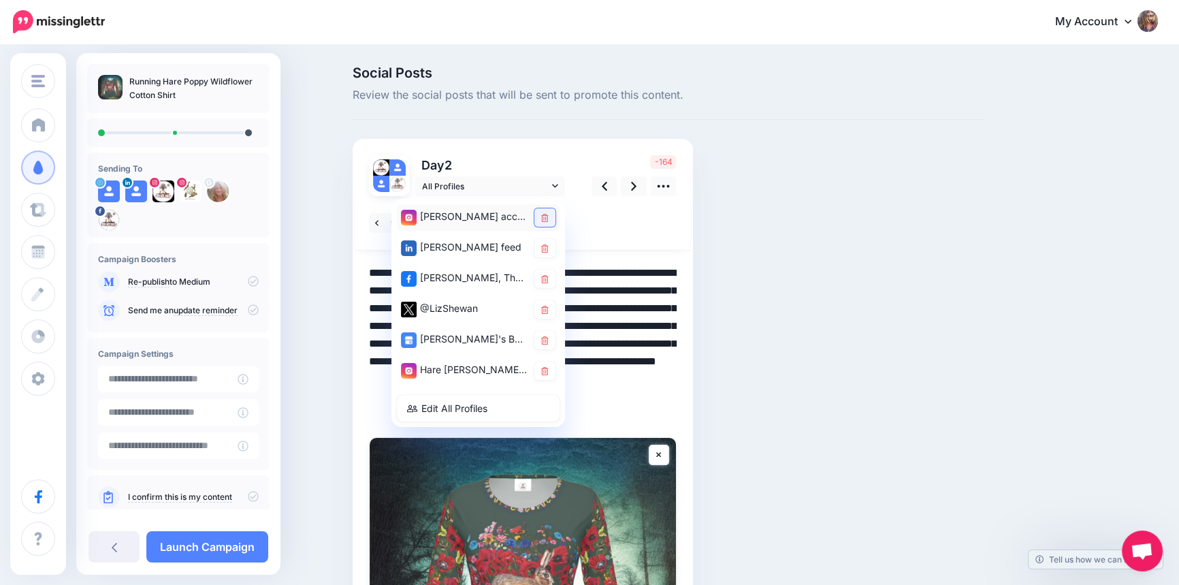
click at [545, 214] on icon at bounding box center [544, 218] width 7 height 8
click at [544, 246] on link at bounding box center [544, 248] width 21 height 18
click at [548, 333] on link at bounding box center [544, 340] width 21 height 18
click at [549, 372] on icon at bounding box center [544, 371] width 7 height 8
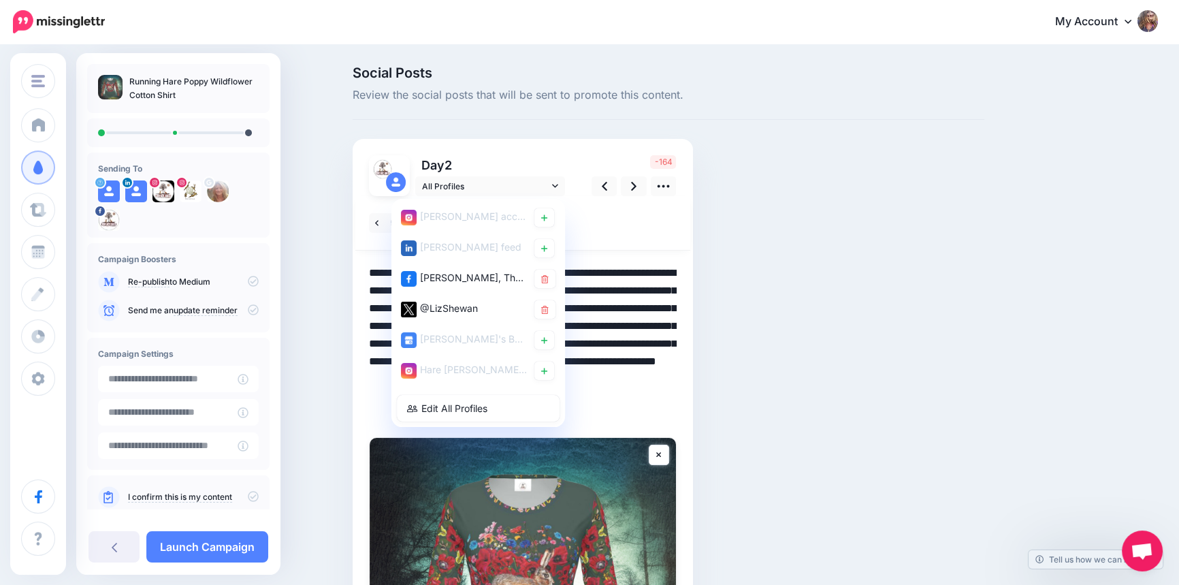
click at [634, 321] on textarea "**********" at bounding box center [523, 343] width 308 height 159
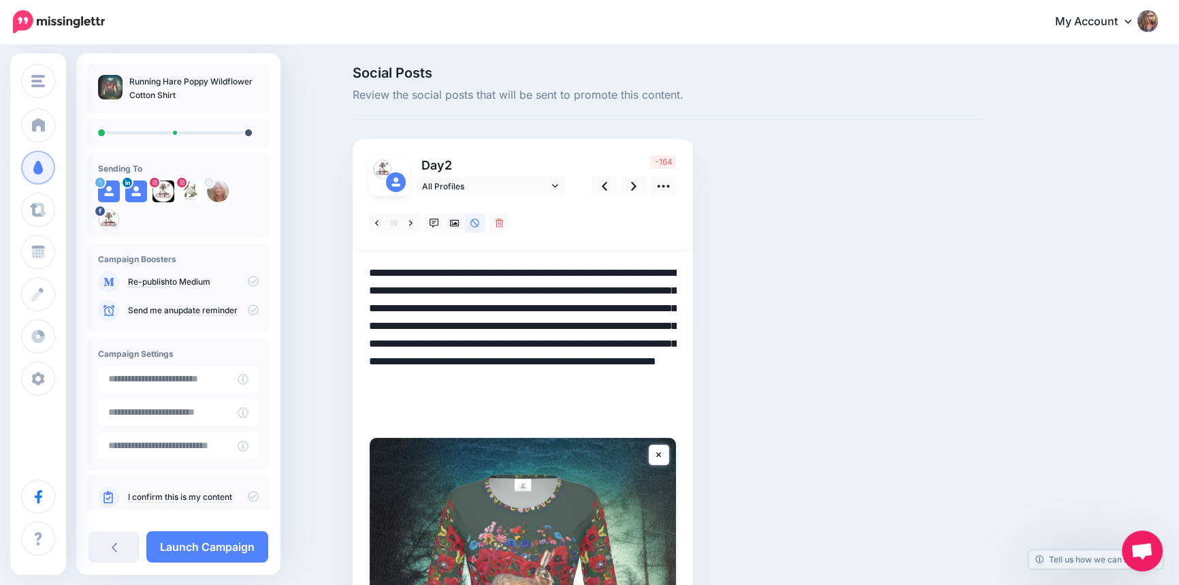
drag, startPoint x: 376, startPoint y: 321, endPoint x: 597, endPoint y: 395, distance: 232.4
click at [597, 395] on textarea "**********" at bounding box center [523, 343] width 308 height 159
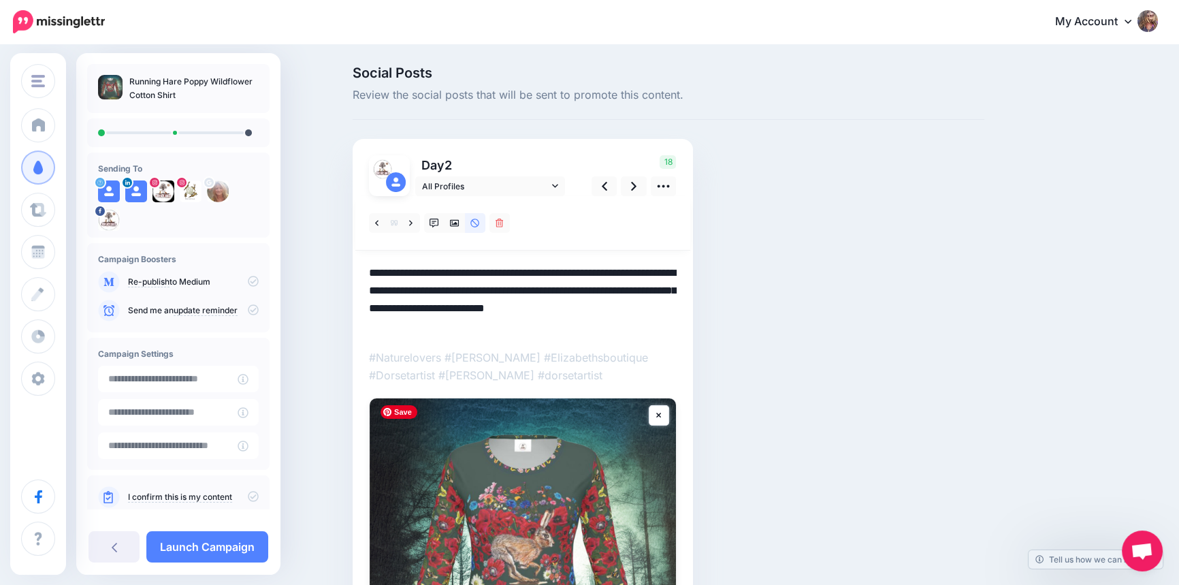
click at [562, 510] on img at bounding box center [523, 551] width 306 height 306
click at [667, 185] on icon at bounding box center [663, 186] width 12 height 3
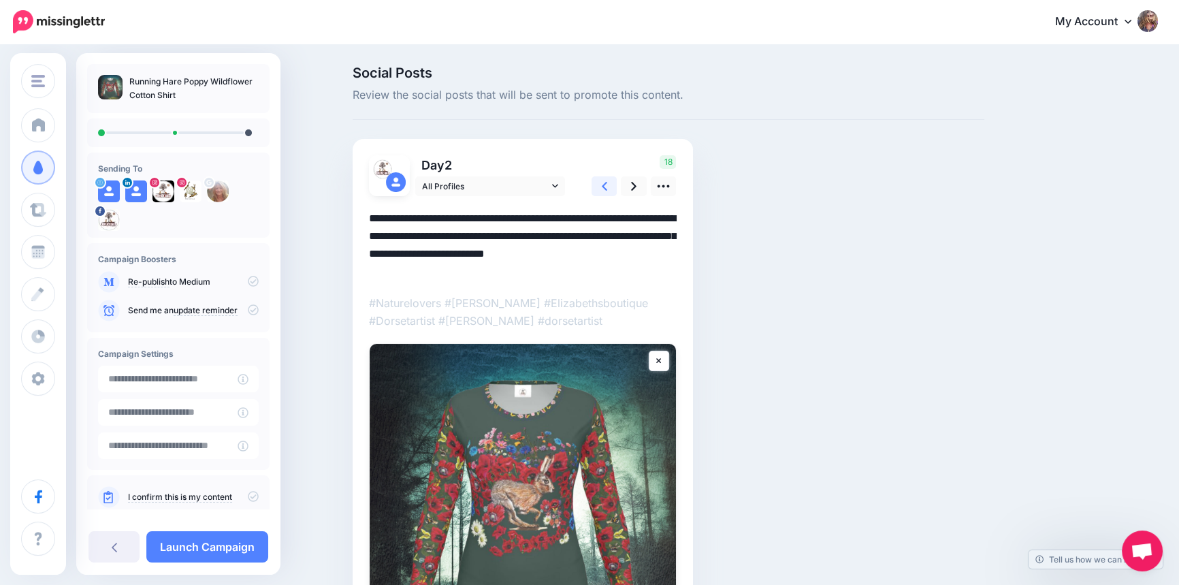
click at [607, 180] on icon at bounding box center [604, 186] width 5 height 14
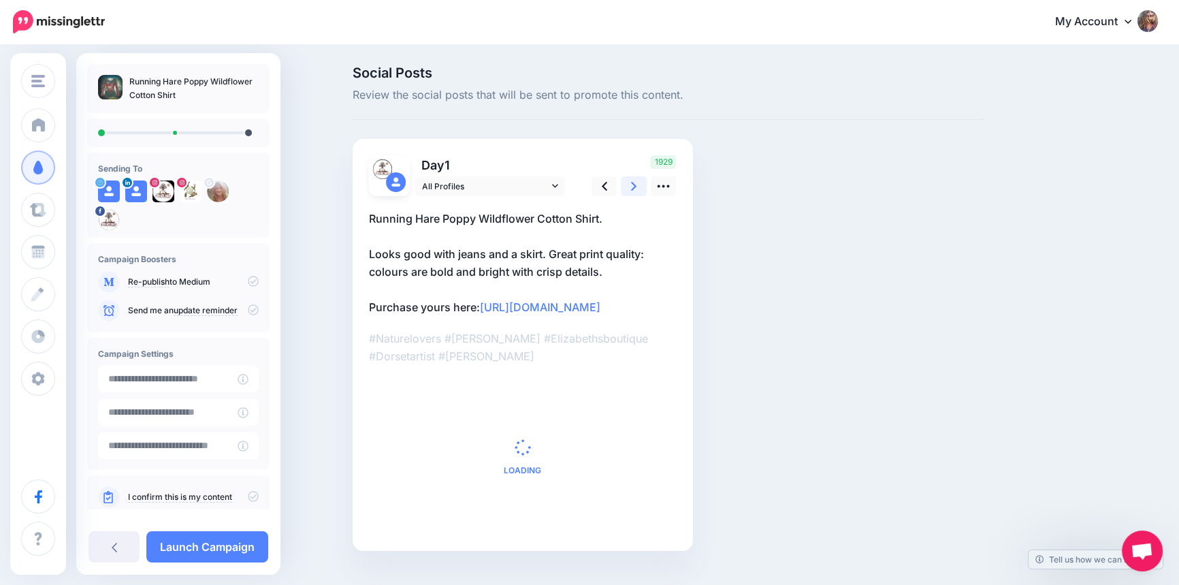
click at [635, 188] on icon at bounding box center [633, 186] width 5 height 14
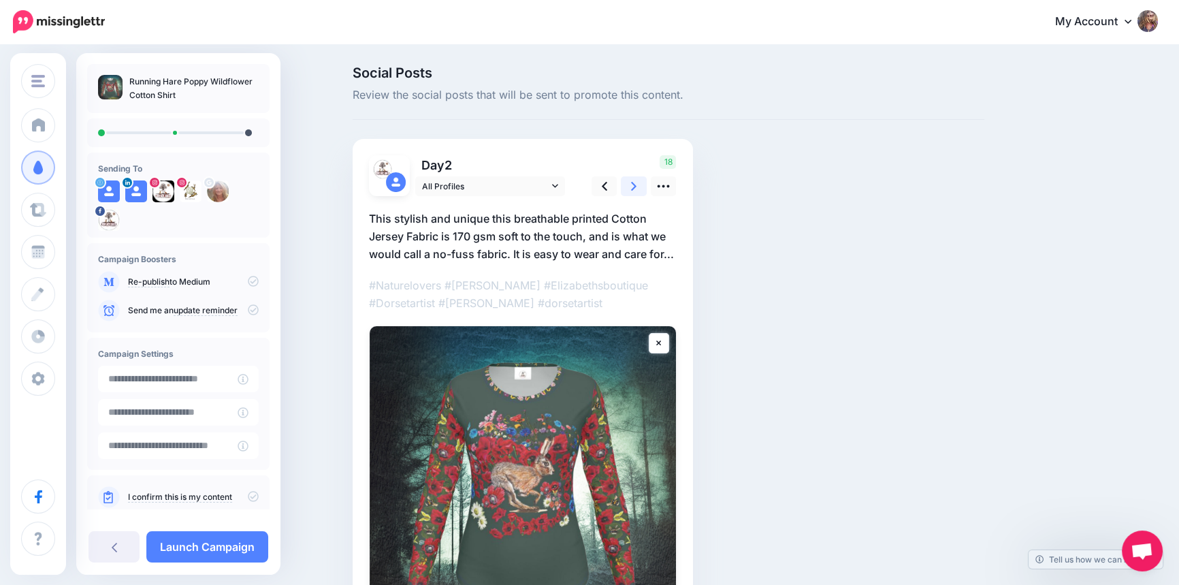
click at [634, 184] on link at bounding box center [634, 186] width 26 height 20
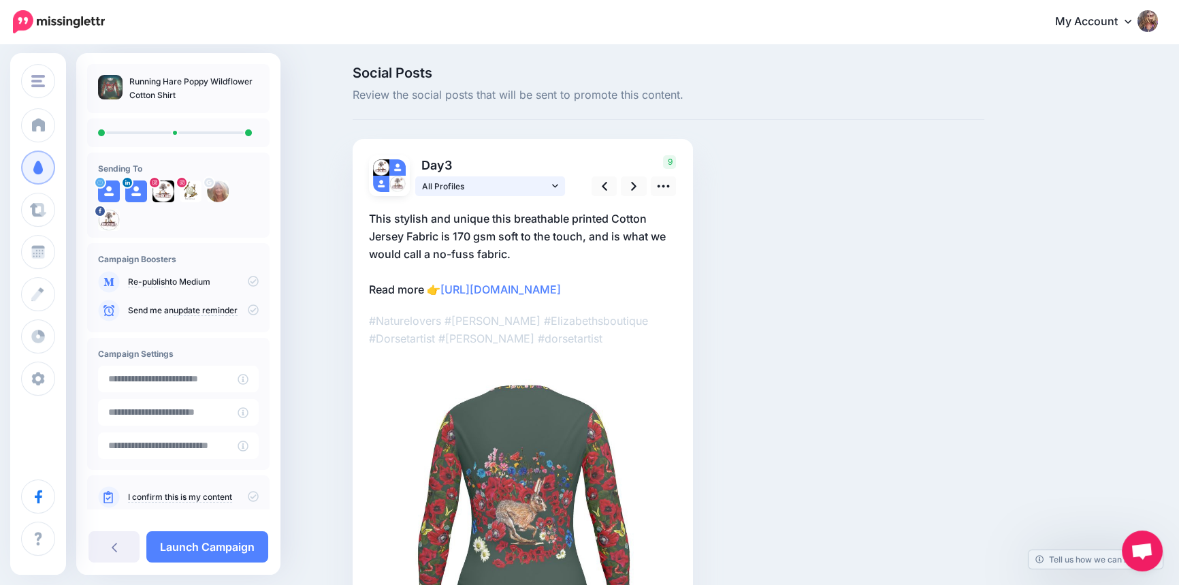
click at [549, 184] on span "All Profiles" at bounding box center [485, 186] width 127 height 14
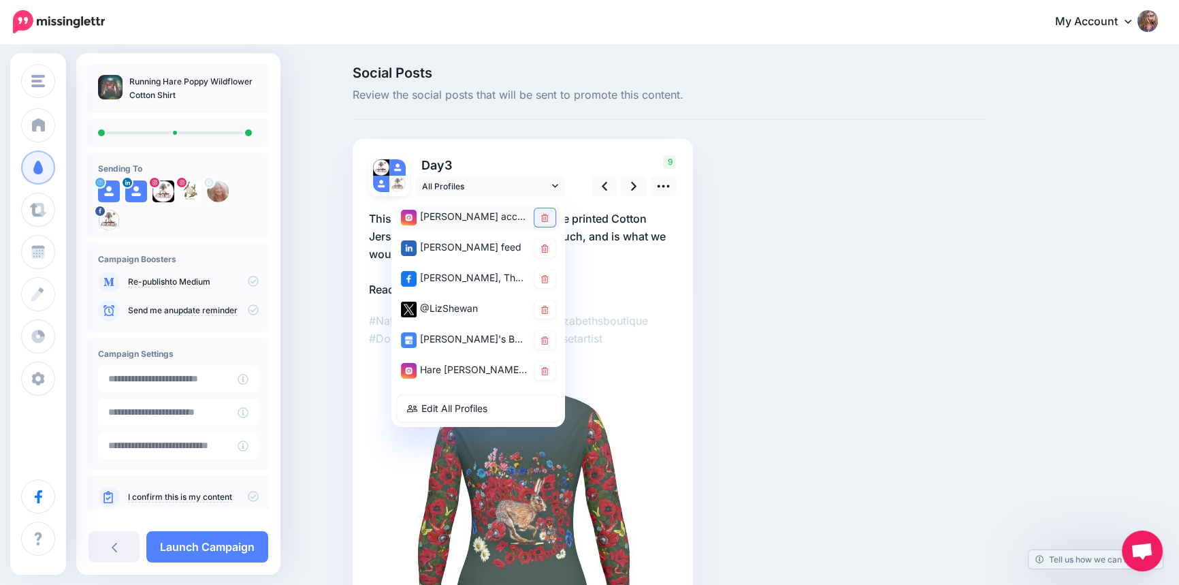
click at [549, 217] on icon at bounding box center [544, 218] width 7 height 8
click at [546, 244] on icon at bounding box center [544, 248] width 7 height 8
click at [546, 373] on icon at bounding box center [544, 371] width 7 height 8
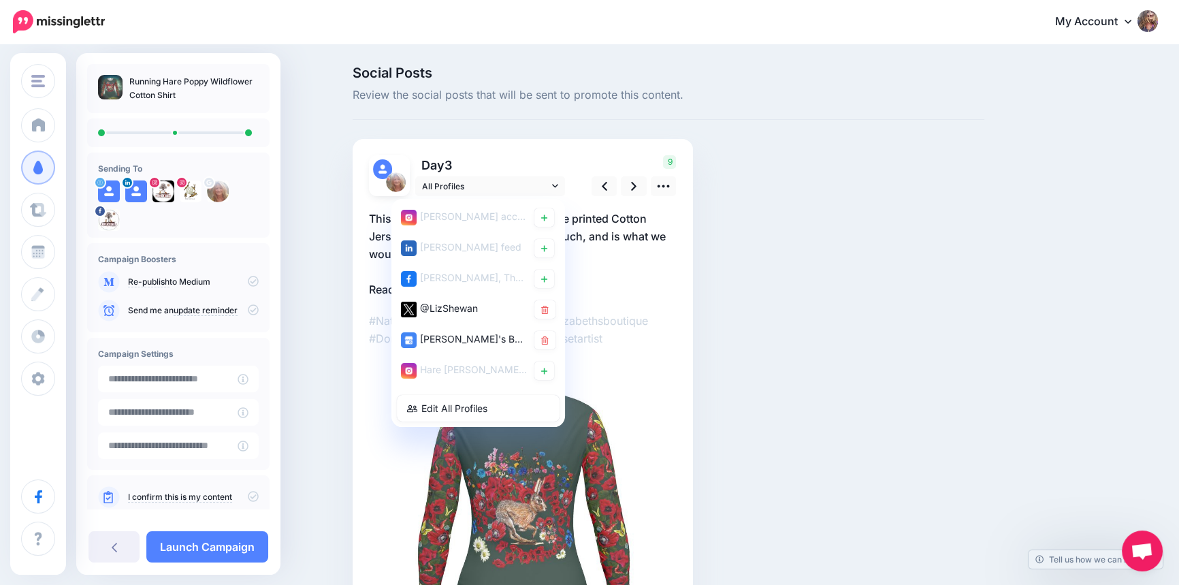
click at [636, 265] on p "This stylish and unique this breathable printed Cotton Jersey Fabric is 170 gsm…" at bounding box center [523, 254] width 308 height 88
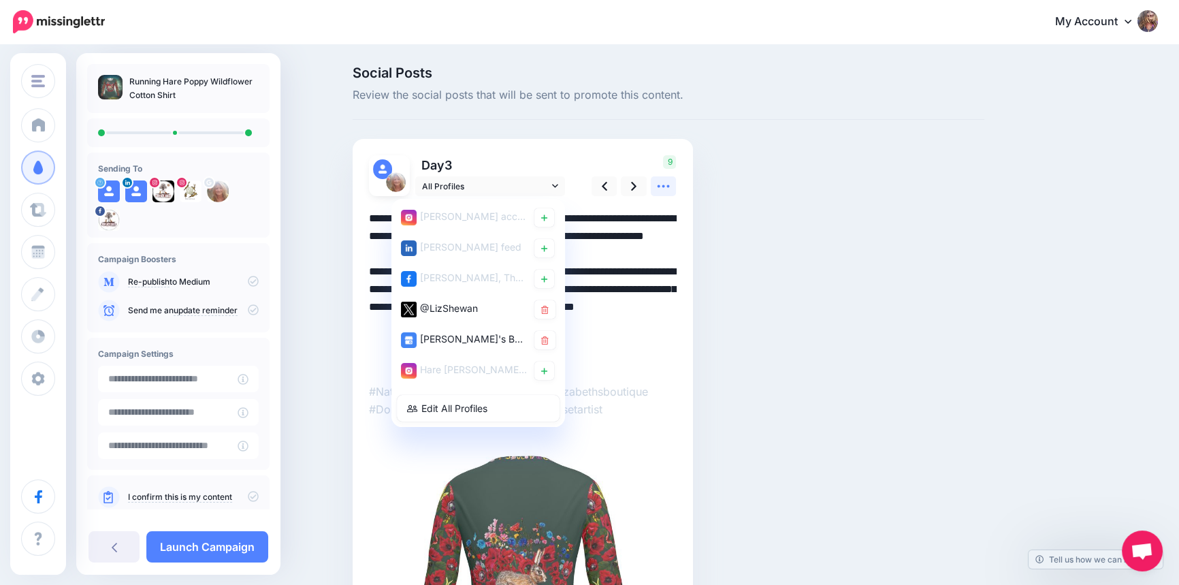
click at [670, 186] on icon at bounding box center [663, 186] width 14 height 14
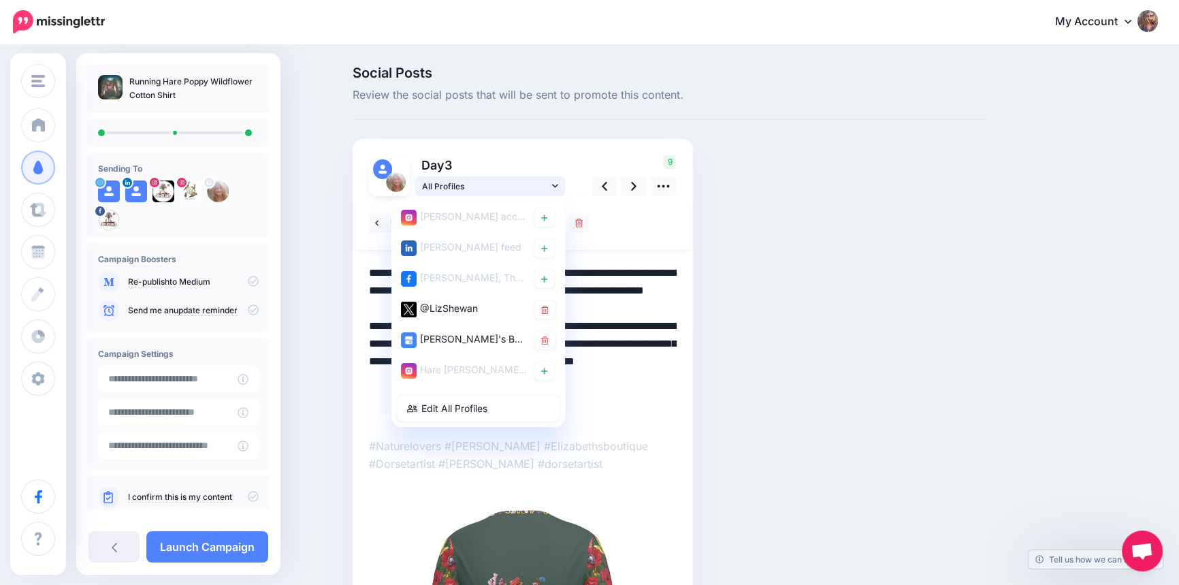
click at [558, 184] on icon at bounding box center [555, 186] width 6 height 10
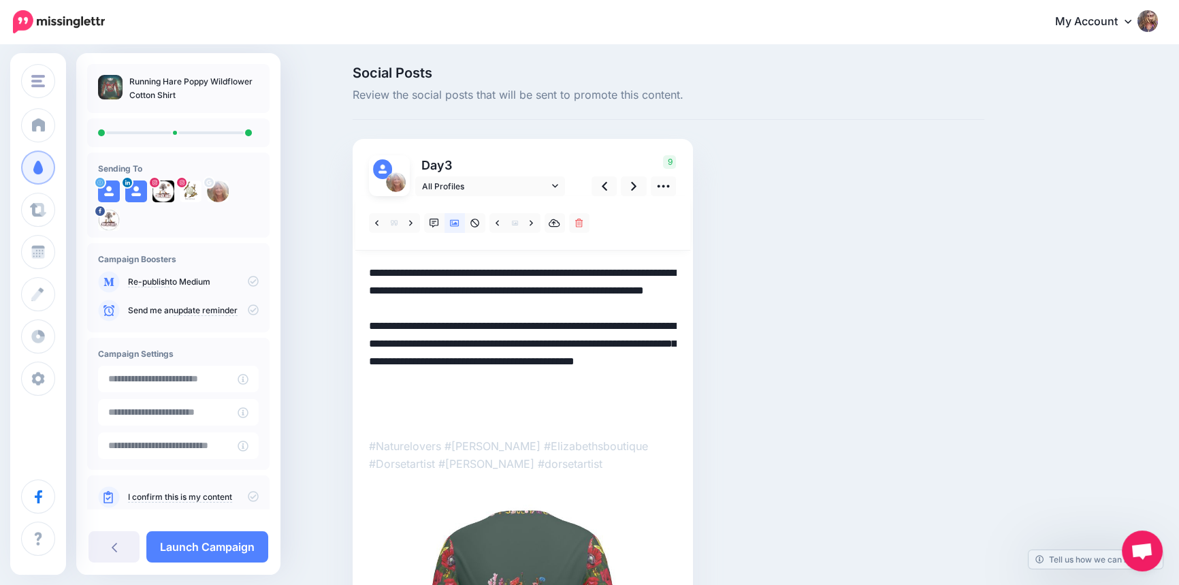
click at [494, 292] on textarea "**********" at bounding box center [523, 343] width 308 height 159
click at [434, 343] on textarea "**********" at bounding box center [523, 343] width 308 height 159
drag, startPoint x: 544, startPoint y: 361, endPoint x: 681, endPoint y: 427, distance: 151.6
click at [682, 427] on div "Day 3 All Profiles 12" at bounding box center [523, 474] width 340 height 671
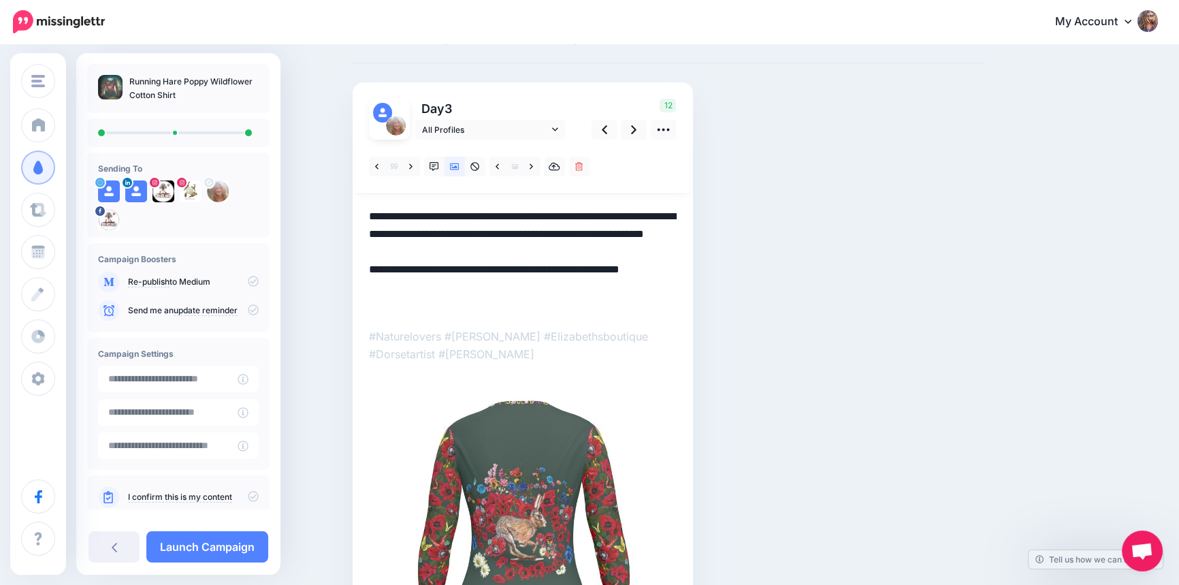
scroll to position [185, 0]
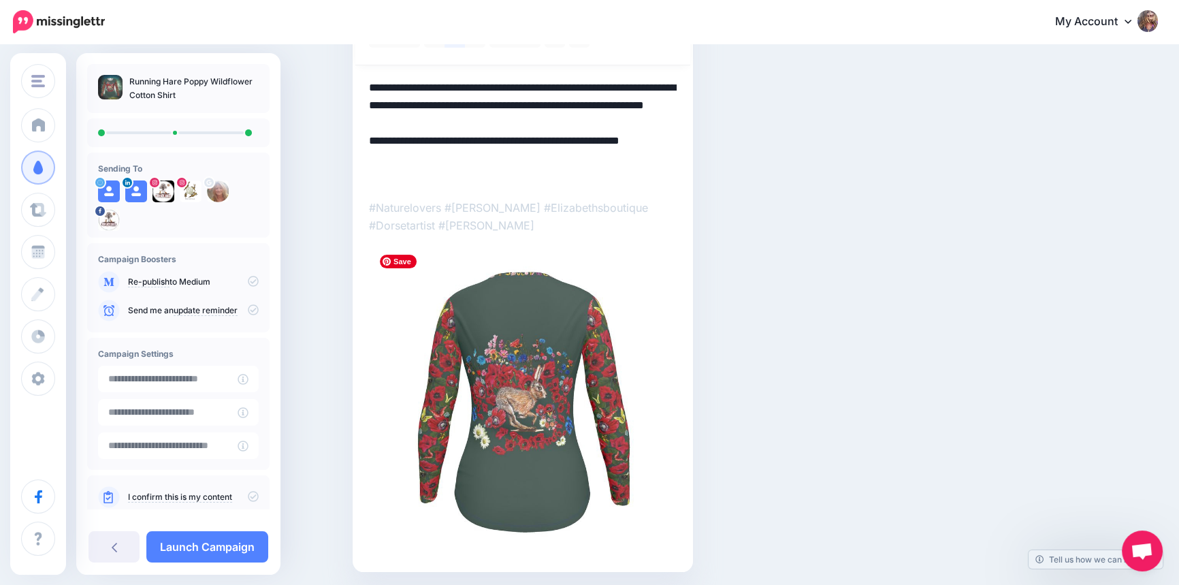
type textarea "**********"
click at [550, 435] on img at bounding box center [523, 402] width 308 height 308
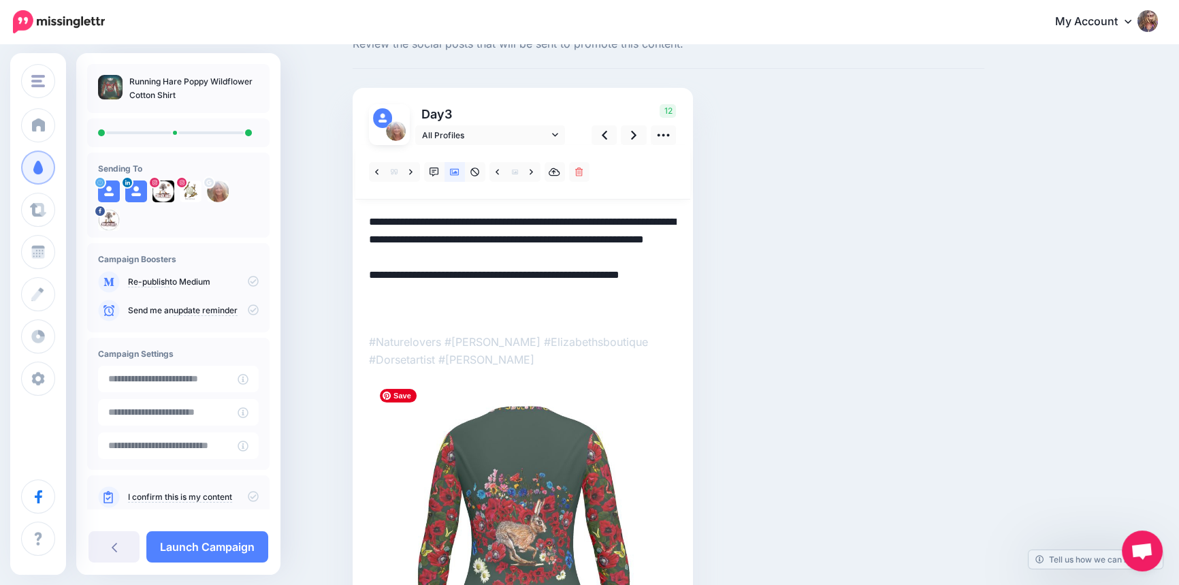
scroll to position [0, 0]
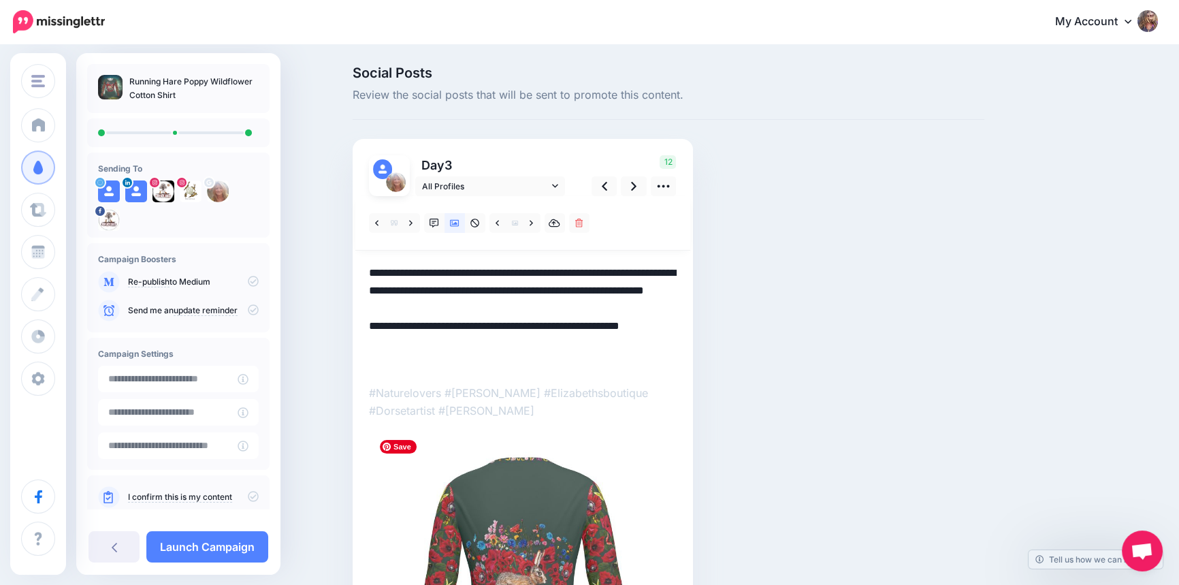
click at [595, 549] on img at bounding box center [523, 587] width 308 height 308
click at [665, 185] on icon at bounding box center [663, 186] width 14 height 14
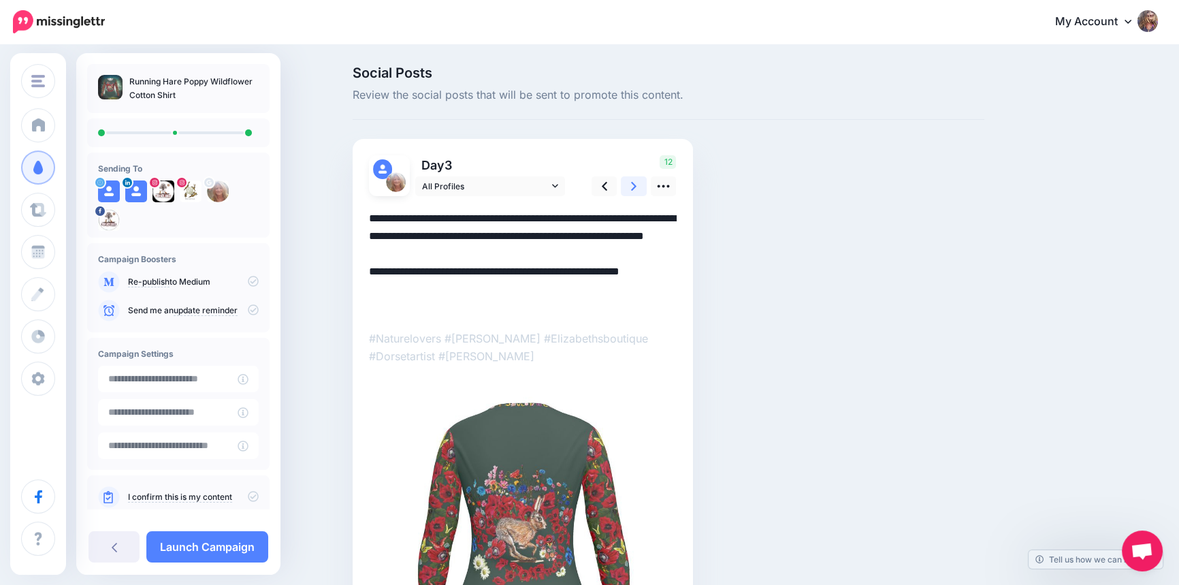
click at [632, 183] on link at bounding box center [634, 186] width 26 height 20
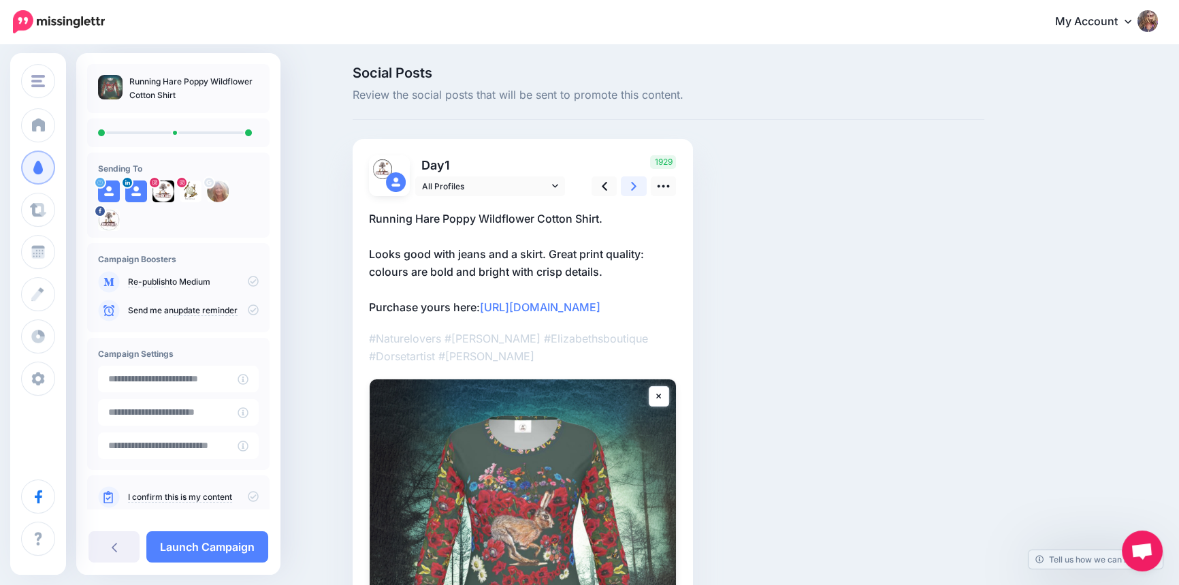
click at [636, 184] on icon at bounding box center [633, 186] width 5 height 14
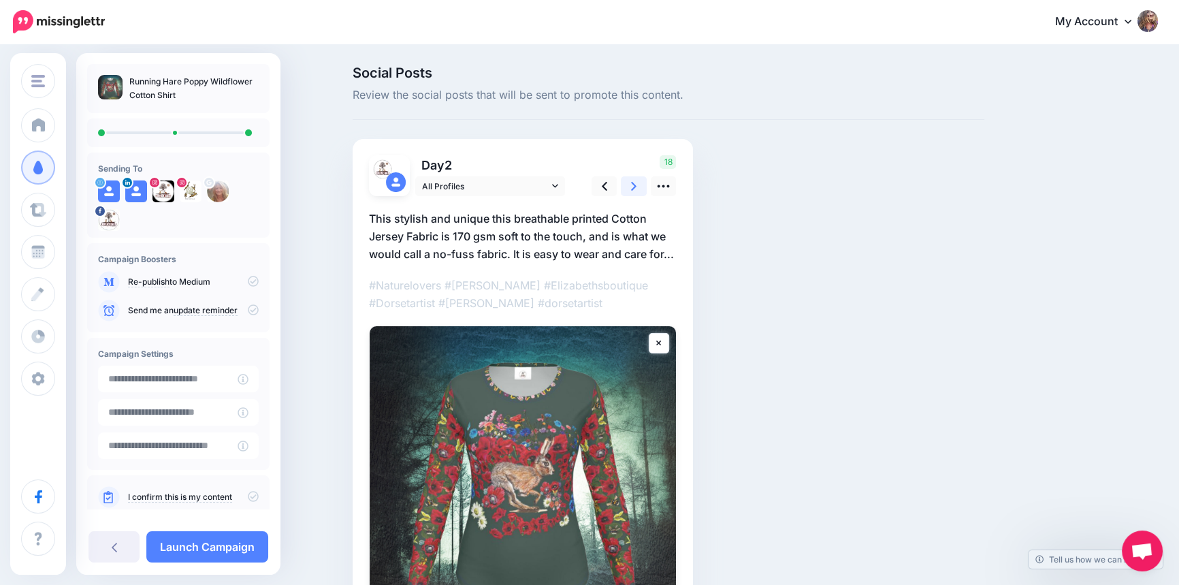
click at [636, 184] on icon at bounding box center [633, 186] width 5 height 14
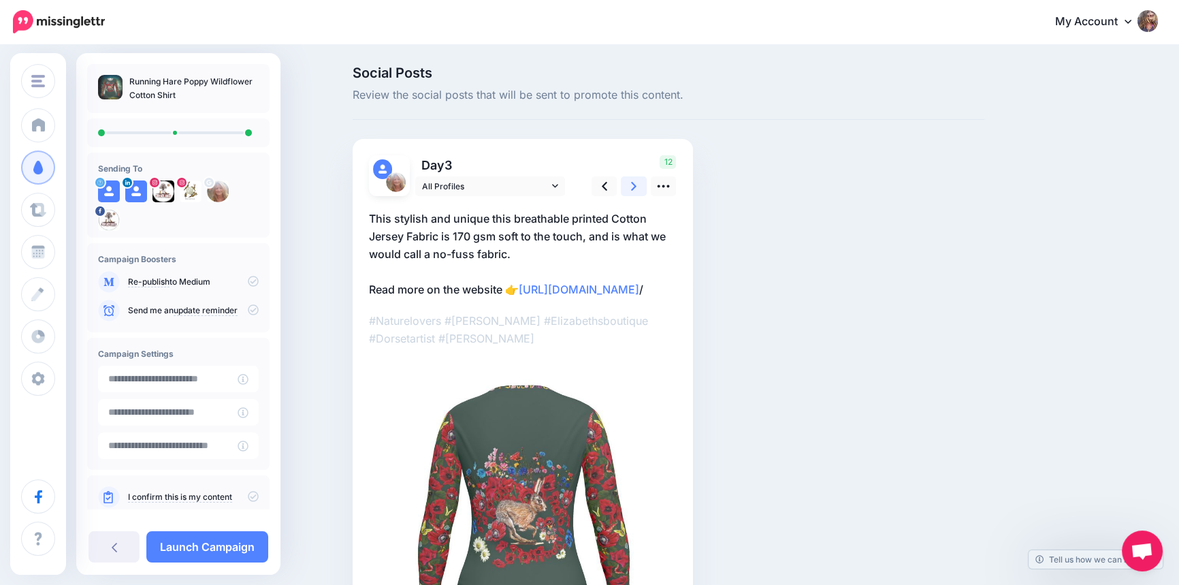
click at [636, 184] on icon at bounding box center [633, 186] width 5 height 14
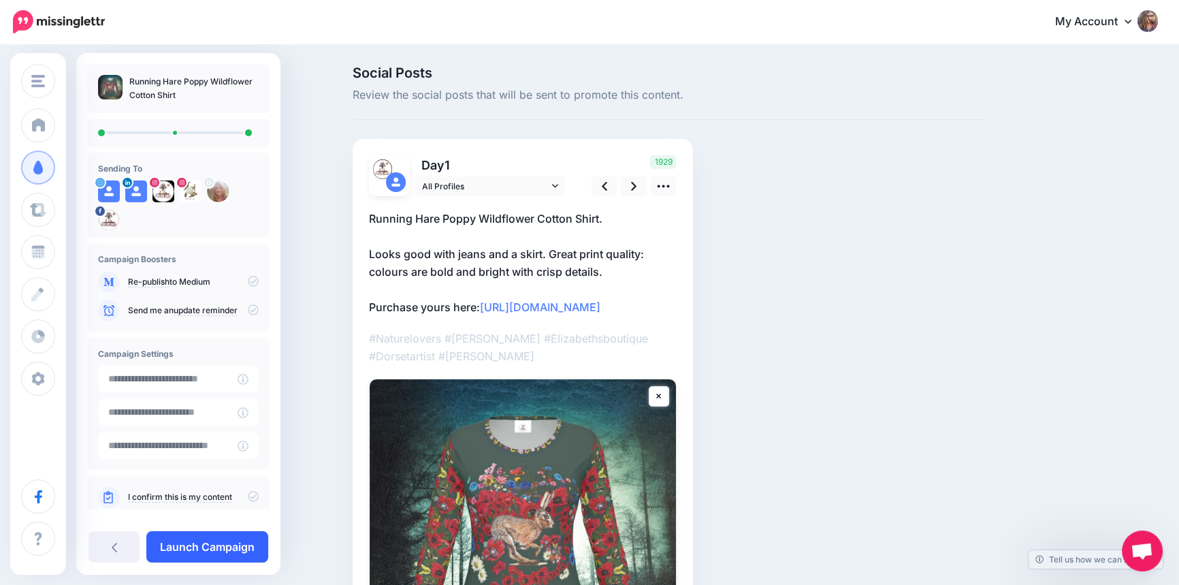
click at [216, 551] on link "Launch Campaign" at bounding box center [207, 546] width 122 height 31
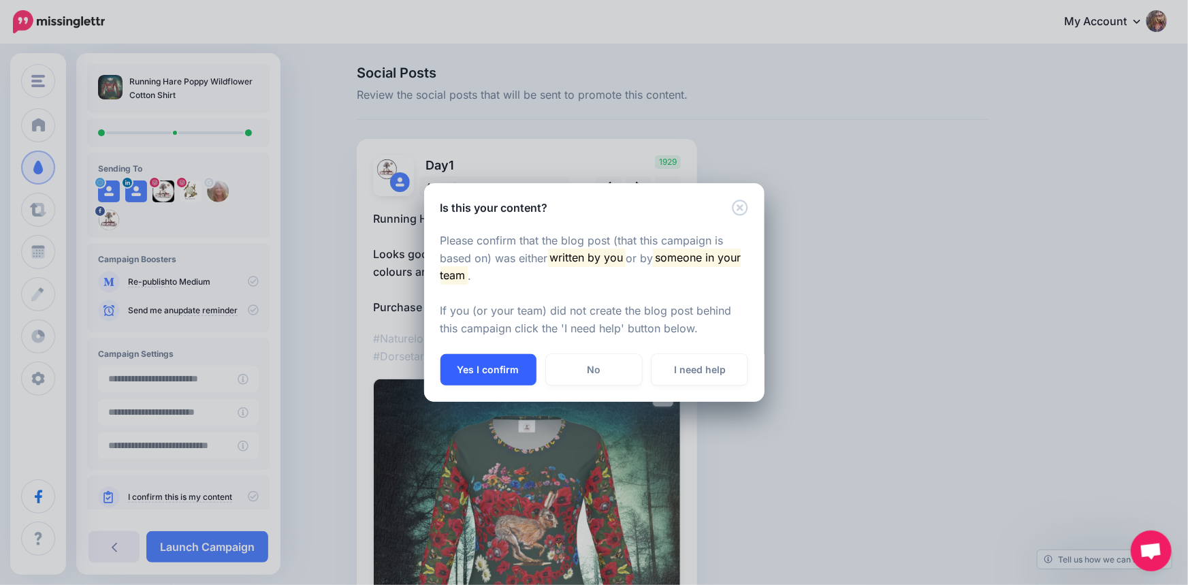
click at [514, 369] on button "Yes I confirm" at bounding box center [488, 369] width 96 height 31
